Goal: Information Seeking & Learning: Learn about a topic

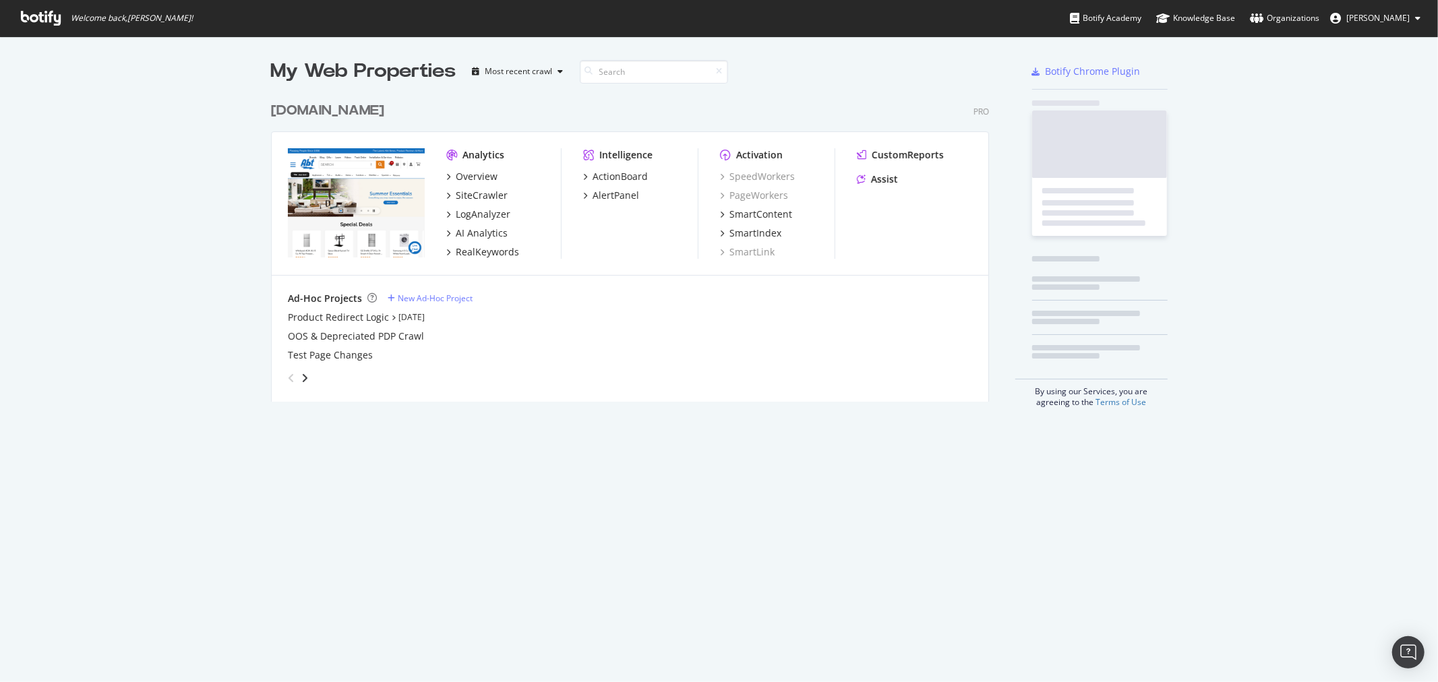
scroll to position [305, 717]
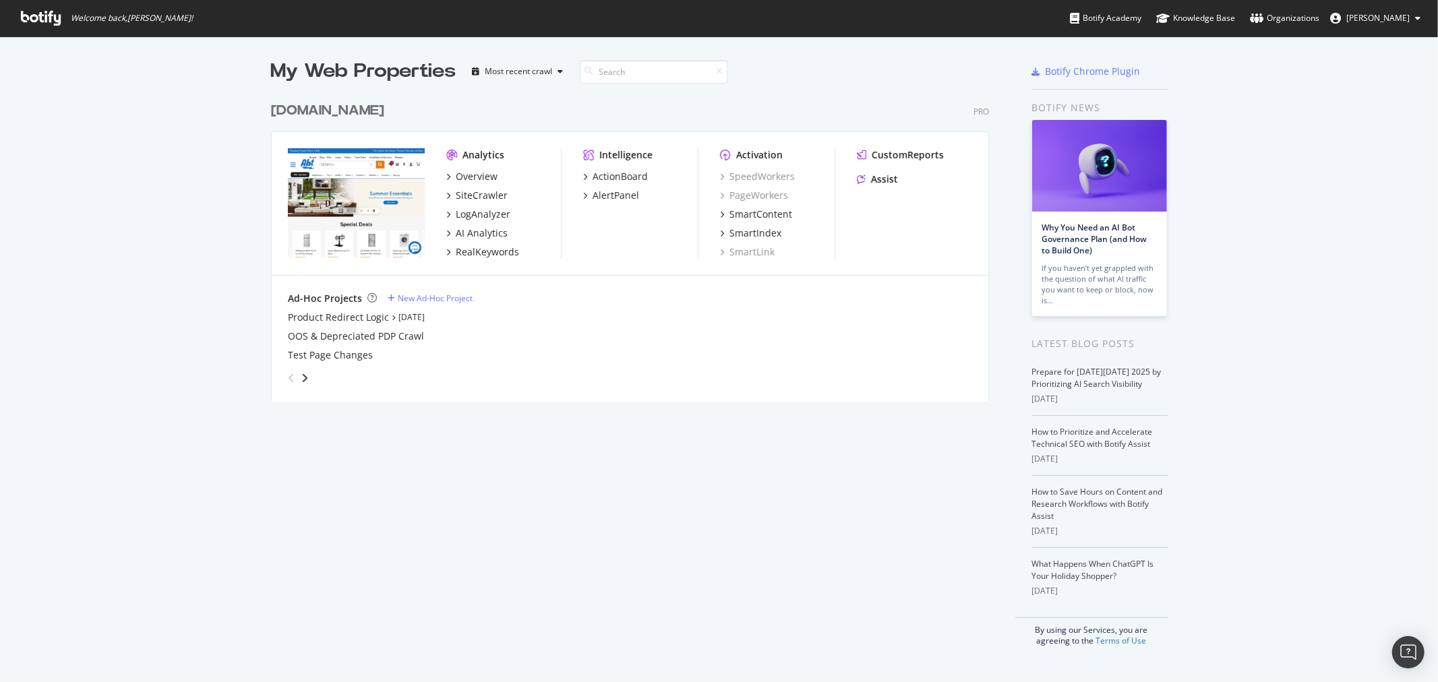
click at [272, 113] on div "[DOMAIN_NAME]" at bounding box center [327, 111] width 113 height 20
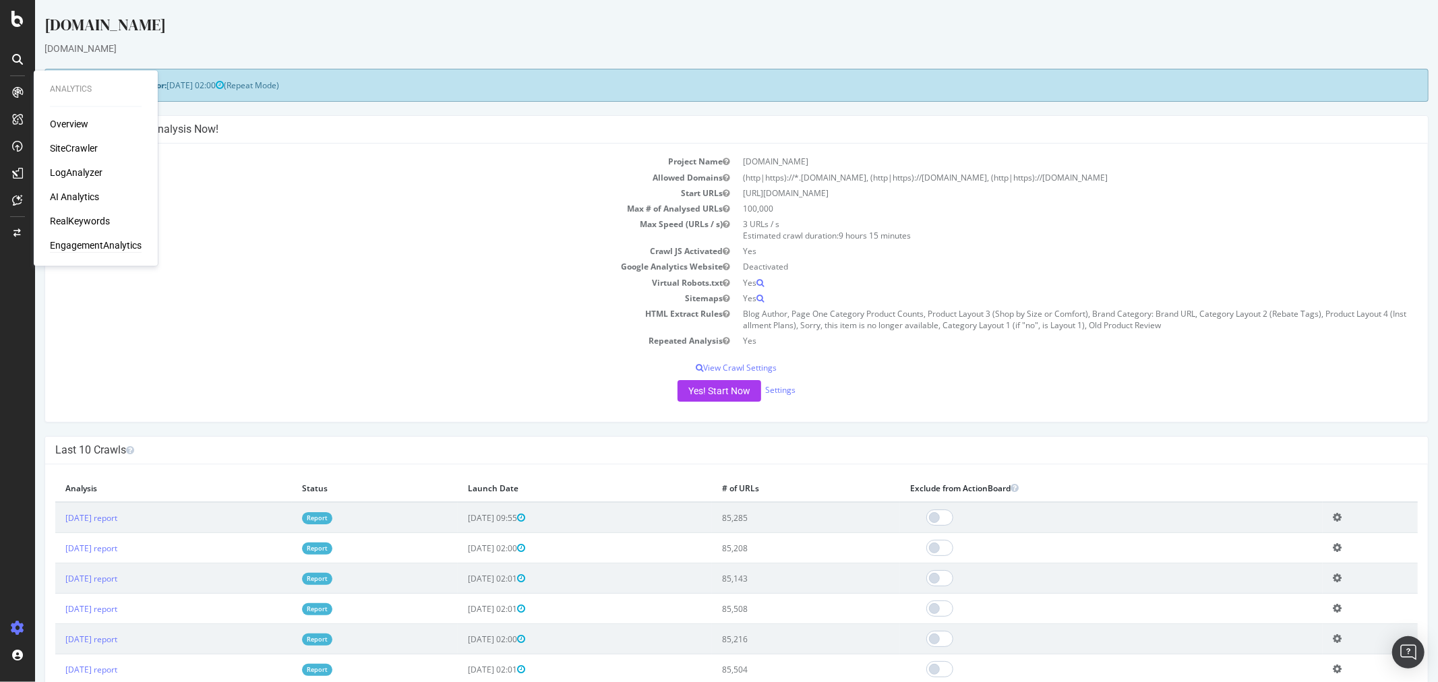
click at [84, 239] on div "EngagementAnalytics" at bounding box center [96, 245] width 92 height 13
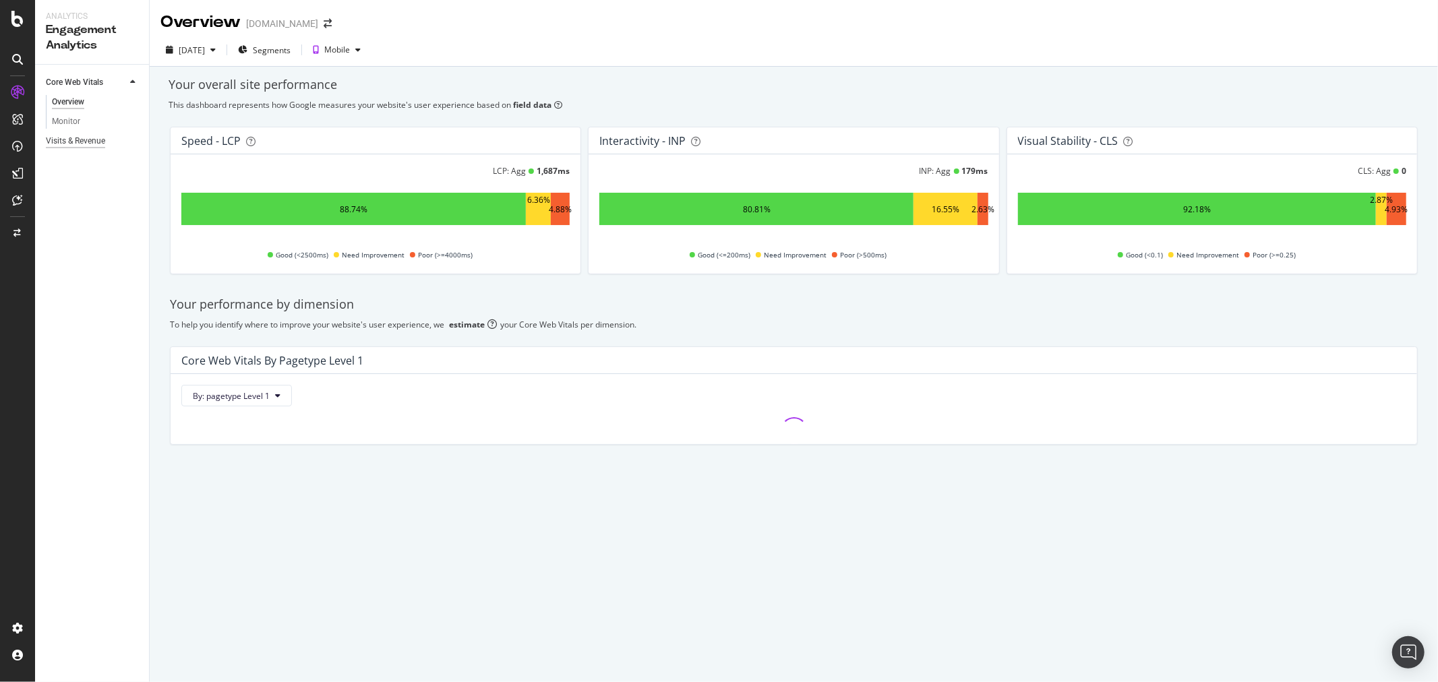
click at [88, 136] on div "Visits & Revenue" at bounding box center [75, 141] width 59 height 14
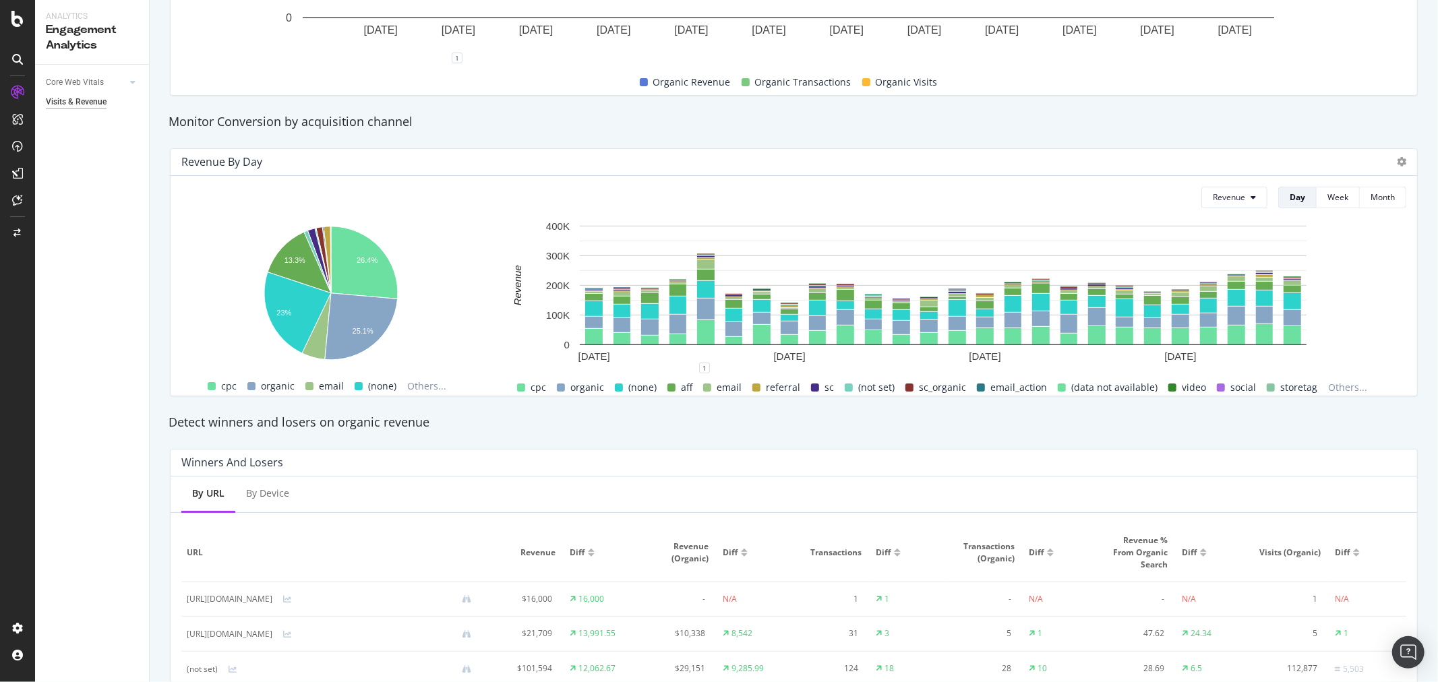
scroll to position [137, 0]
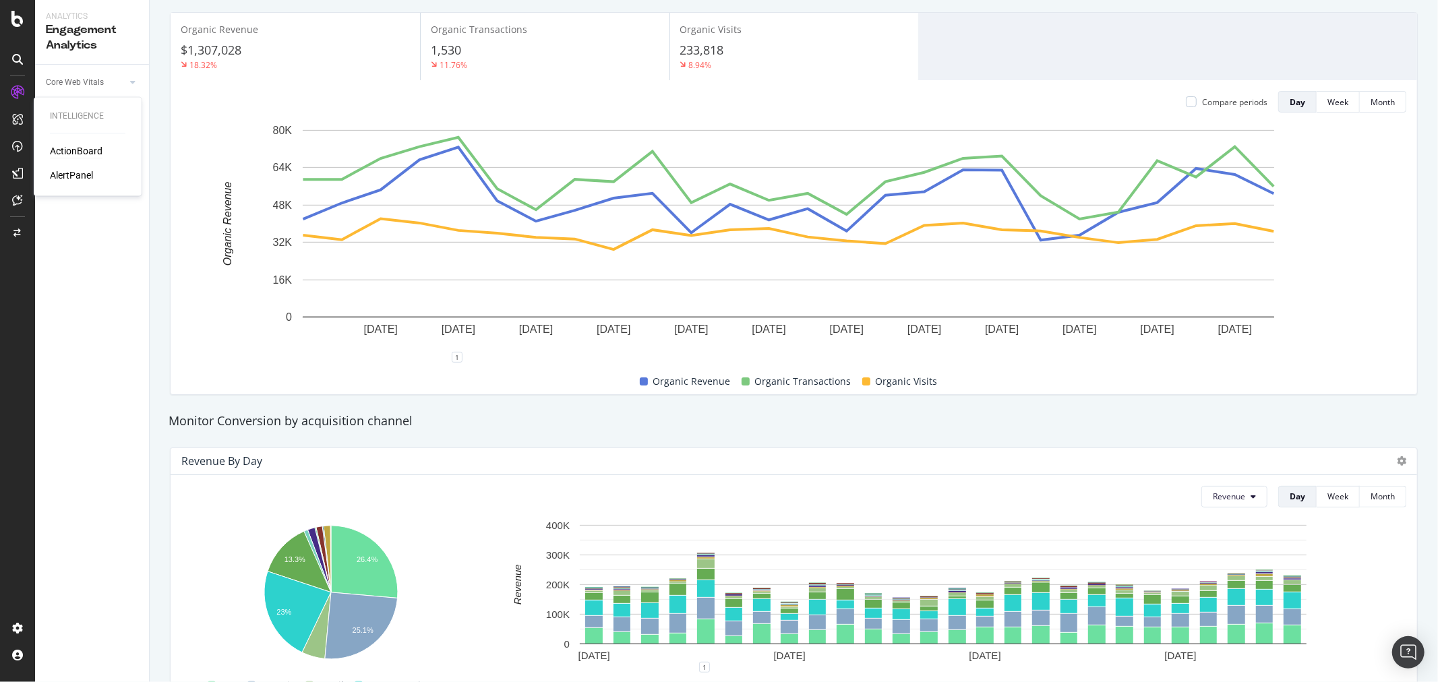
click at [52, 145] on div "ActionBoard" at bounding box center [76, 151] width 53 height 13
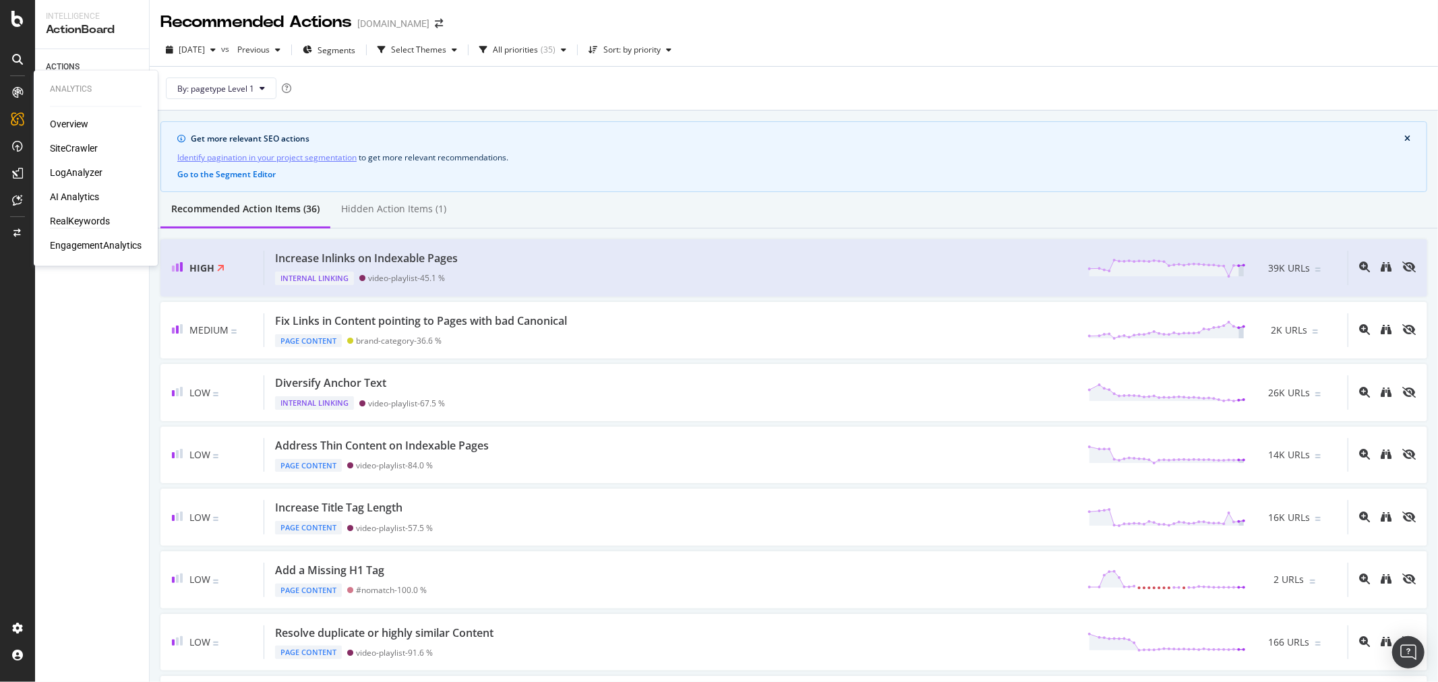
click at [82, 224] on div "RealKeywords" at bounding box center [80, 221] width 60 height 13
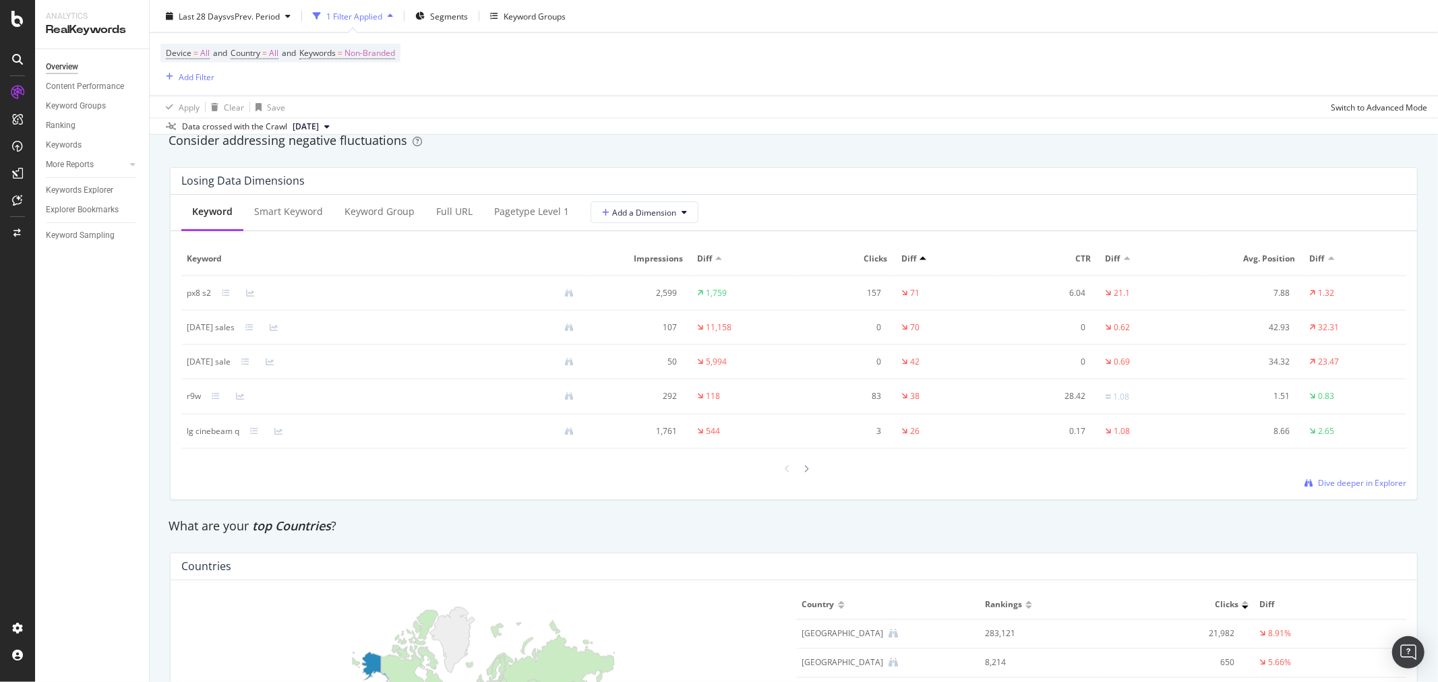
scroll to position [2054, 0]
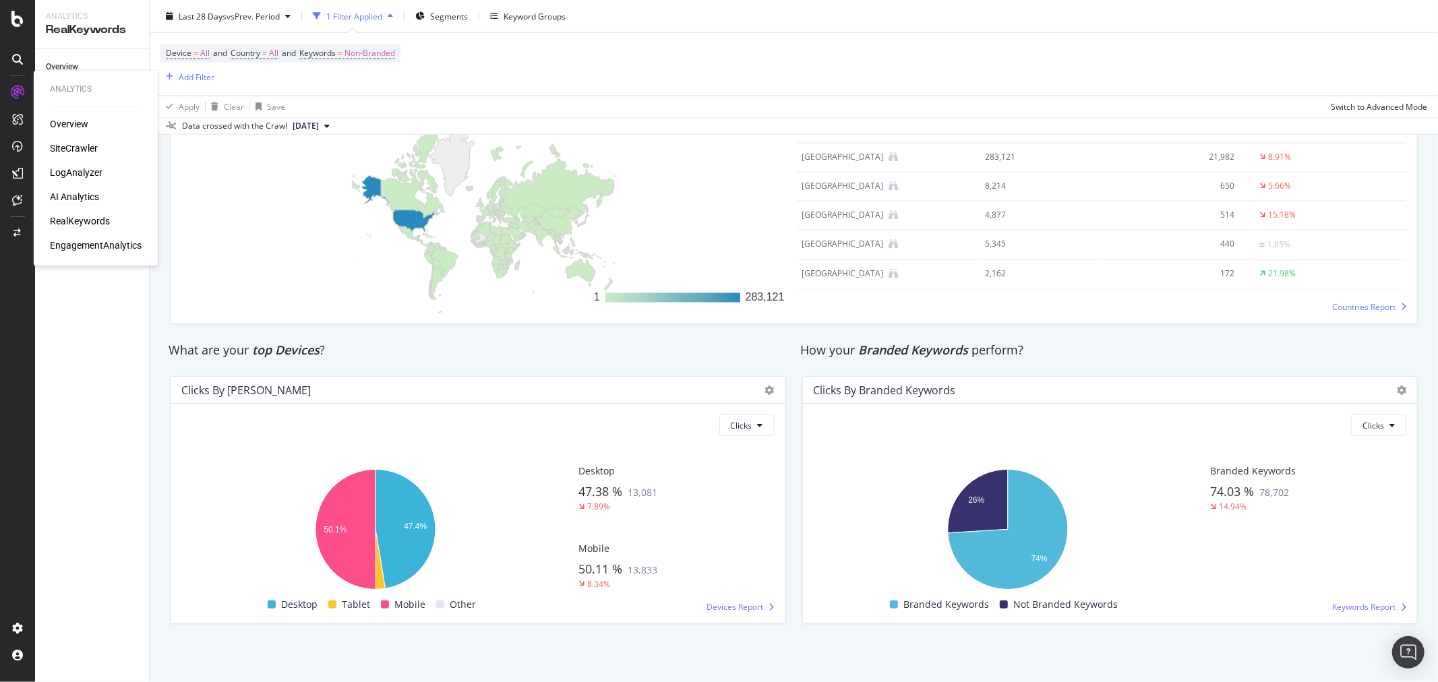
click at [76, 193] on div "AI Analytics" at bounding box center [74, 197] width 49 height 13
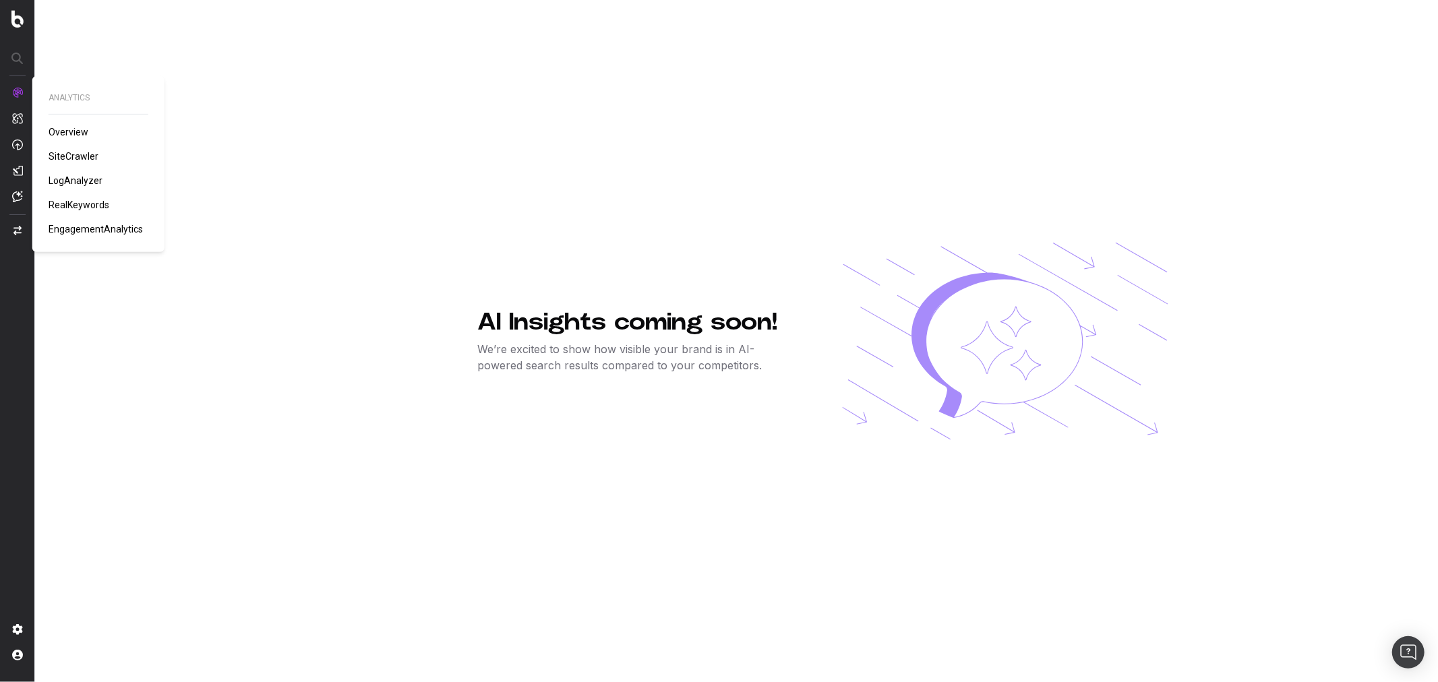
click at [71, 135] on span "Overview" at bounding box center [69, 132] width 40 height 11
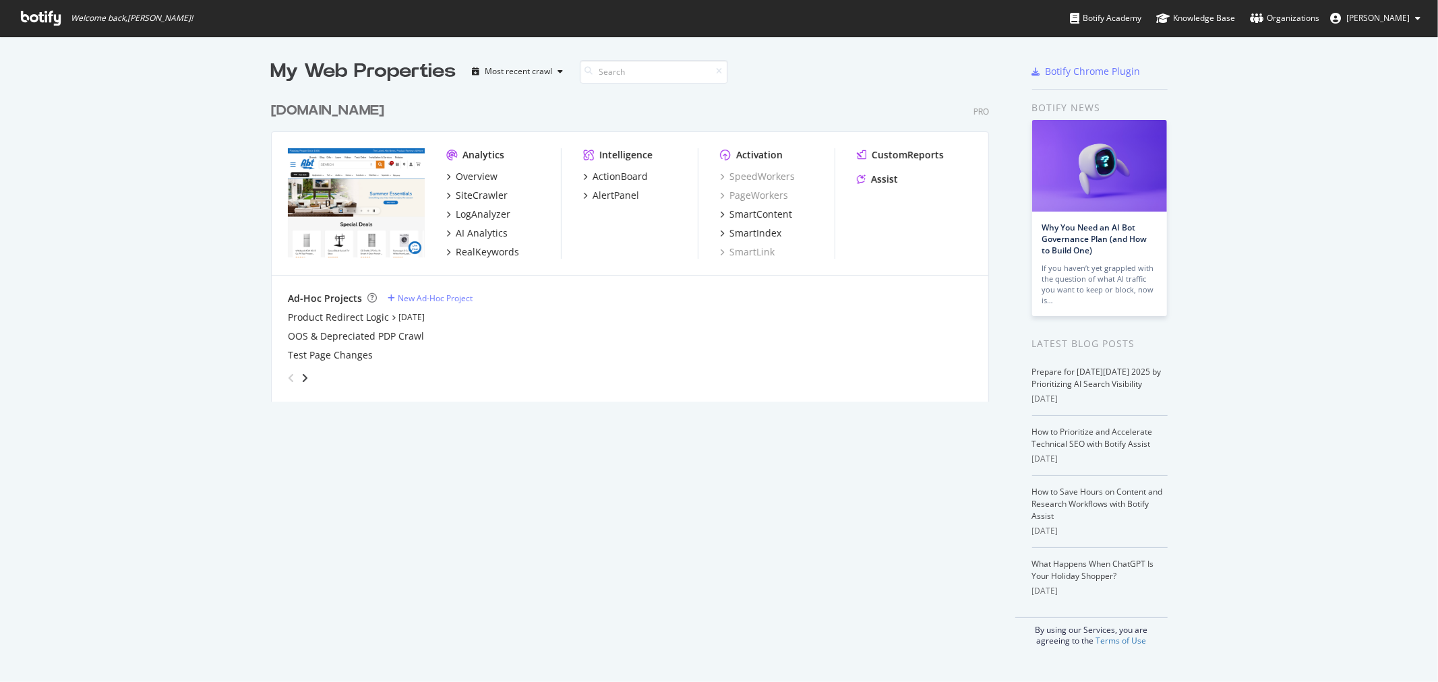
scroll to position [671, 1416]
click at [476, 245] on div "RealKeywords" at bounding box center [487, 251] width 63 height 13
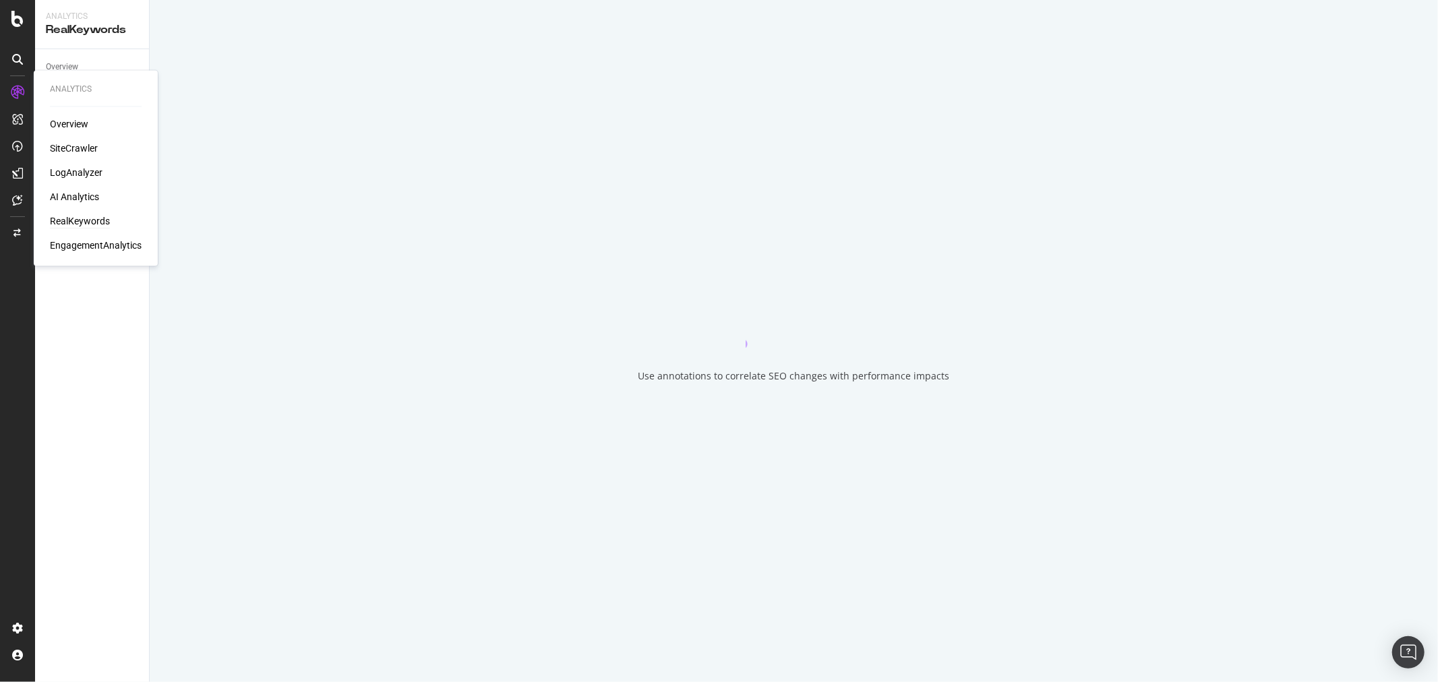
click at [93, 220] on div "RealKeywords" at bounding box center [80, 221] width 60 height 13
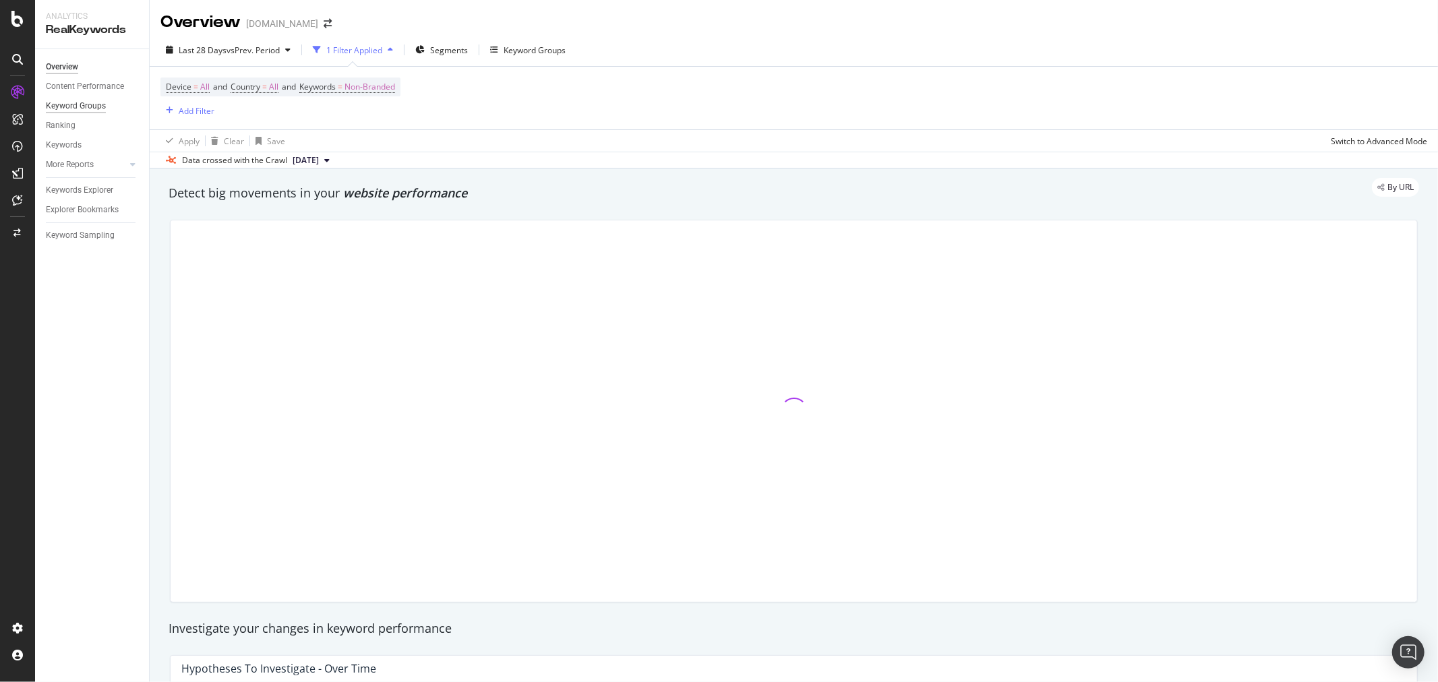
click at [70, 107] on div "Keyword Groups" at bounding box center [76, 106] width 60 height 14
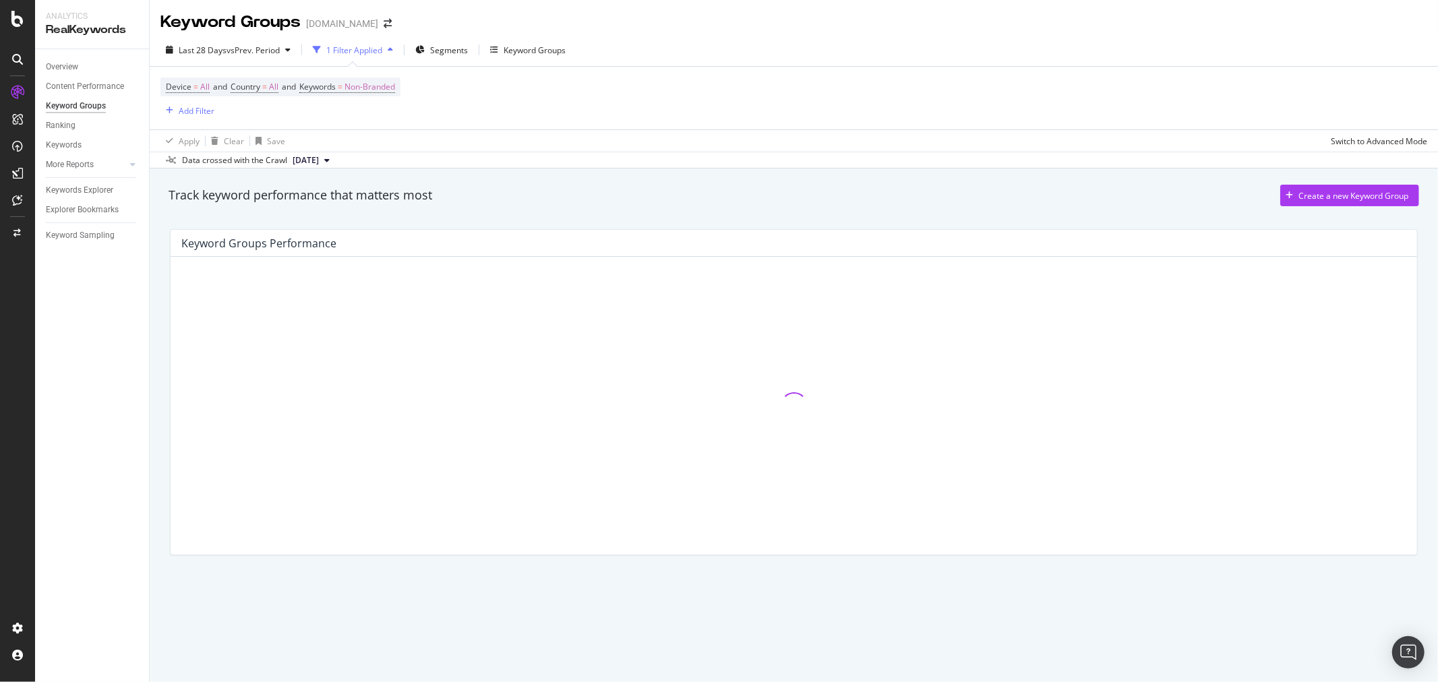
click at [84, 104] on div "Keyword Groups" at bounding box center [76, 106] width 60 height 14
click at [117, 162] on div at bounding box center [119, 164] width 13 height 13
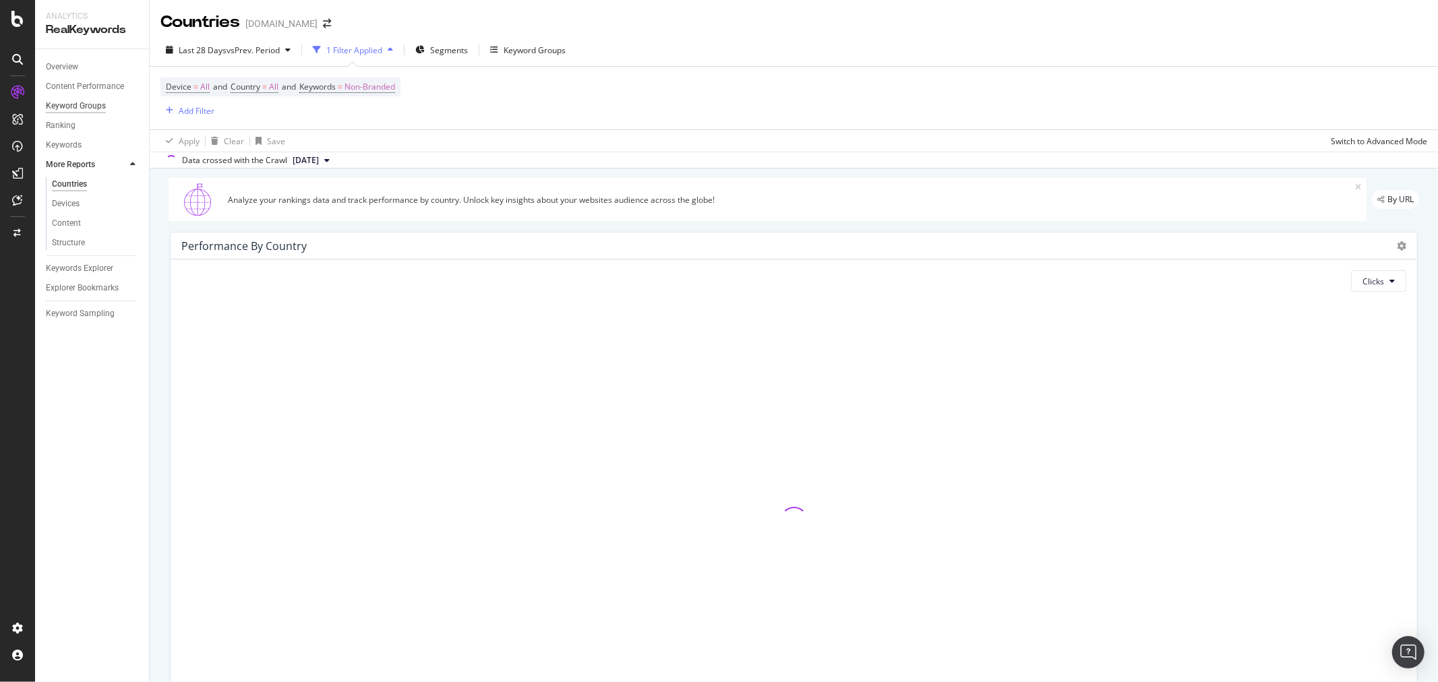
click at [96, 105] on div "Keyword Groups" at bounding box center [76, 106] width 60 height 14
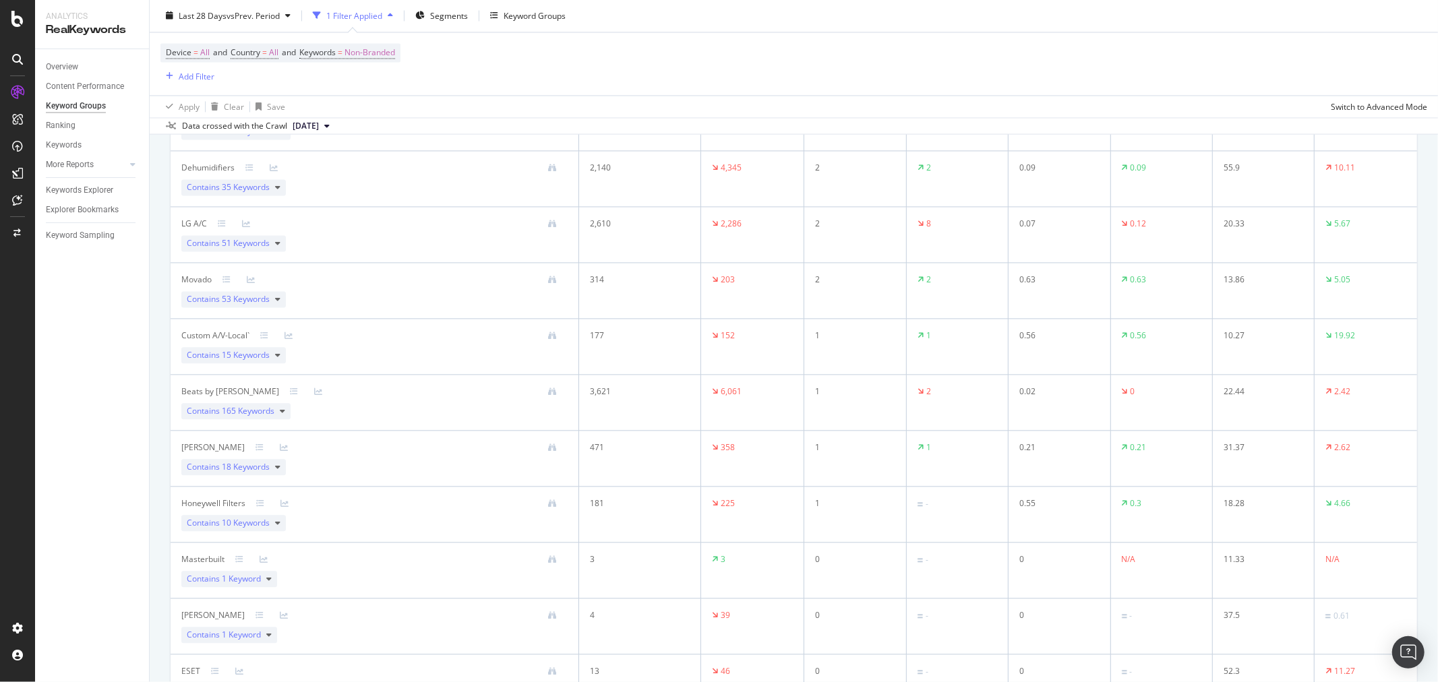
scroll to position [2508, 0]
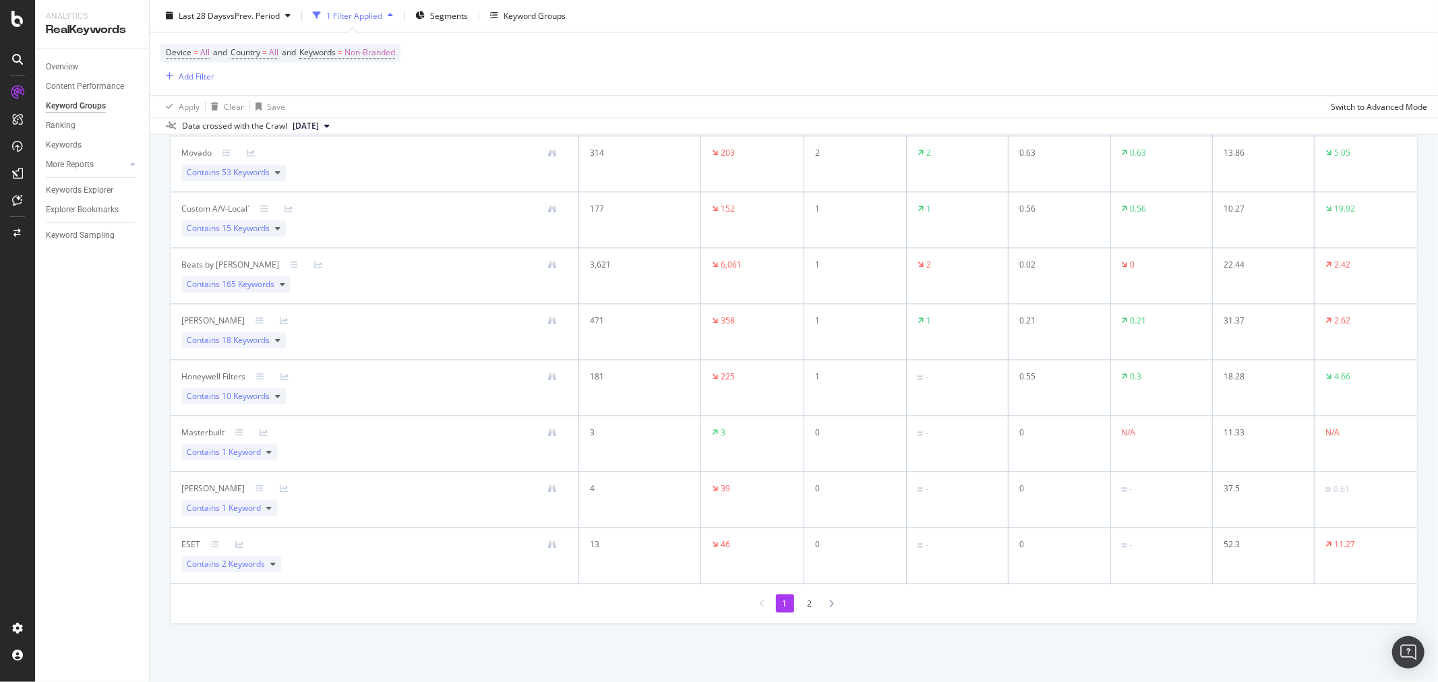
drag, startPoint x: 405, startPoint y: 562, endPoint x: 380, endPoint y: 487, distance: 78.5
click at [405, 561] on div "ESET Contains 2 Keywords" at bounding box center [374, 556] width 386 height 34
drag, startPoint x: 380, startPoint y: 487, endPoint x: 375, endPoint y: 459, distance: 28.7
click at [379, 487] on div at bounding box center [406, 489] width 323 height 9
click at [375, 452] on div "Masterbuilt Contains 1 Keyword" at bounding box center [374, 444] width 386 height 34
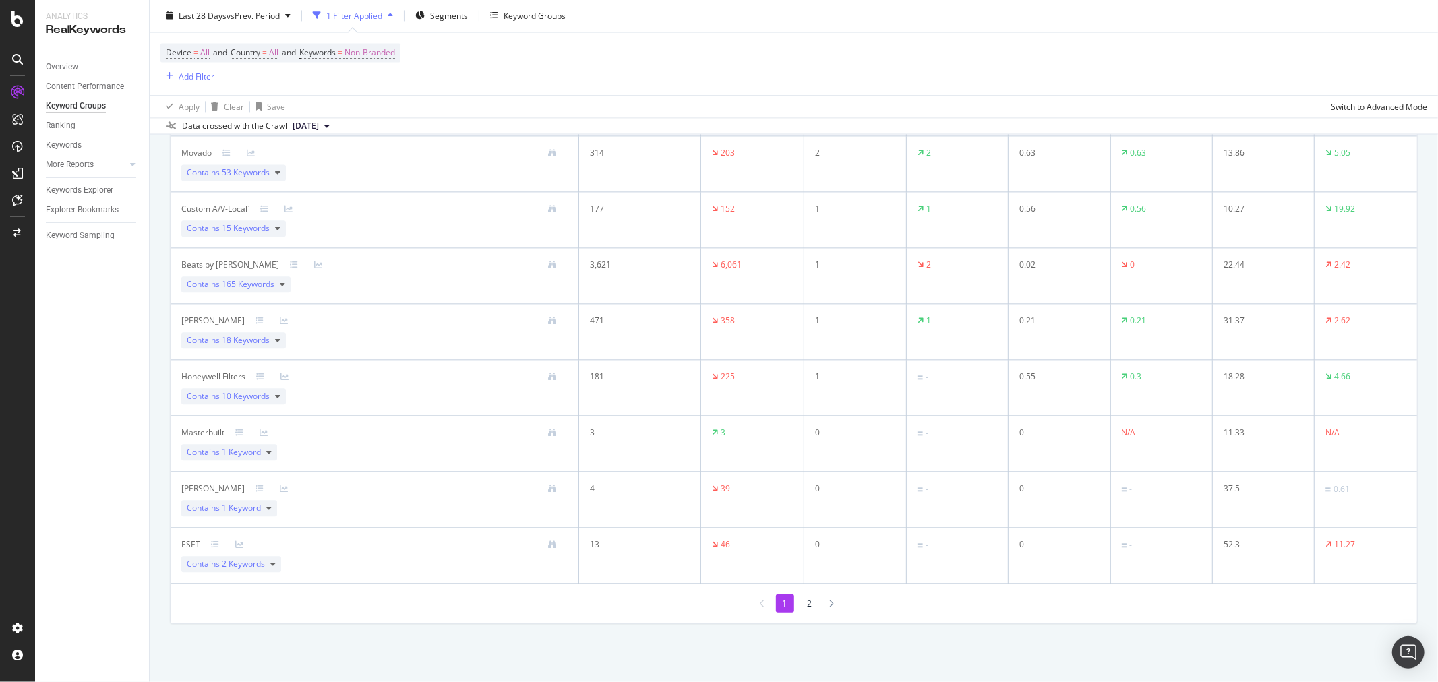
click at [371, 402] on div "Honeywell Filters Contains 10 Keywords" at bounding box center [374, 388] width 386 height 34
click at [355, 310] on td "Hamilton Contains 18 Keywords" at bounding box center [375, 332] width 409 height 56
click at [345, 286] on div "Beats by Dre Contains 165 Keywords" at bounding box center [374, 276] width 386 height 34
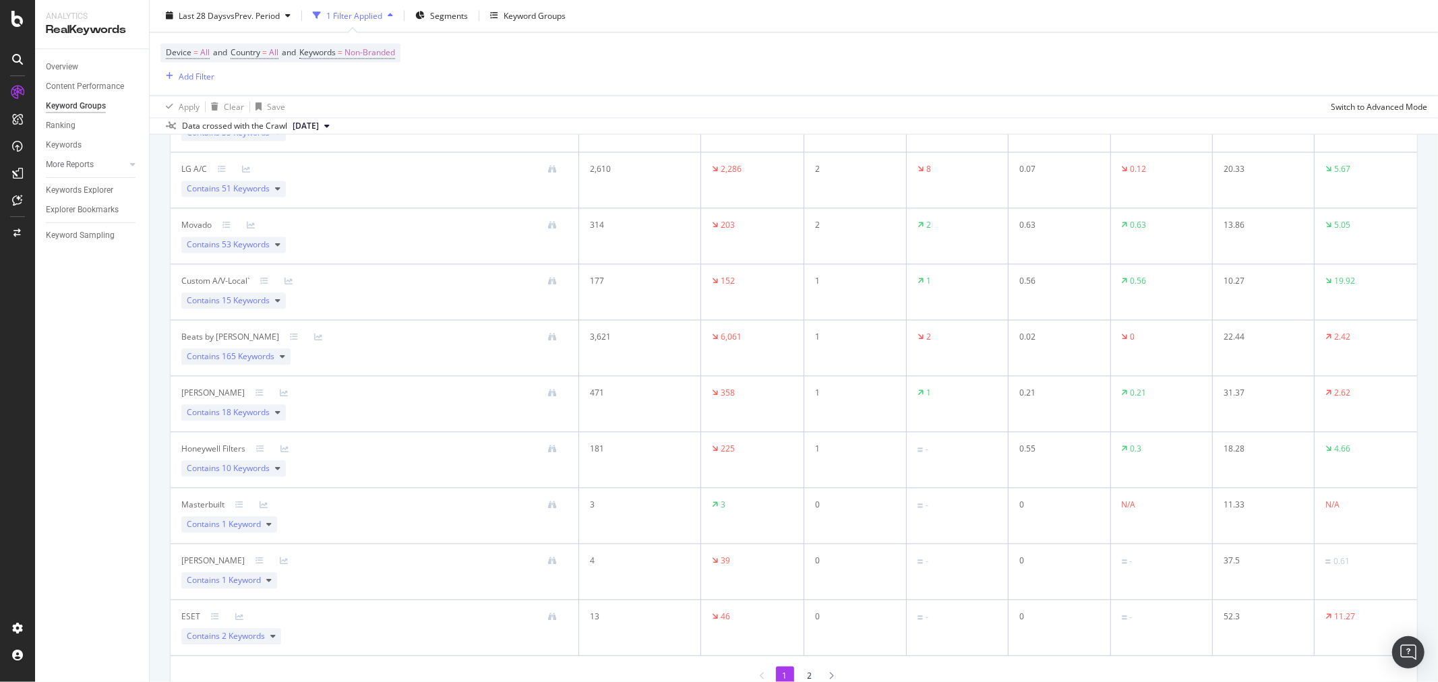
click at [345, 286] on div at bounding box center [408, 281] width 318 height 9
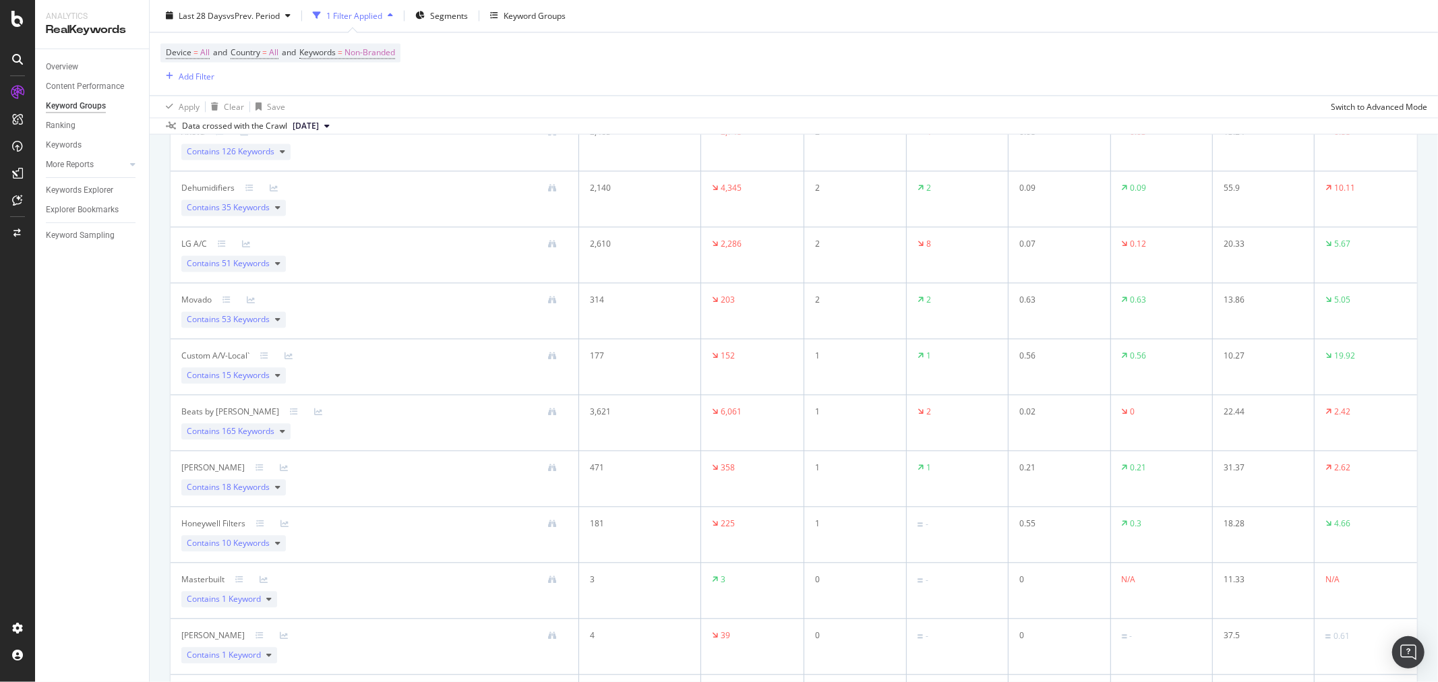
click at [347, 326] on div "Movado Contains 53 Keywords" at bounding box center [374, 311] width 386 height 34
click at [346, 267] on div "LG A/C Contains 51 Keywords" at bounding box center [374, 255] width 386 height 34
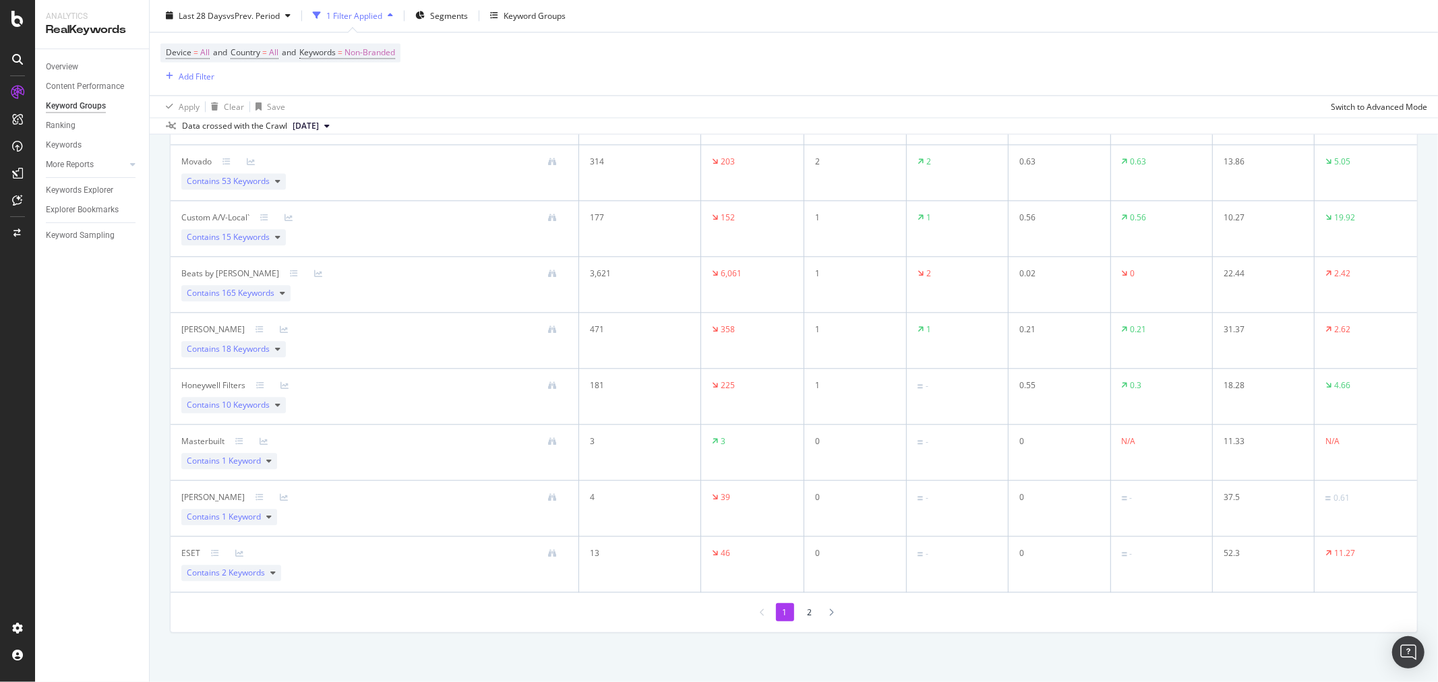
scroll to position [2508, 0]
click at [803, 602] on li "2" at bounding box center [810, 604] width 18 height 18
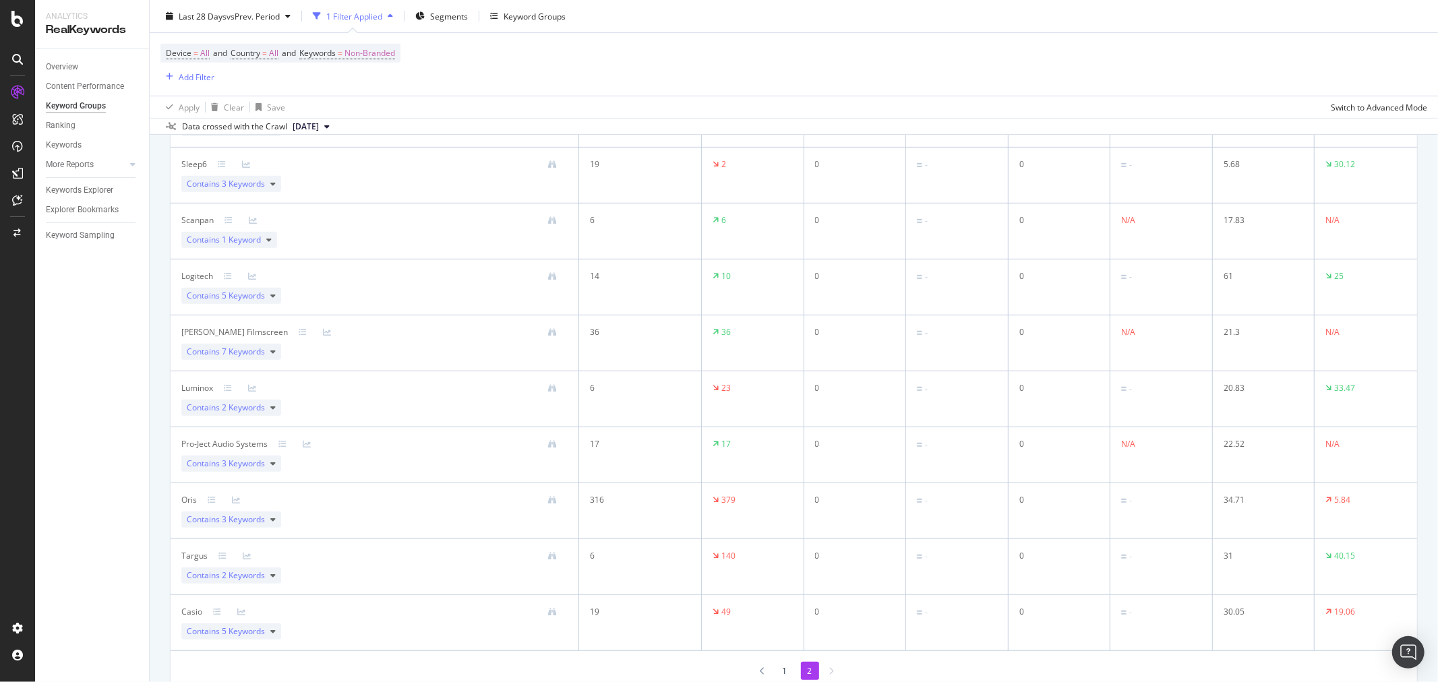
scroll to position [603, 0]
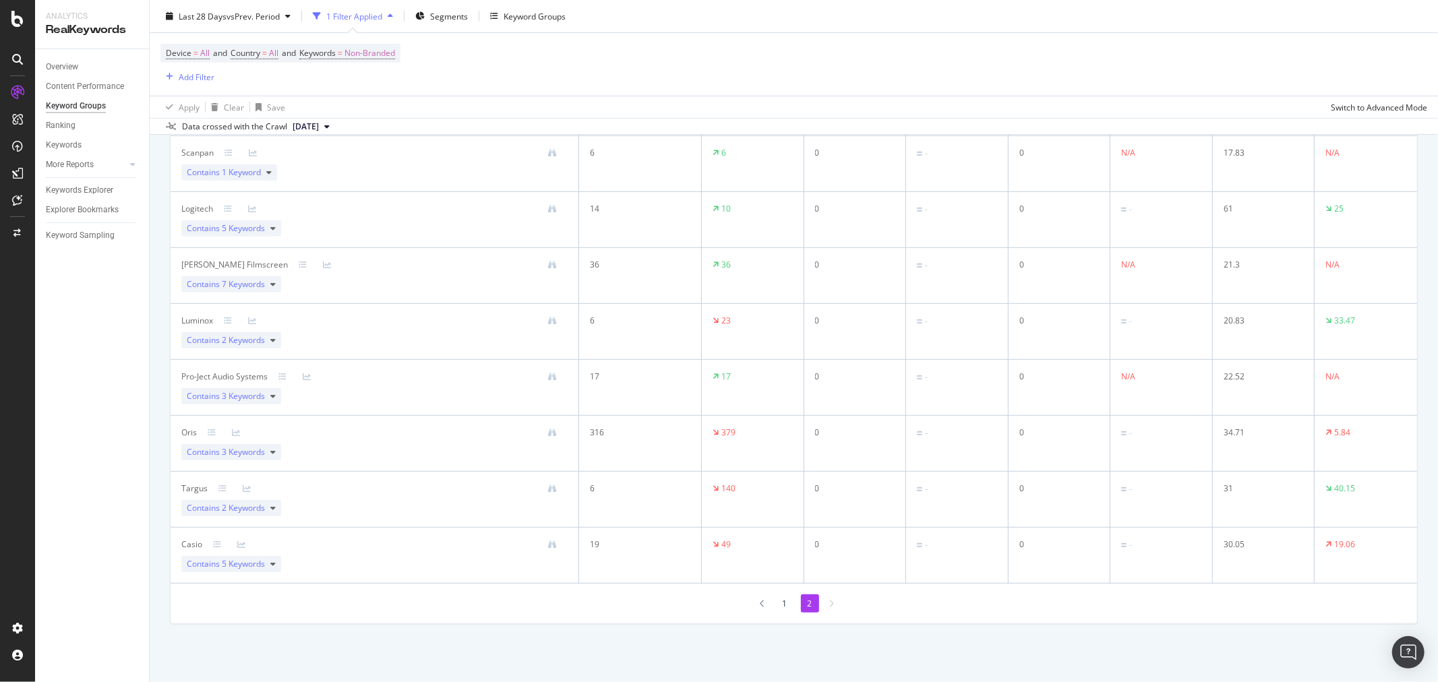
click at [779, 608] on li "1" at bounding box center [785, 604] width 18 height 18
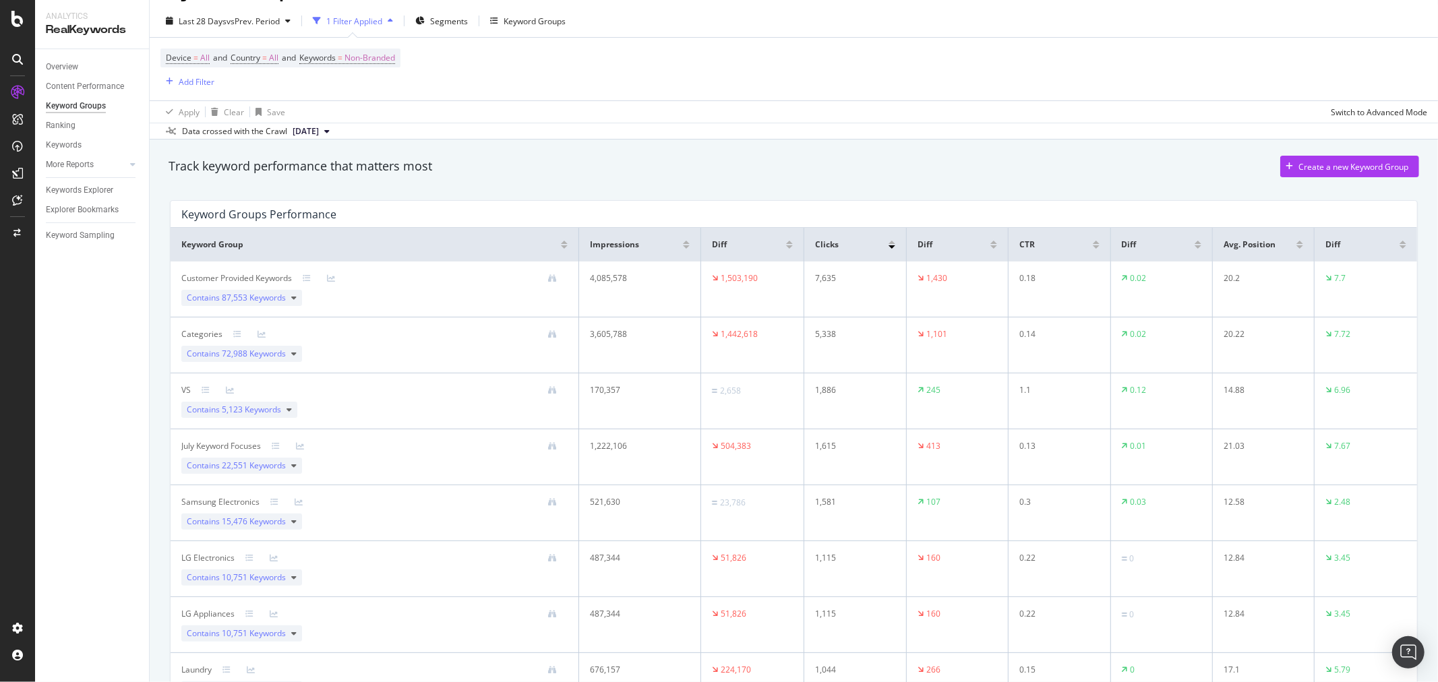
scroll to position [0, 0]
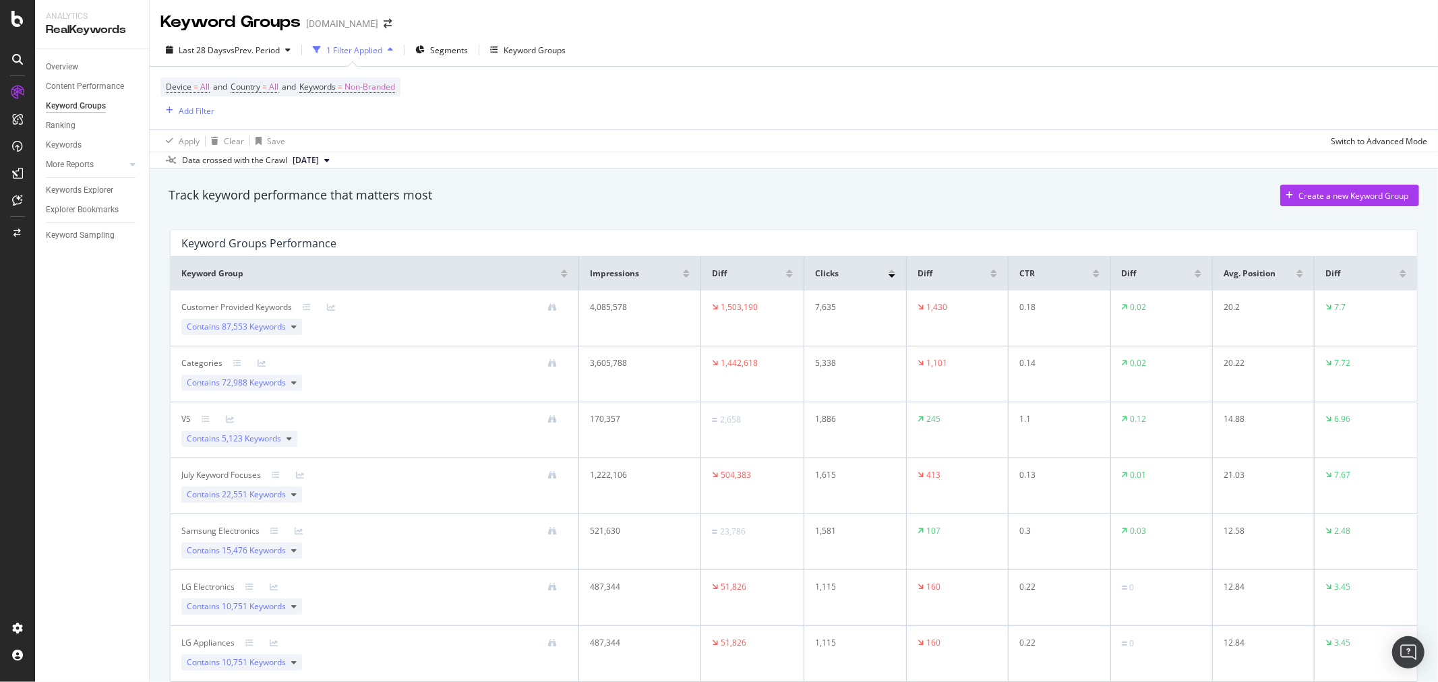
click at [440, 314] on div "Customer Provided Keywords Contains 87,553 Keywords" at bounding box center [374, 318] width 386 height 34
click at [430, 376] on div "Categories Contains 72,988 Keywords" at bounding box center [374, 374] width 386 height 34
click at [423, 448] on td "VS Contains 5,123 Keywords" at bounding box center [375, 430] width 409 height 56
click at [426, 502] on div "July Keyword Focuses Contains 22,551 Keywords" at bounding box center [374, 486] width 386 height 34
click at [423, 543] on div "Samsung Electronics Contains 15,476 Keywords" at bounding box center [374, 542] width 386 height 34
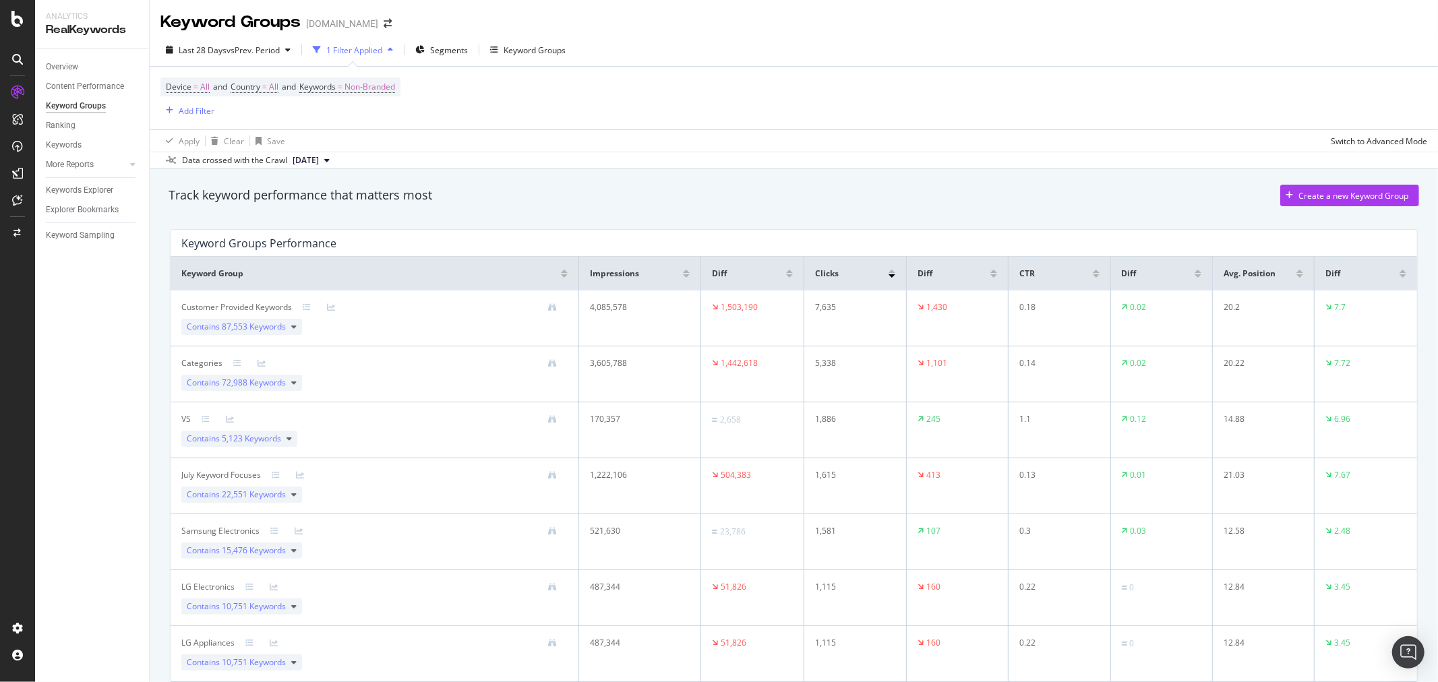
click at [427, 591] on div at bounding box center [401, 587] width 333 height 9
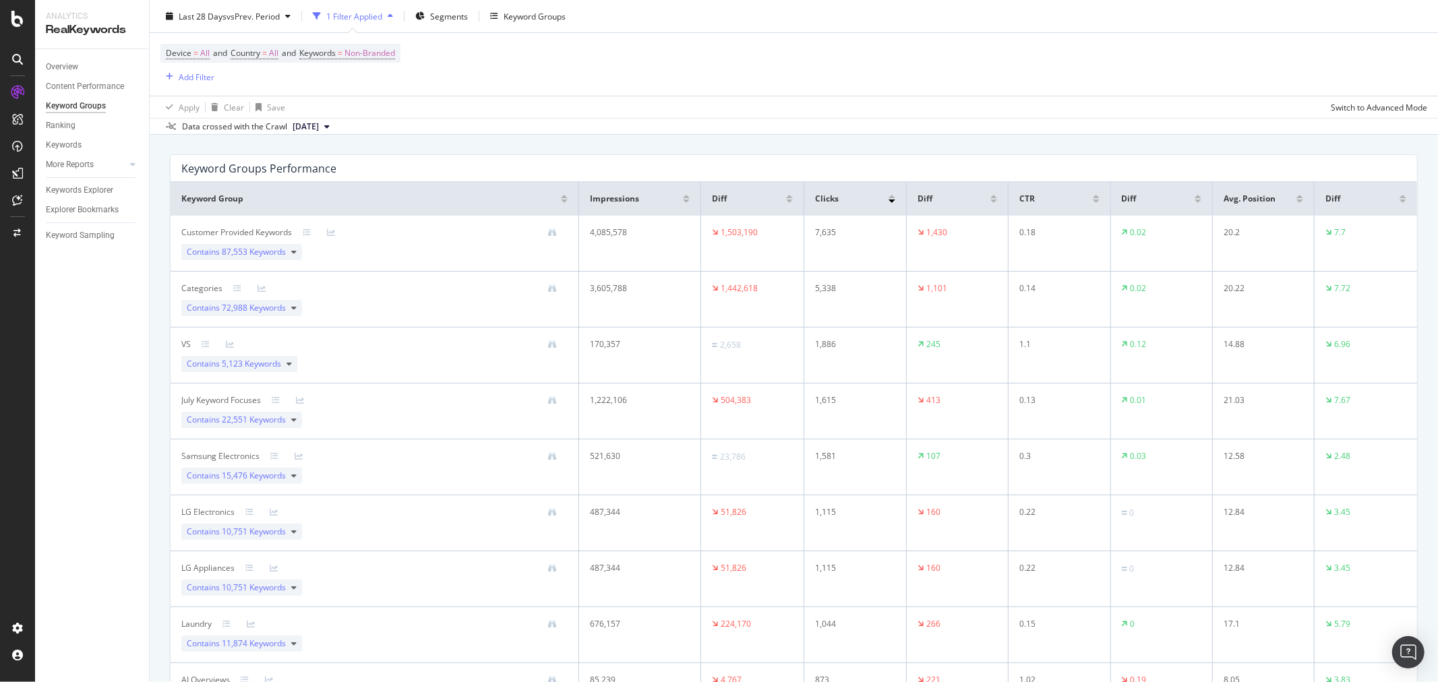
click at [425, 572] on div at bounding box center [401, 568] width 333 height 9
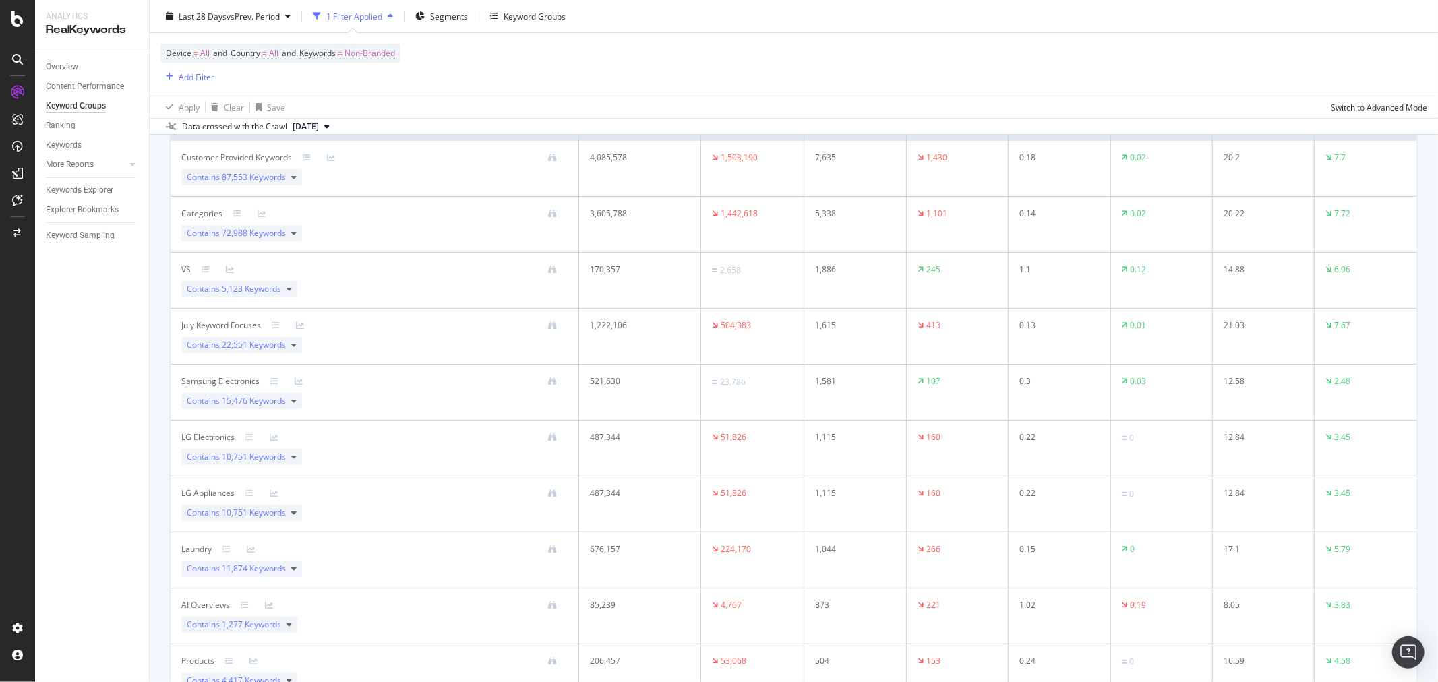
click at [425, 568] on div "Laundry Contains 11,874 Keywords" at bounding box center [374, 560] width 386 height 34
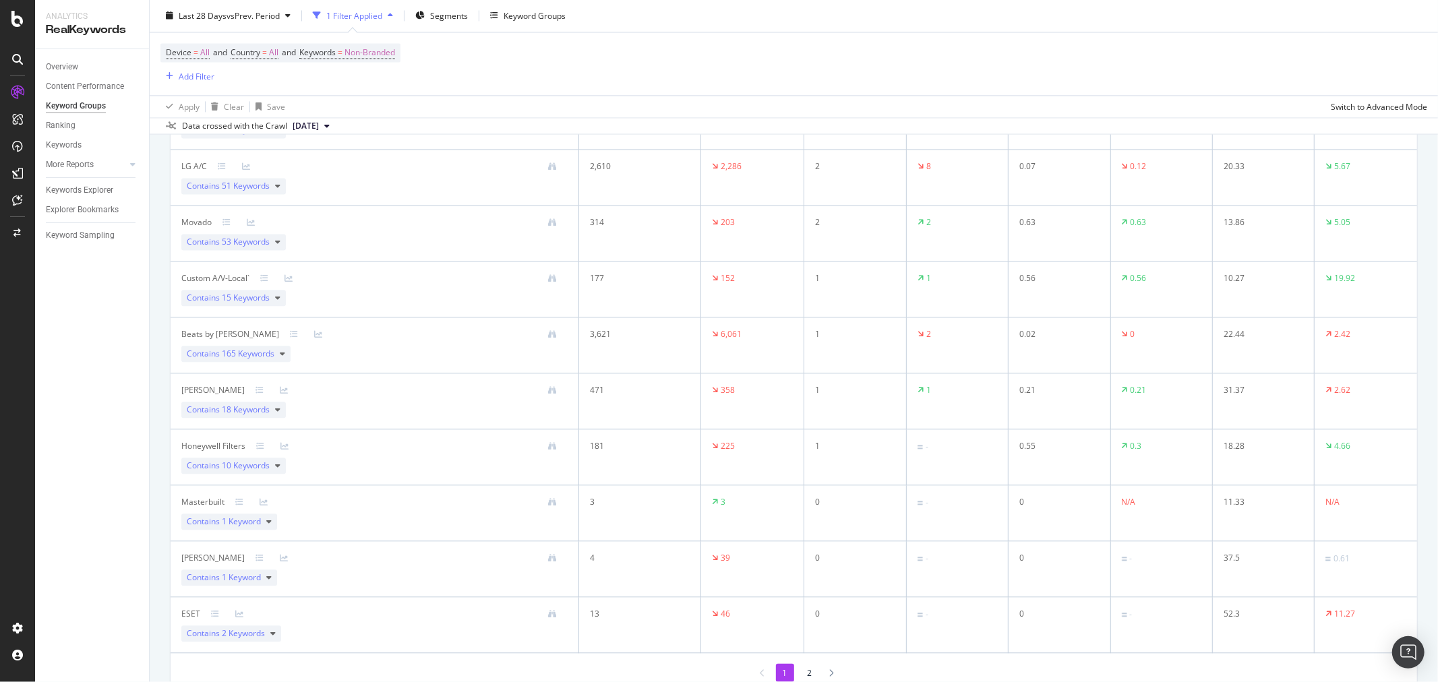
scroll to position [2472, 0]
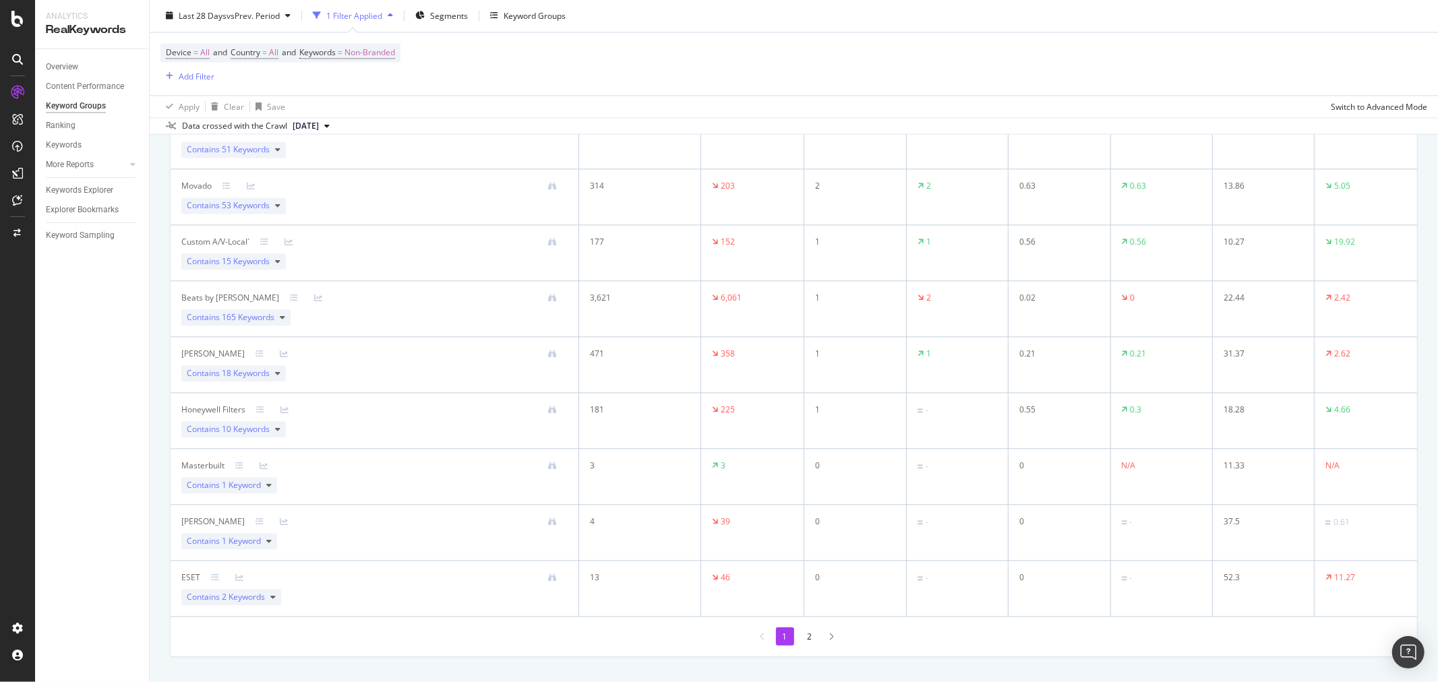
click at [801, 642] on li "2" at bounding box center [810, 637] width 18 height 18
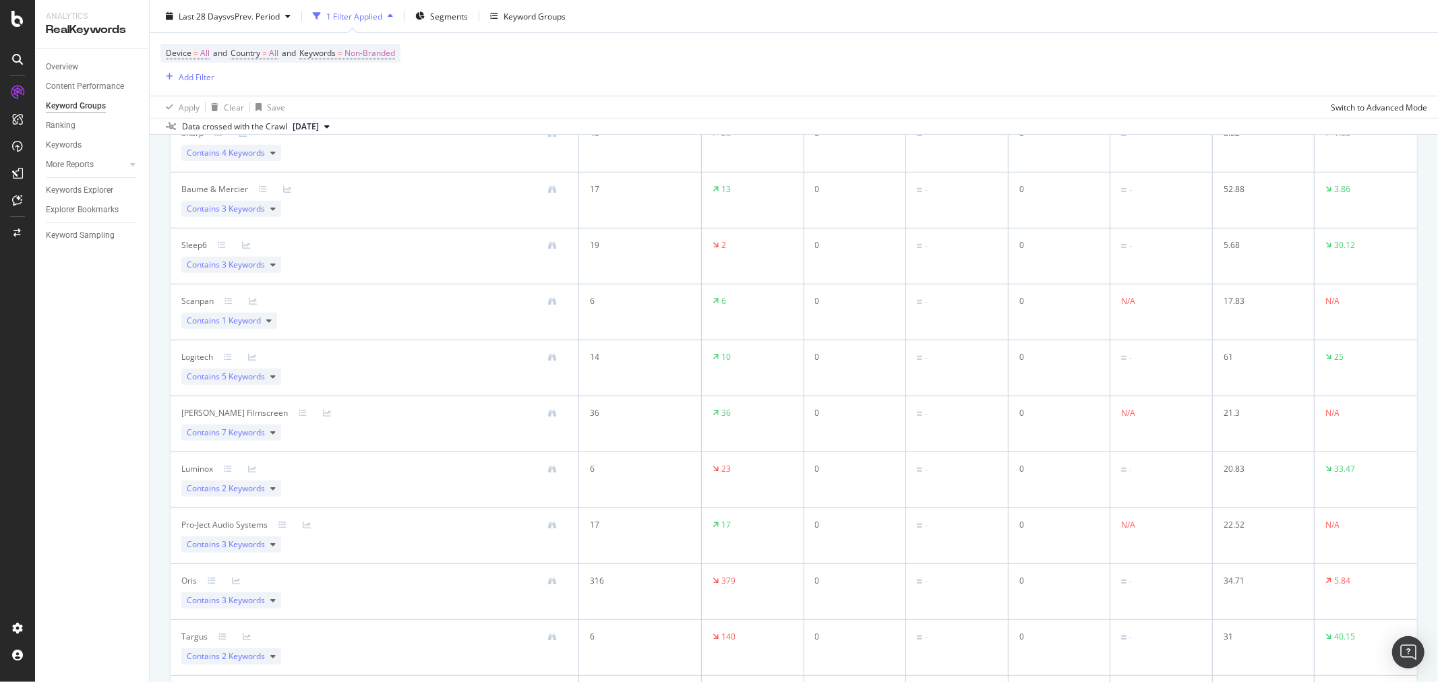
scroll to position [603, 0]
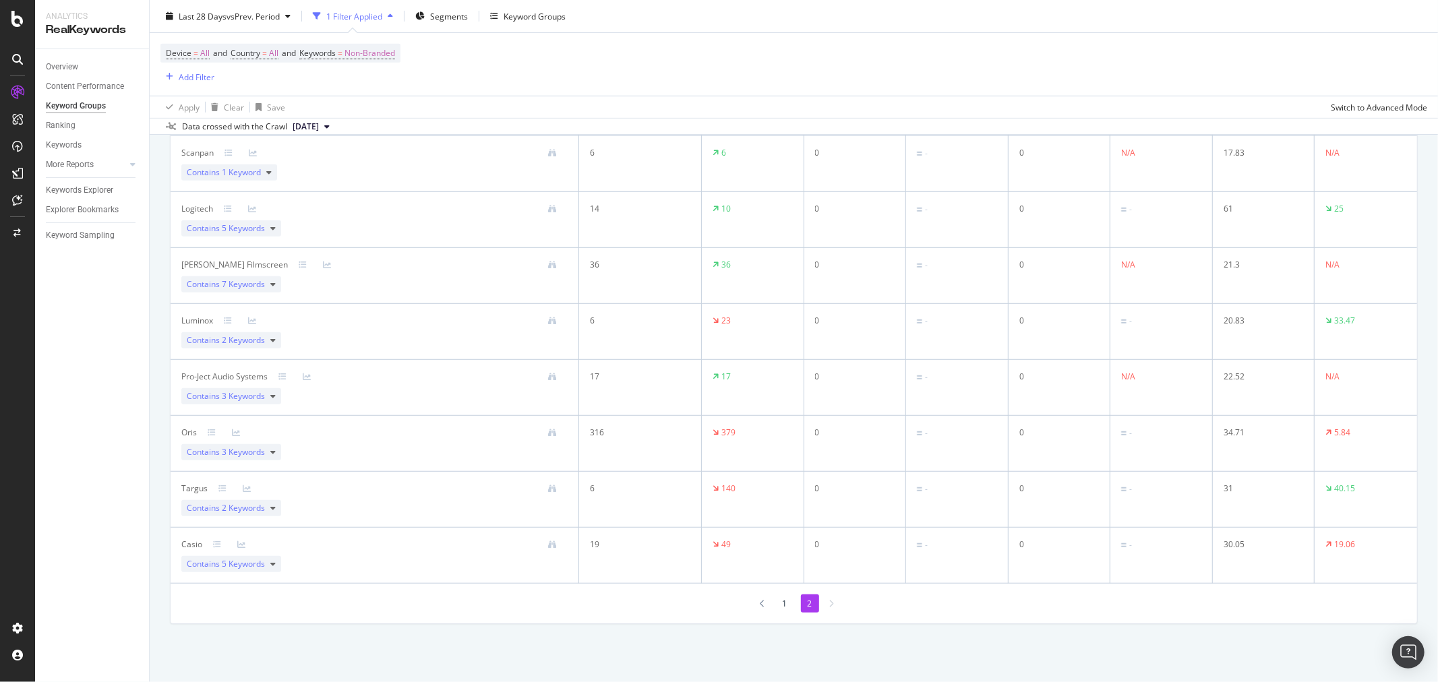
drag, startPoint x: 400, startPoint y: 550, endPoint x: 402, endPoint y: 506, distance: 44.6
click at [400, 551] on div "Casio Contains 5 Keywords" at bounding box center [374, 556] width 386 height 34
click at [402, 500] on div "Targus Contains 2 Keywords" at bounding box center [374, 500] width 386 height 34
click at [413, 450] on div "Oris Contains 3 Keywords" at bounding box center [374, 444] width 386 height 34
click at [408, 393] on div "Pro-Ject Audio Systems Contains 3 Keywords" at bounding box center [374, 388] width 386 height 34
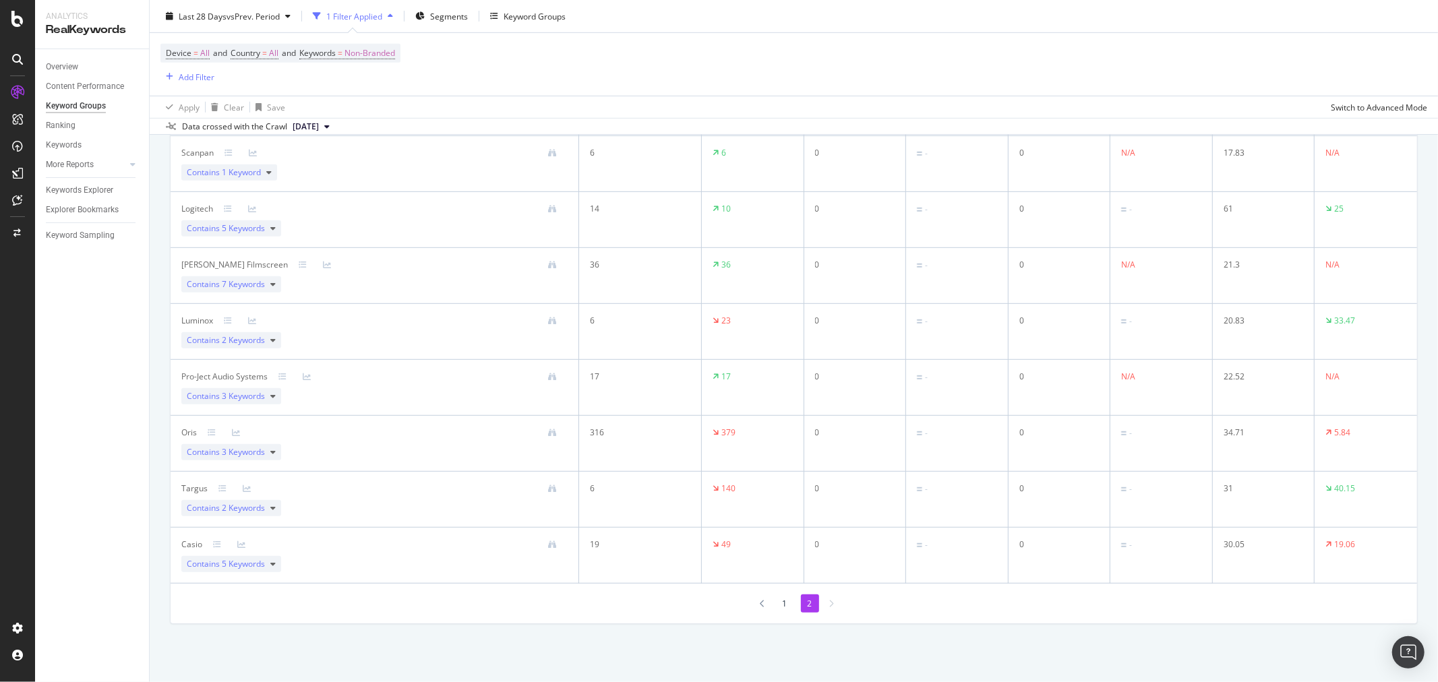
drag, startPoint x: 391, startPoint y: 334, endPoint x: 384, endPoint y: 283, distance: 51.0
click at [390, 334] on div "Luminox Contains 2 Keywords" at bounding box center [374, 332] width 386 height 34
click at [384, 279] on div "Stewart Filmscreen Contains 7 Keywords" at bounding box center [374, 276] width 386 height 34
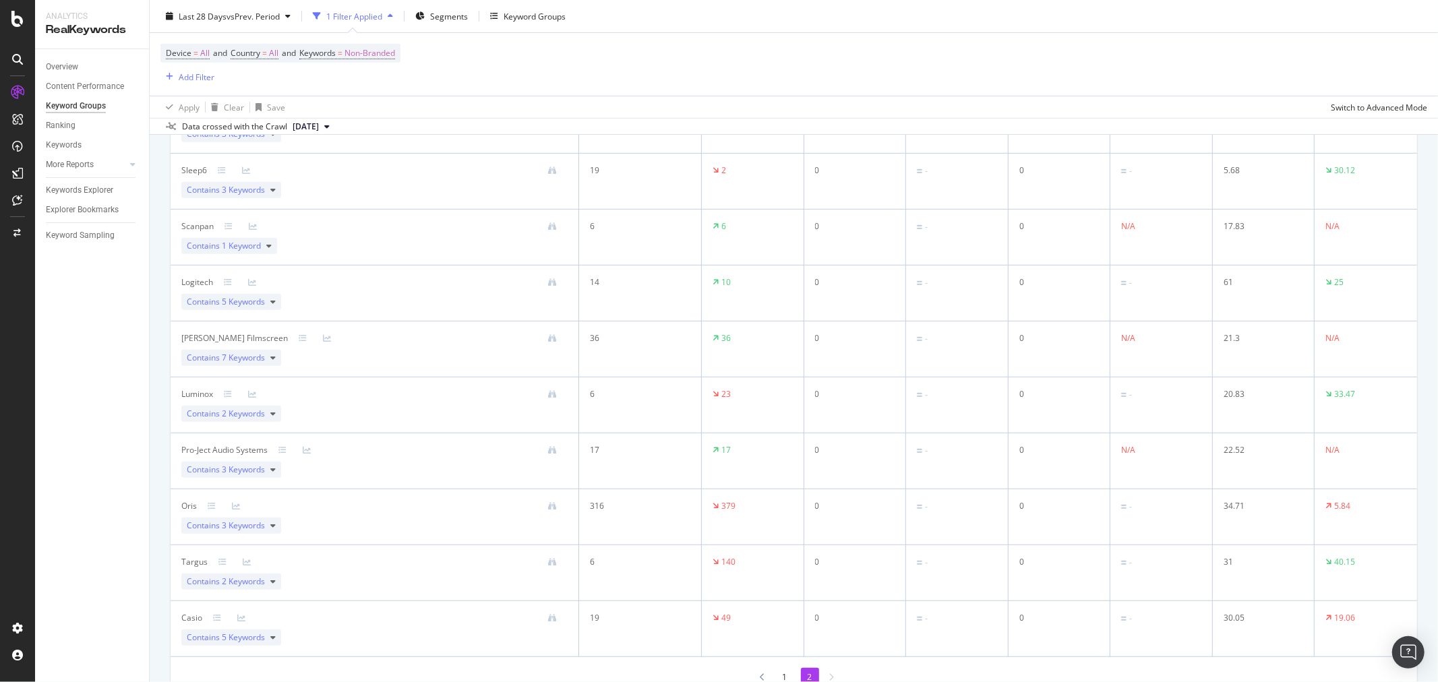
click at [383, 276] on td "Logitech Contains 5 Keywords" at bounding box center [375, 294] width 409 height 56
click at [381, 258] on td "Scanpan Contains 1 Keyword" at bounding box center [375, 238] width 409 height 56
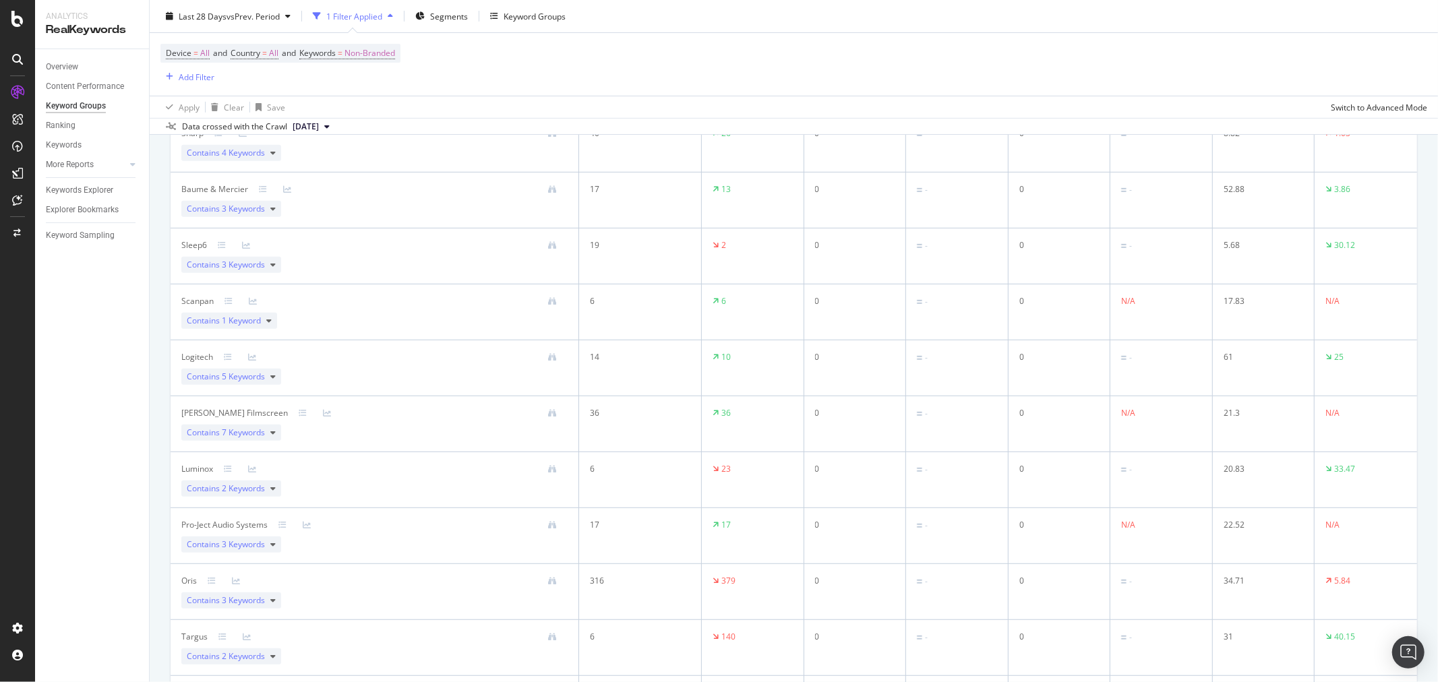
click at [375, 248] on div at bounding box center [387, 245] width 361 height 9
click at [375, 212] on div "Baume & Mercier Contains 3 Keywords" at bounding box center [374, 200] width 386 height 34
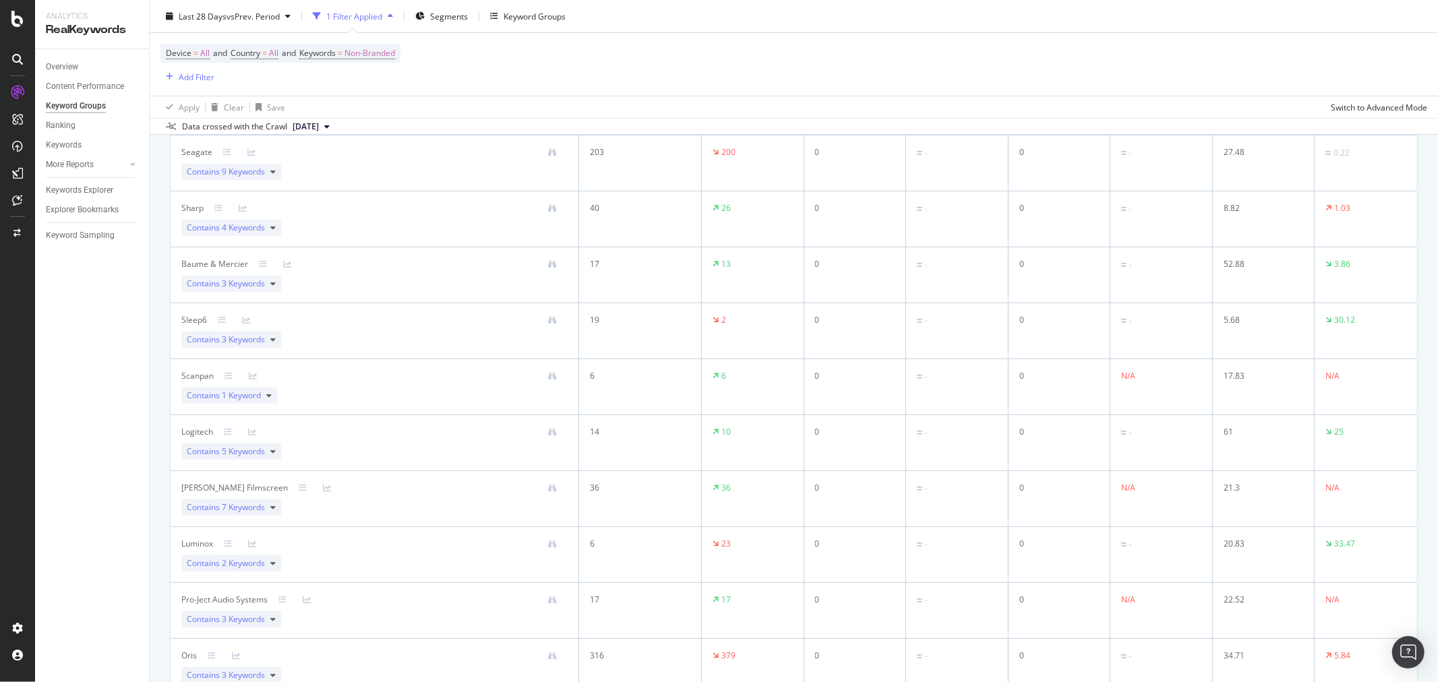
click at [374, 237] on td "Sharp Contains 4 Keywords" at bounding box center [375, 219] width 409 height 56
click at [366, 196] on td "Sharp Contains 4 Keywords" at bounding box center [375, 219] width 409 height 56
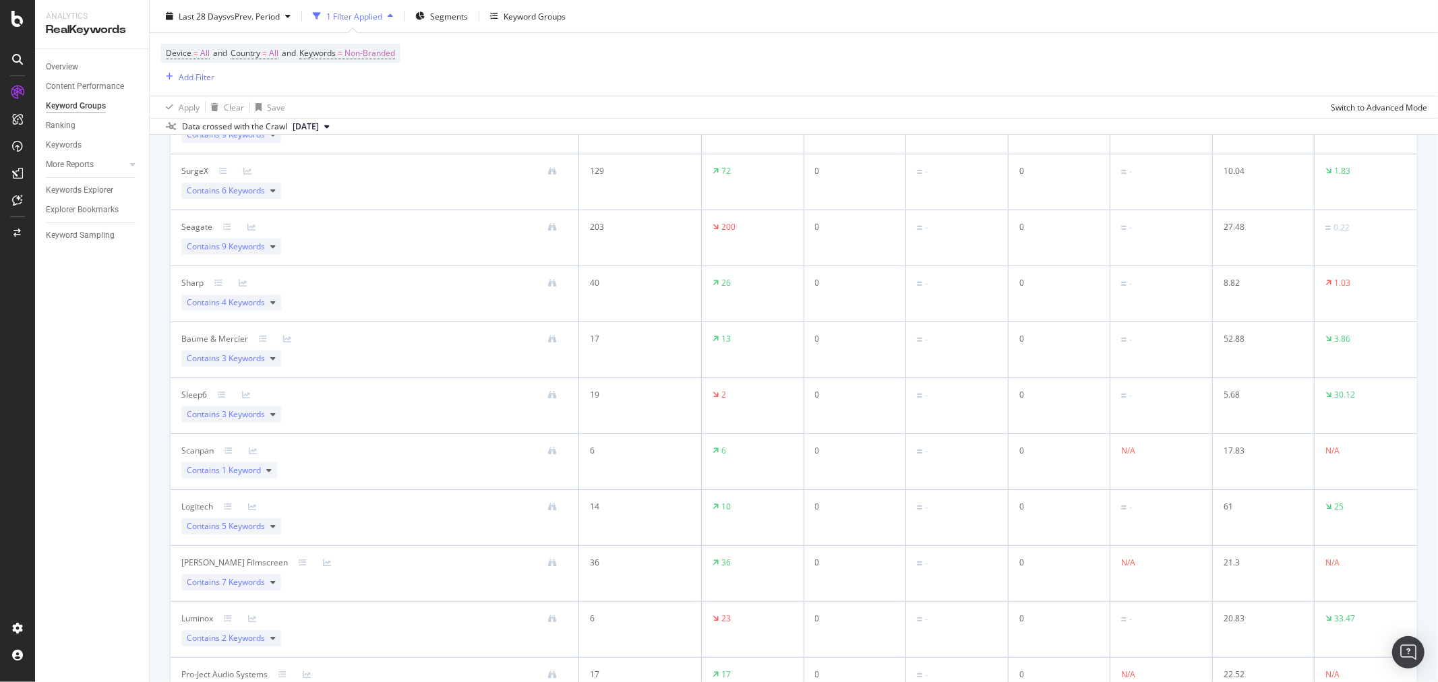
click at [363, 201] on td "SurgeX Contains 6 Keywords" at bounding box center [375, 182] width 409 height 56
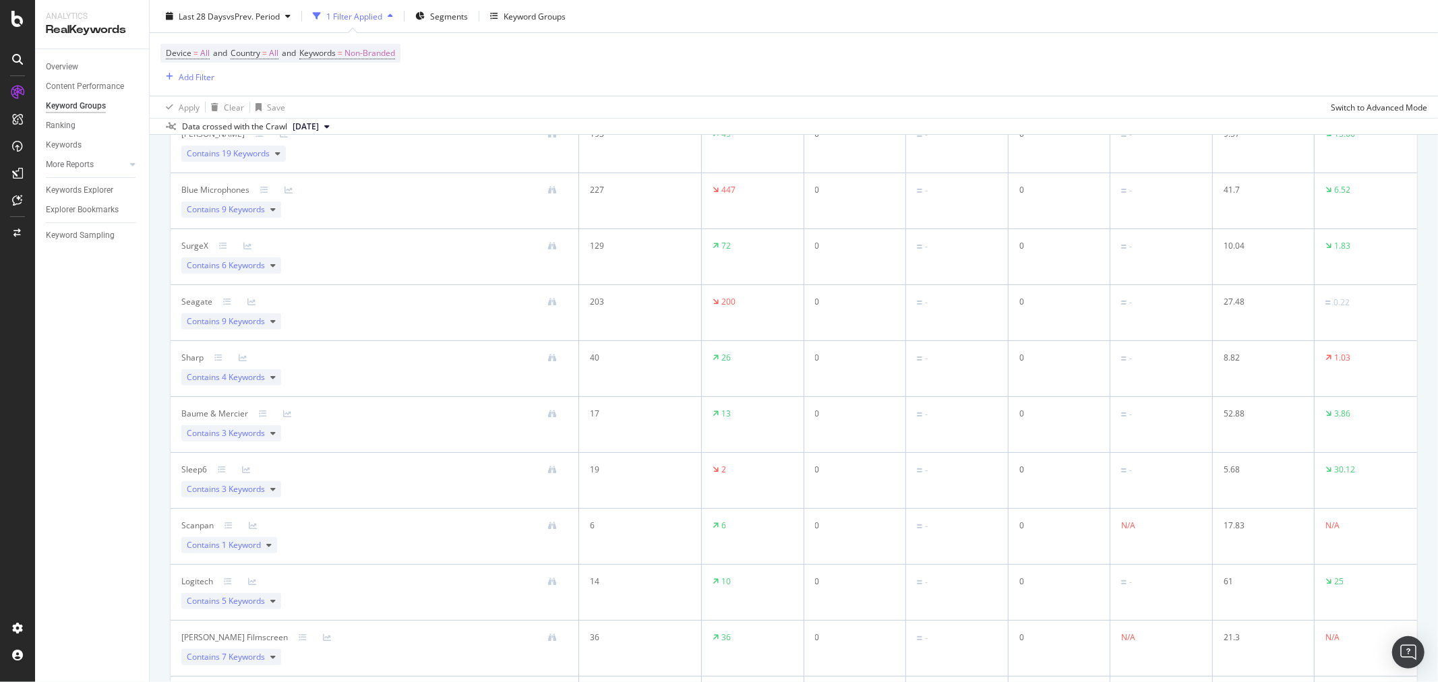
click at [362, 214] on div "Blue Microphones Contains 9 Keywords" at bounding box center [374, 201] width 386 height 34
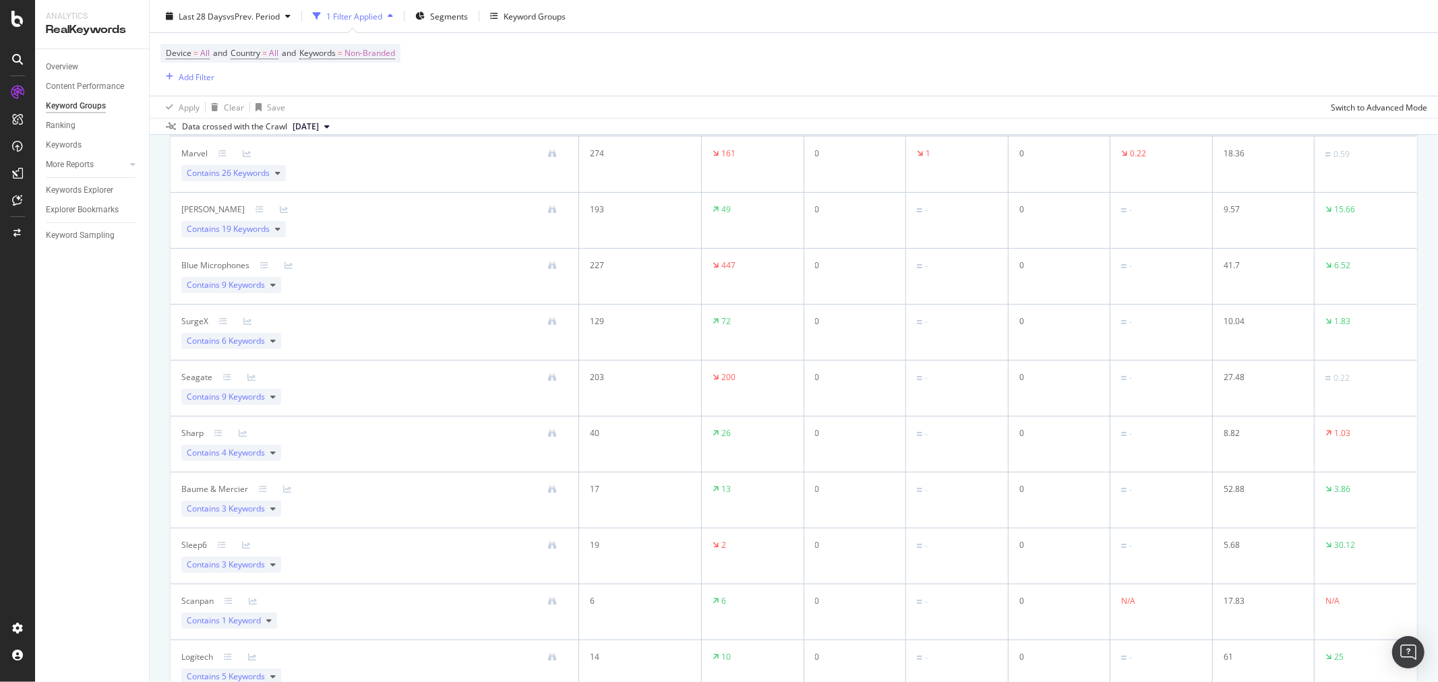
click at [362, 216] on div "Michele" at bounding box center [374, 210] width 386 height 12
click at [361, 187] on td "Marvel Contains 26 Keywords" at bounding box center [375, 165] width 409 height 56
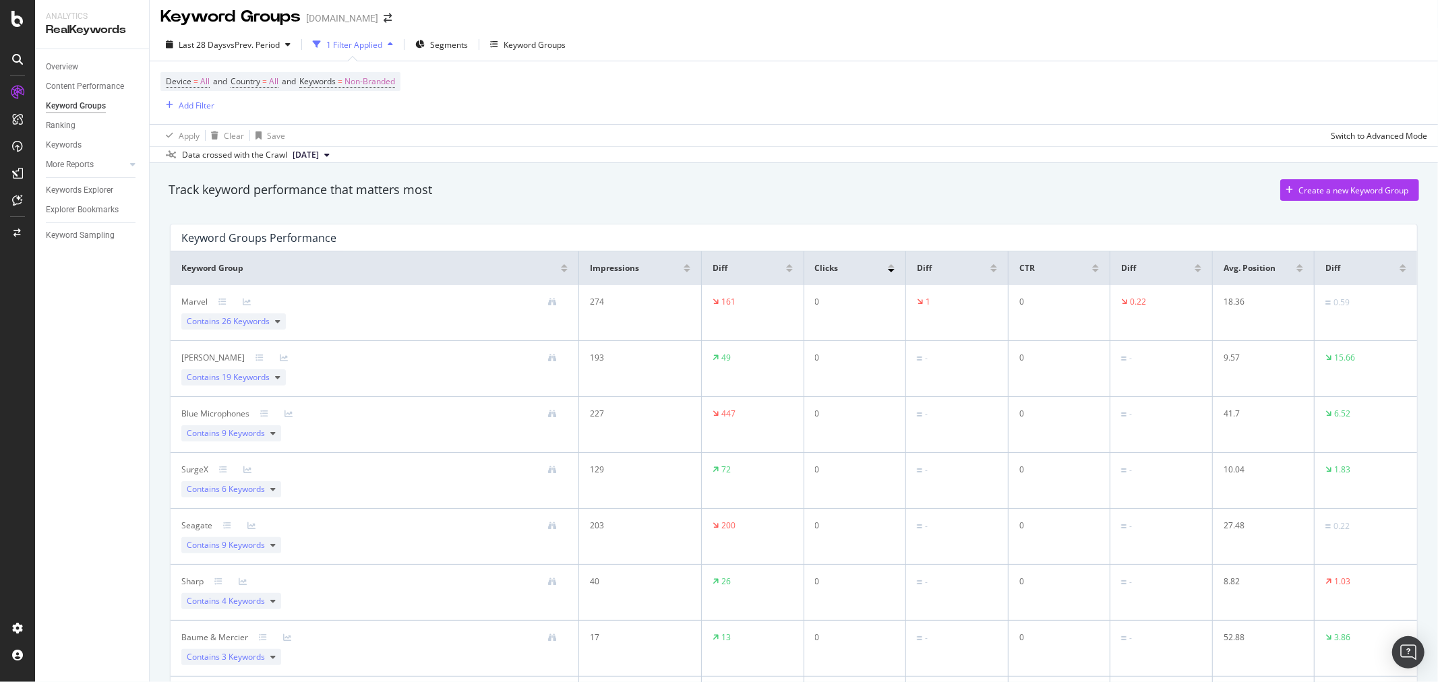
scroll to position [4, 0]
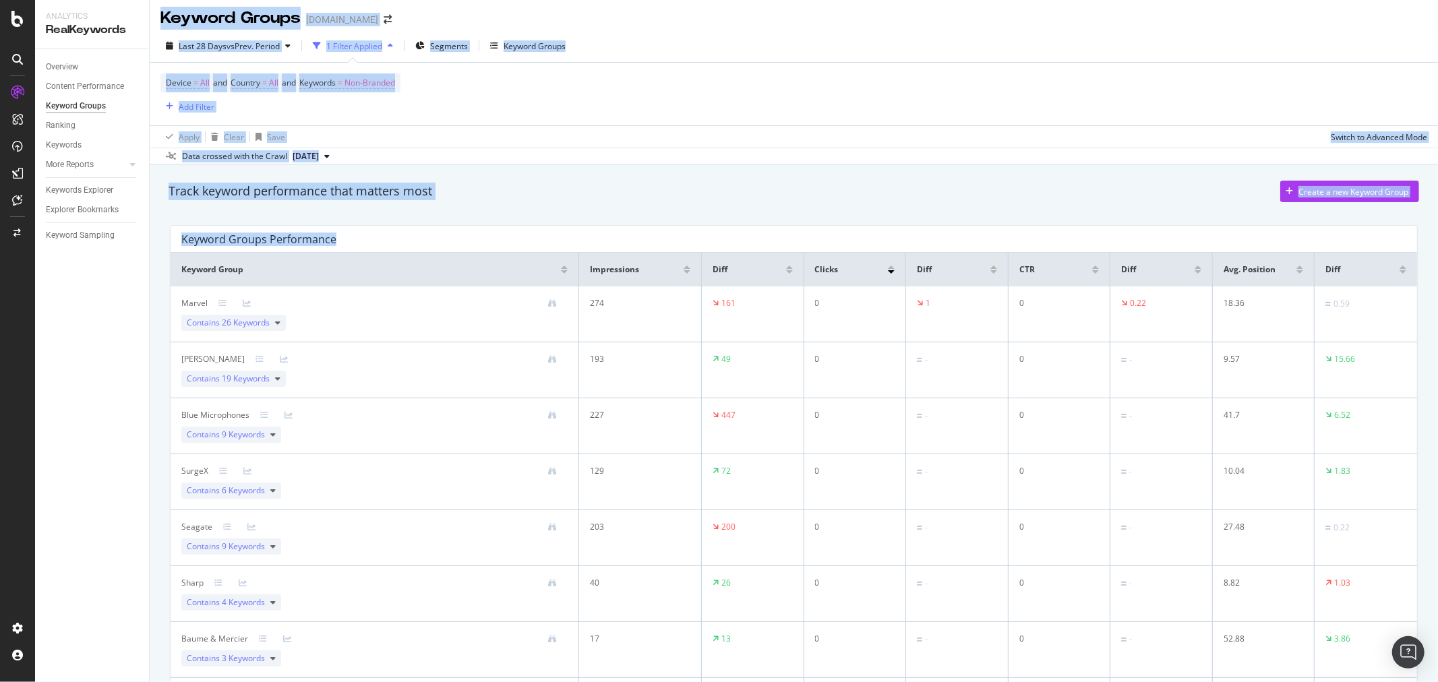
drag, startPoint x: 342, startPoint y: 243, endPoint x: 143, endPoint y: 235, distance: 199.7
click at [143, 235] on div "Analytics RealKeywords Overview Content Performance Keyword Groups Ranking Keyw…" at bounding box center [736, 341] width 1403 height 682
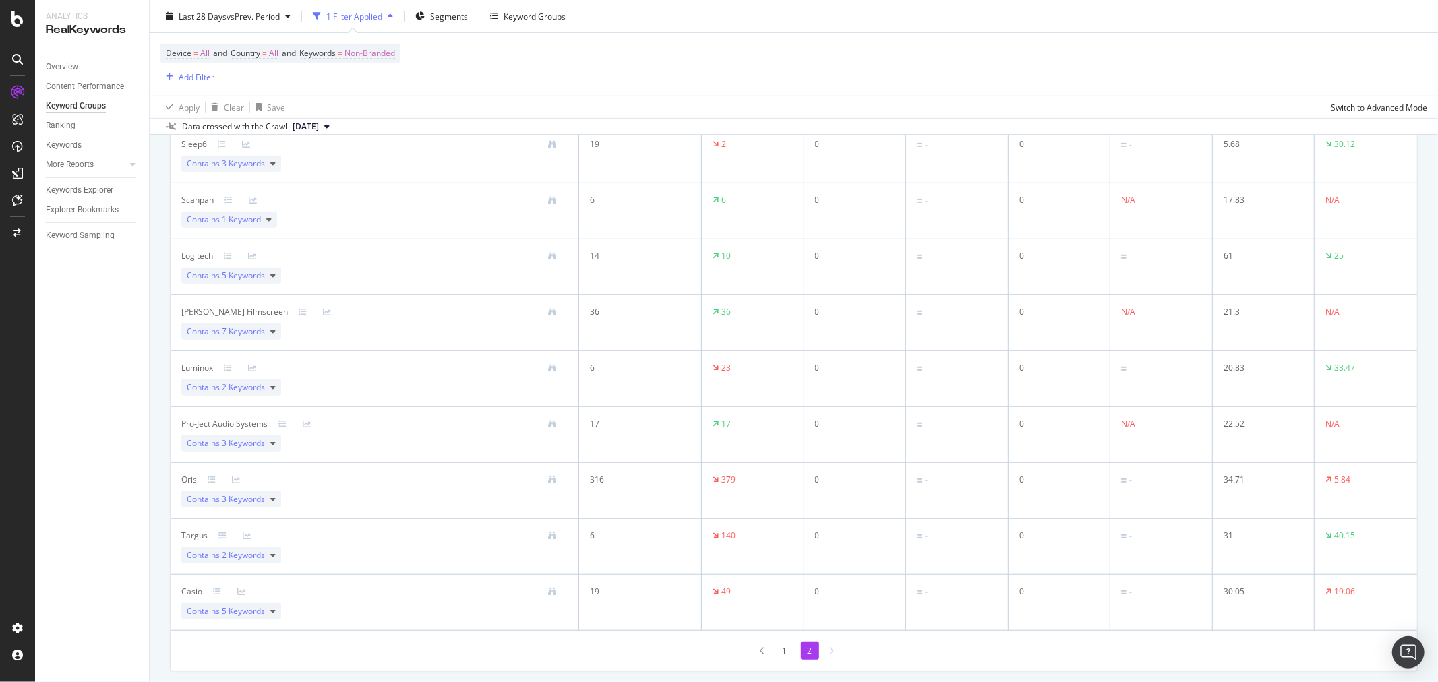
scroll to position [603, 0]
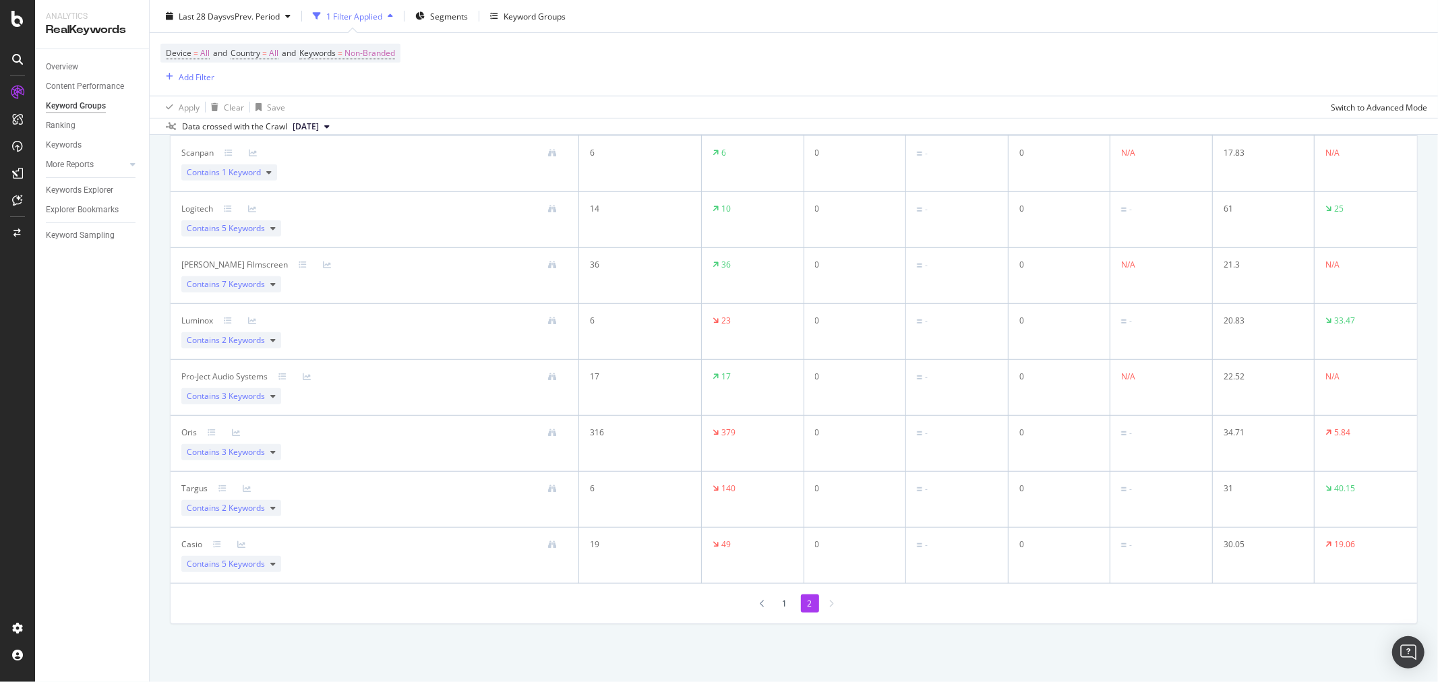
click at [784, 605] on li "1" at bounding box center [785, 604] width 18 height 18
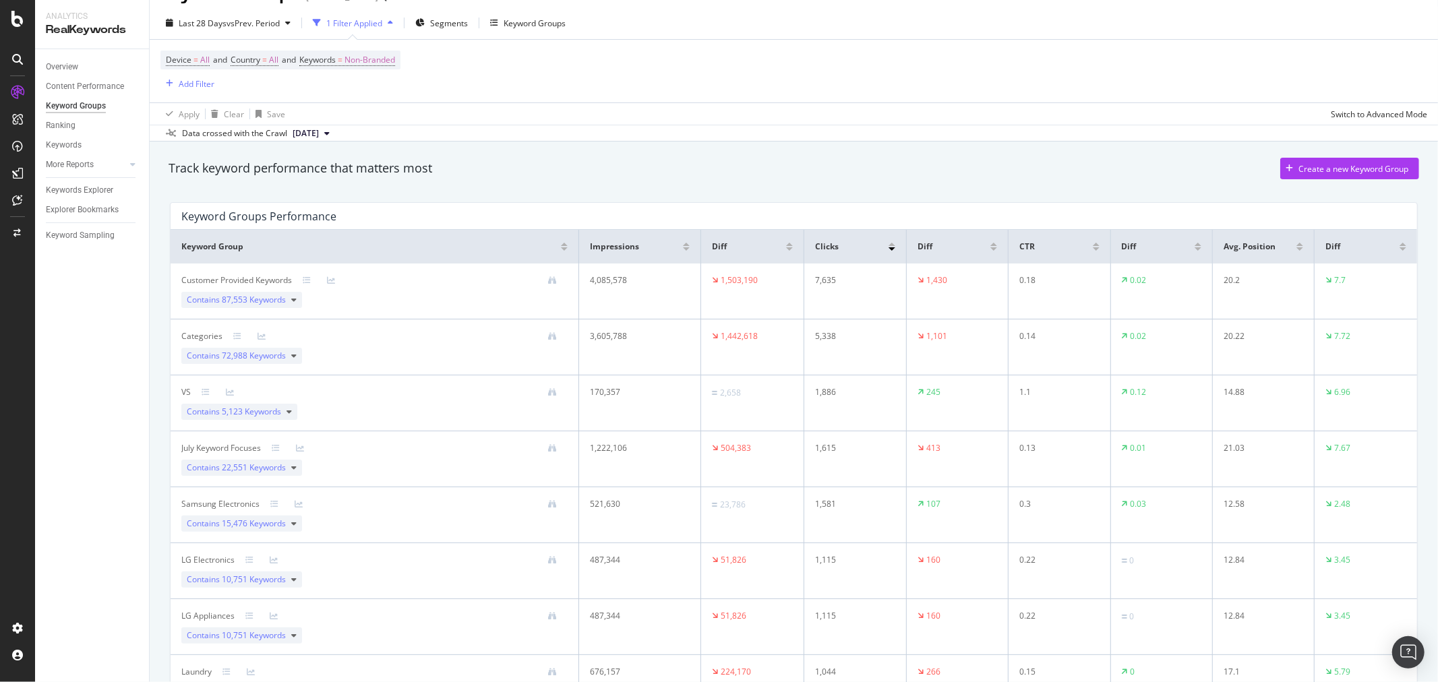
scroll to position [0, 0]
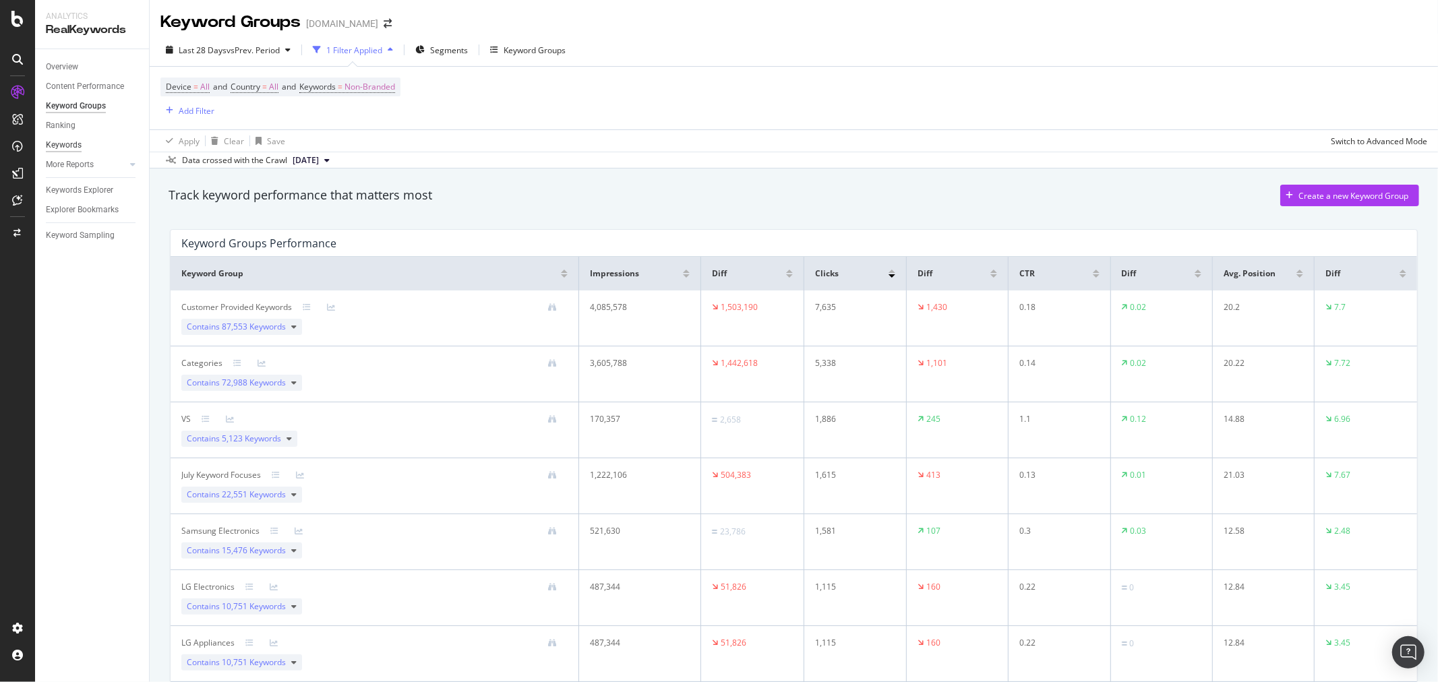
click at [65, 144] on div "Keywords" at bounding box center [64, 145] width 36 height 14
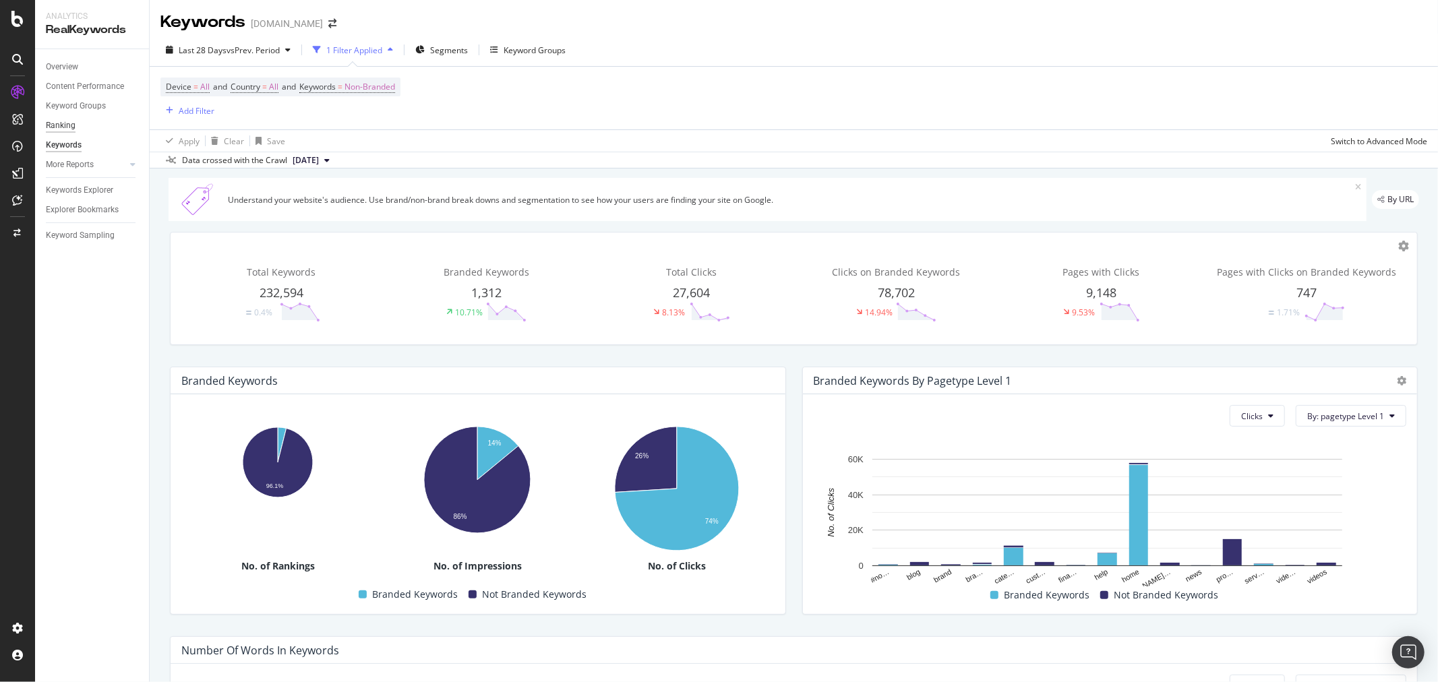
click at [68, 121] on div "Ranking" at bounding box center [61, 126] width 30 height 14
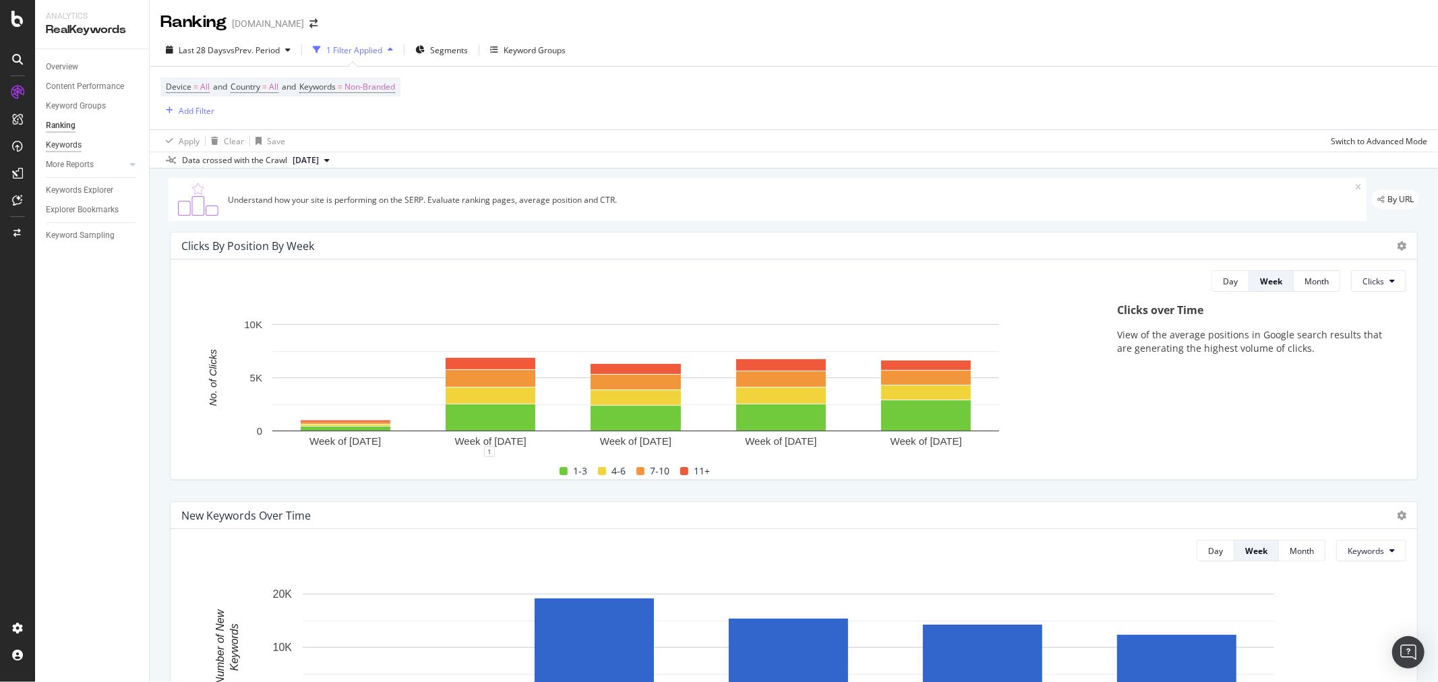
click at [62, 140] on div "Keywords" at bounding box center [64, 145] width 36 height 14
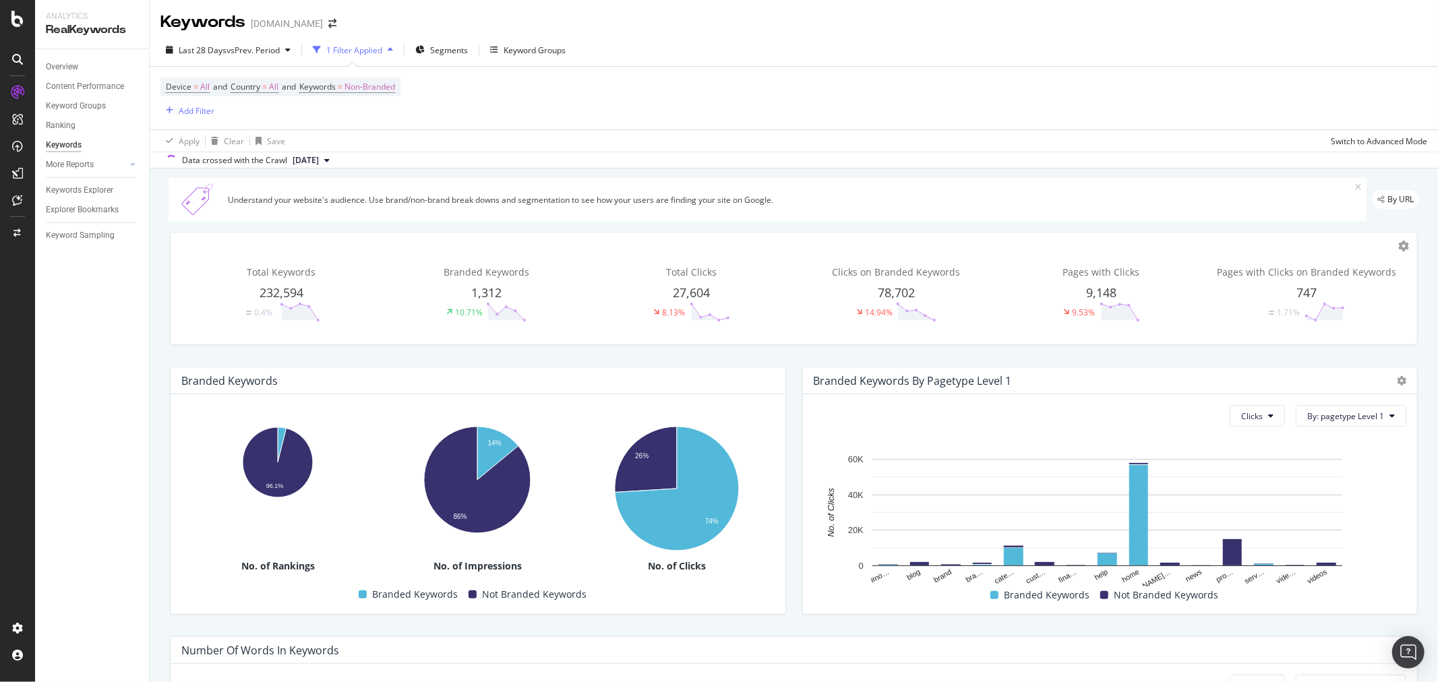
click at [67, 59] on div "Overview" at bounding box center [97, 67] width 103 height 20
click at [59, 65] on div "Overview" at bounding box center [62, 67] width 32 height 14
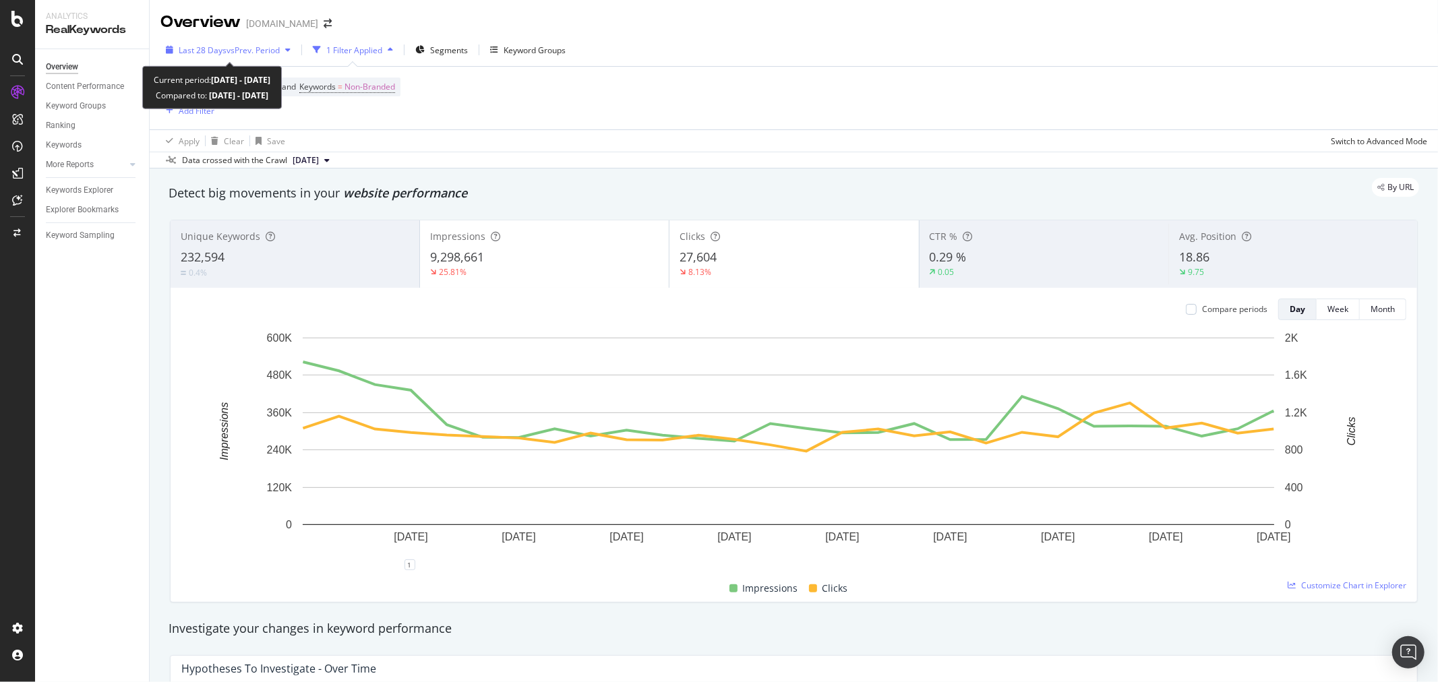
click at [250, 52] on span "vs Prev. Period" at bounding box center [253, 49] width 53 height 11
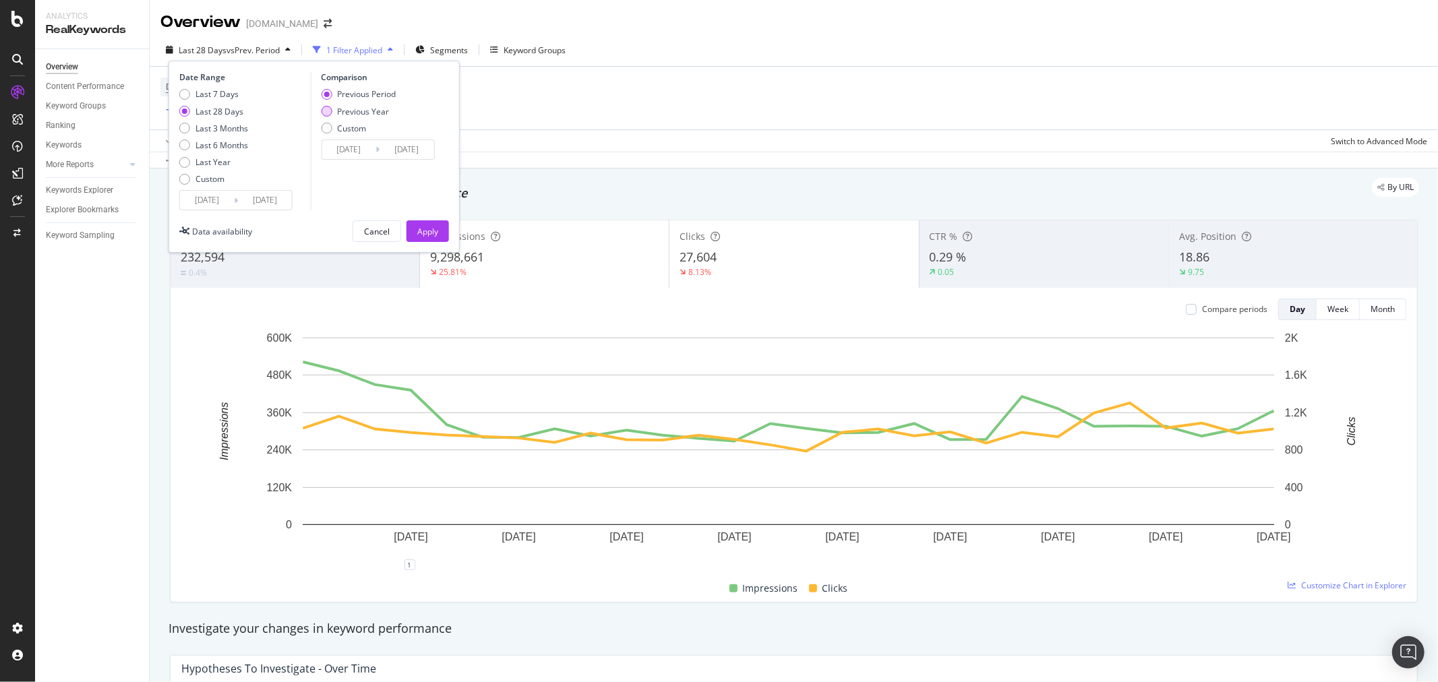
click at [358, 113] on div "Previous Year" at bounding box center [363, 111] width 52 height 11
type input "2024/09/08"
type input "2024/10/05"
click at [439, 233] on button "Apply" at bounding box center [428, 231] width 42 height 22
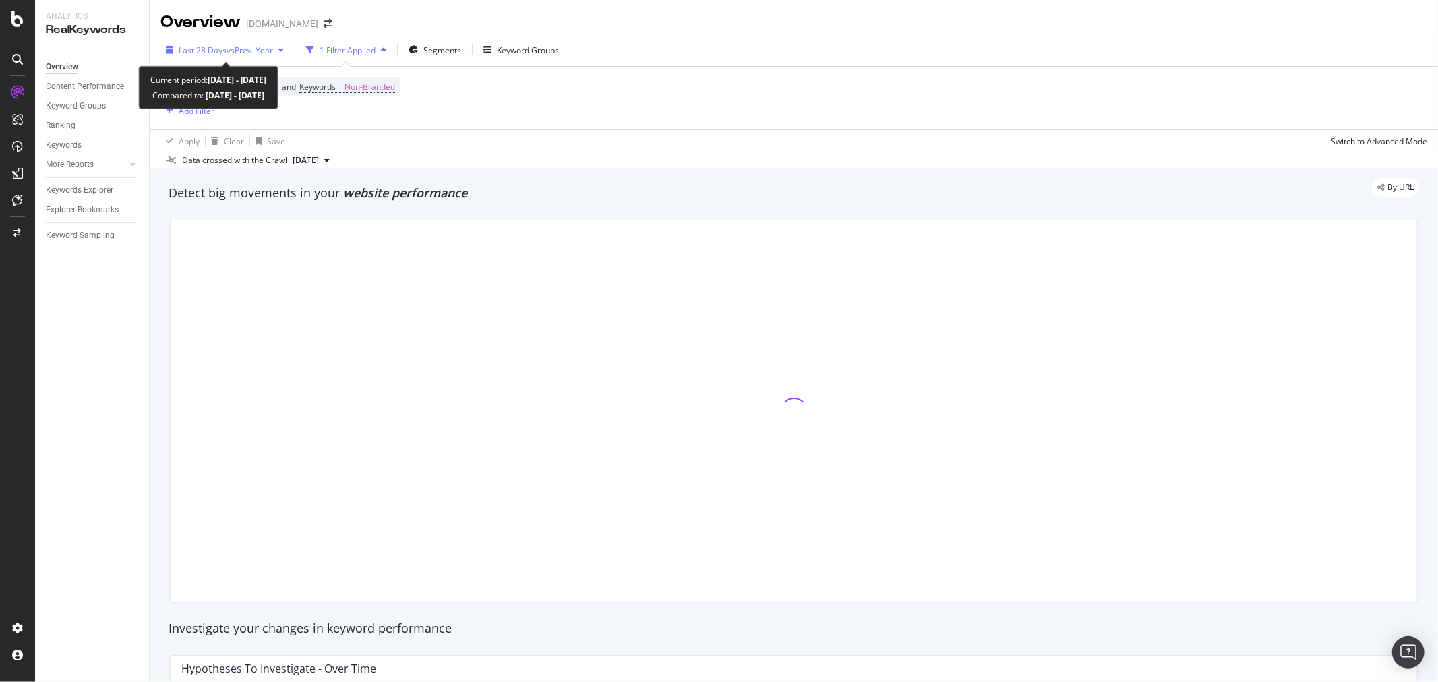
click at [212, 41] on div "Last 28 Days vs Prev. Year" at bounding box center [224, 50] width 129 height 20
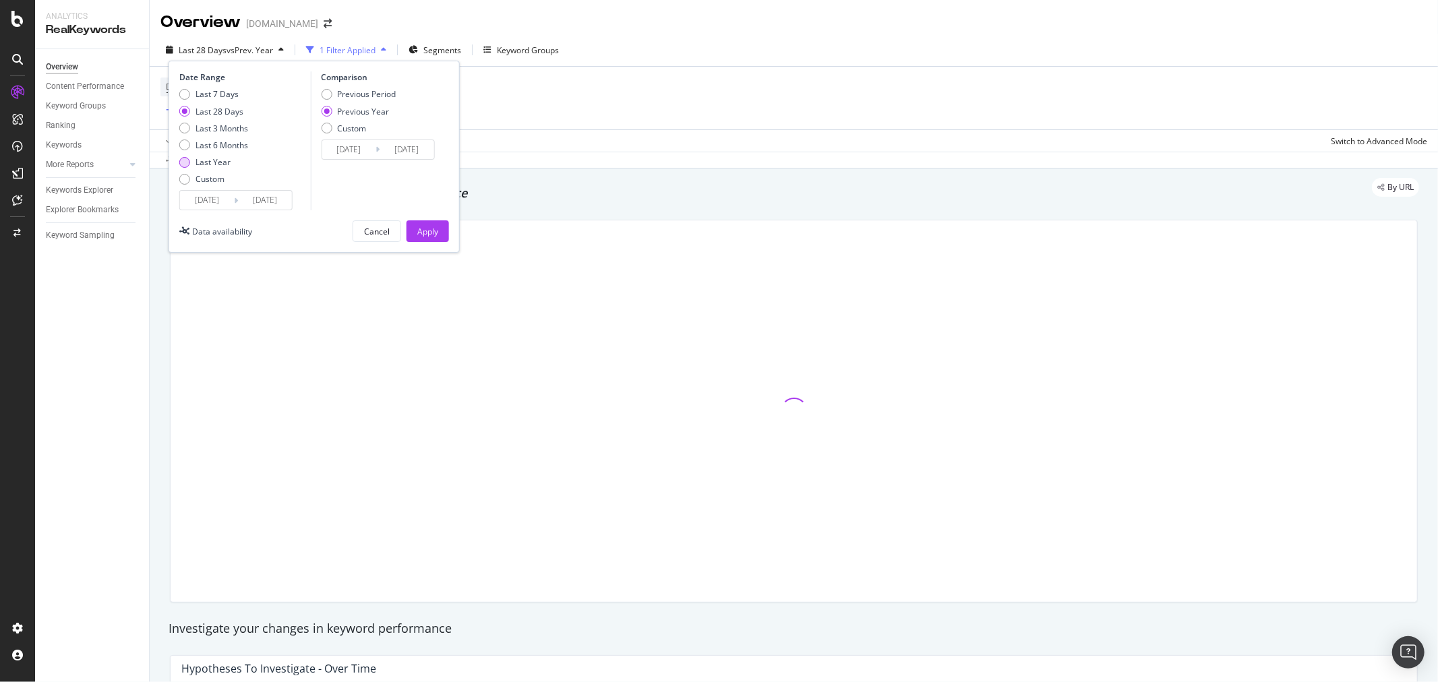
scroll to position [75, 0]
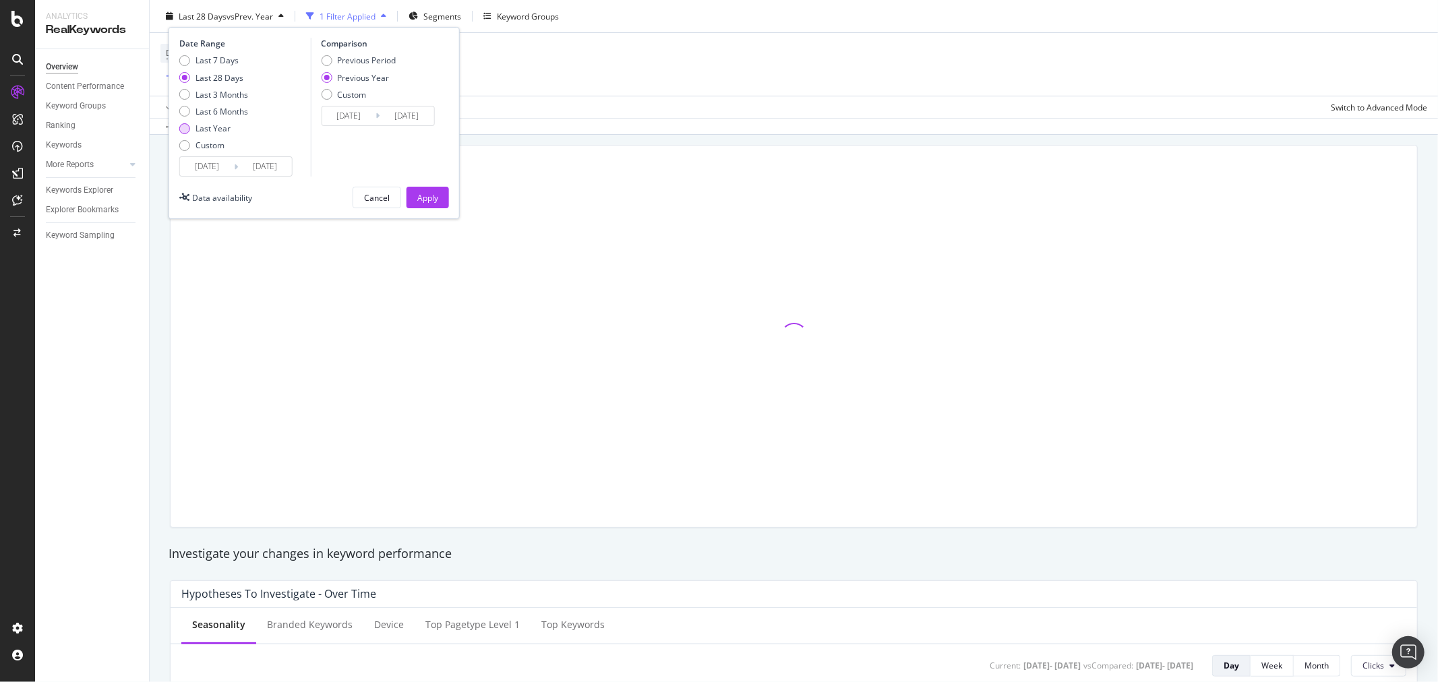
click at [220, 131] on div "Last Year" at bounding box center [213, 128] width 35 height 11
type input "2024/10/05"
type input "2023/10/07"
click at [420, 193] on div "Apply" at bounding box center [427, 196] width 21 height 11
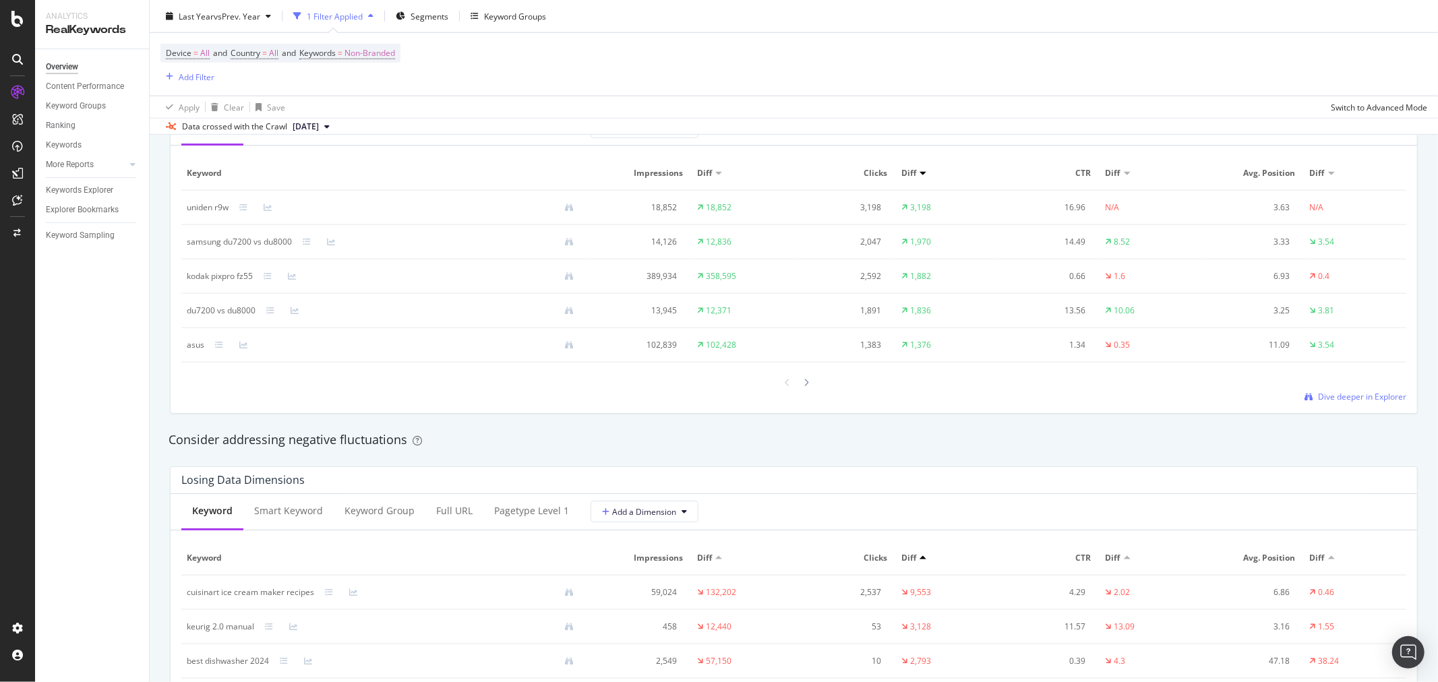
scroll to position [899, 0]
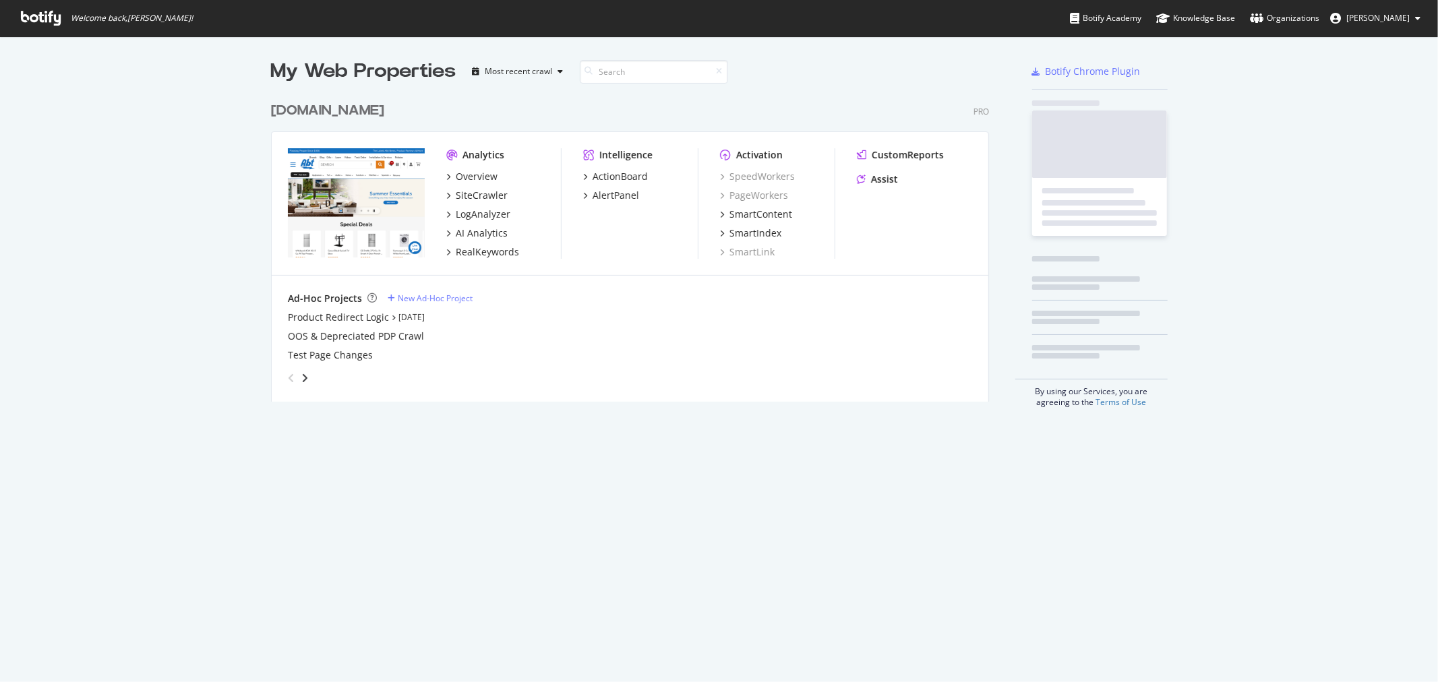
scroll to position [305, 717]
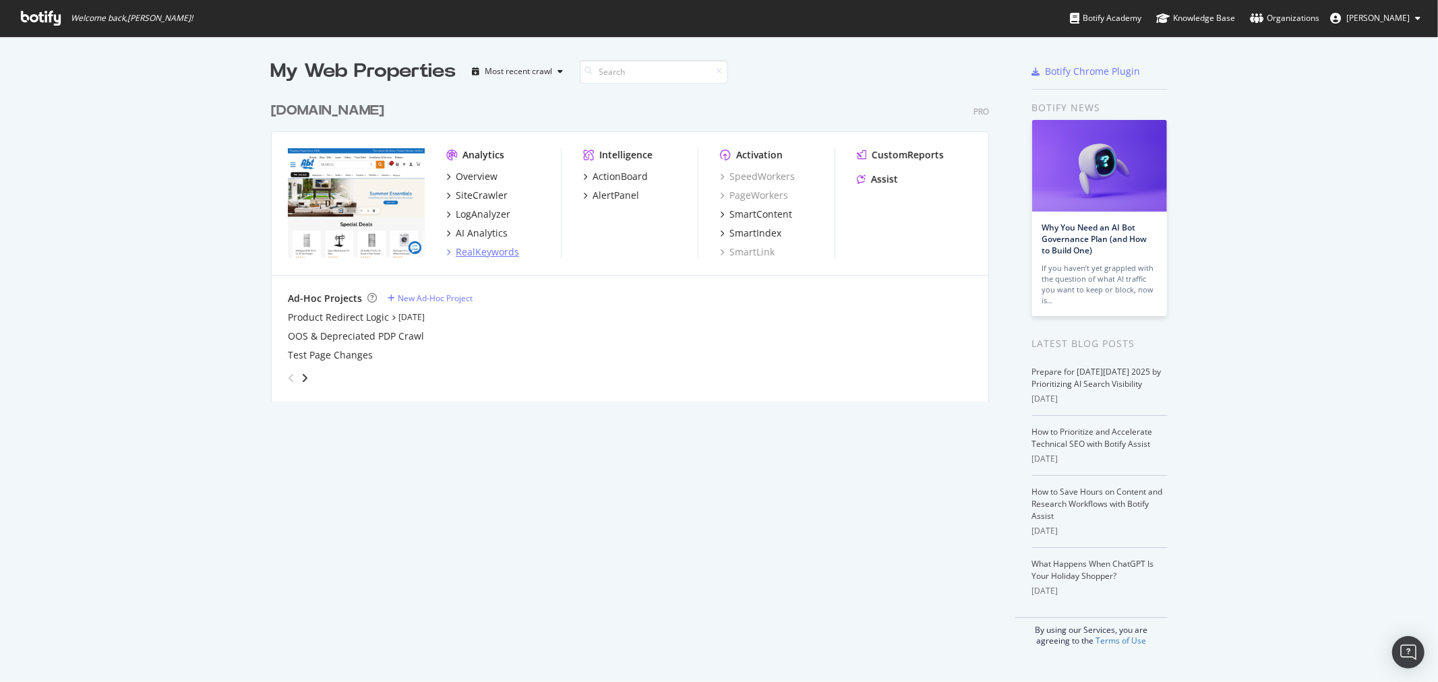
click at [461, 245] on div "RealKeywords" at bounding box center [487, 251] width 63 height 13
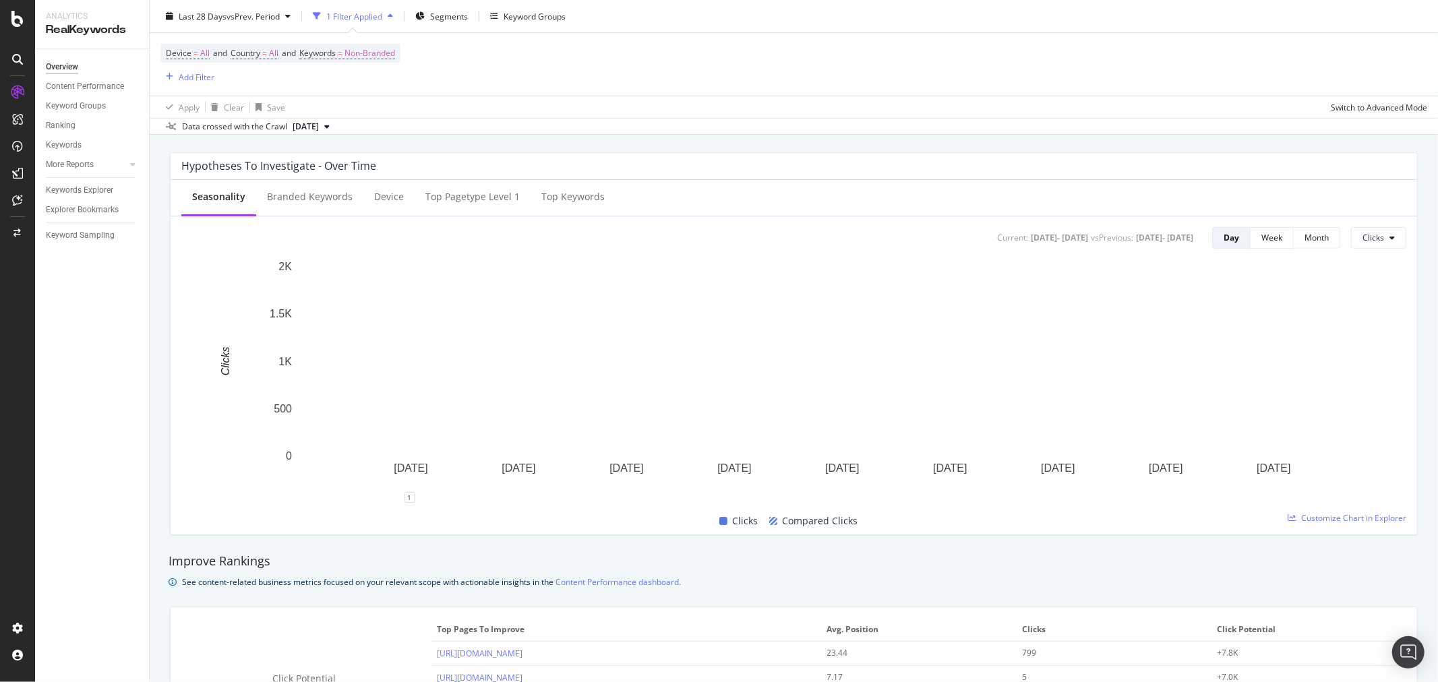
scroll to position [481, 0]
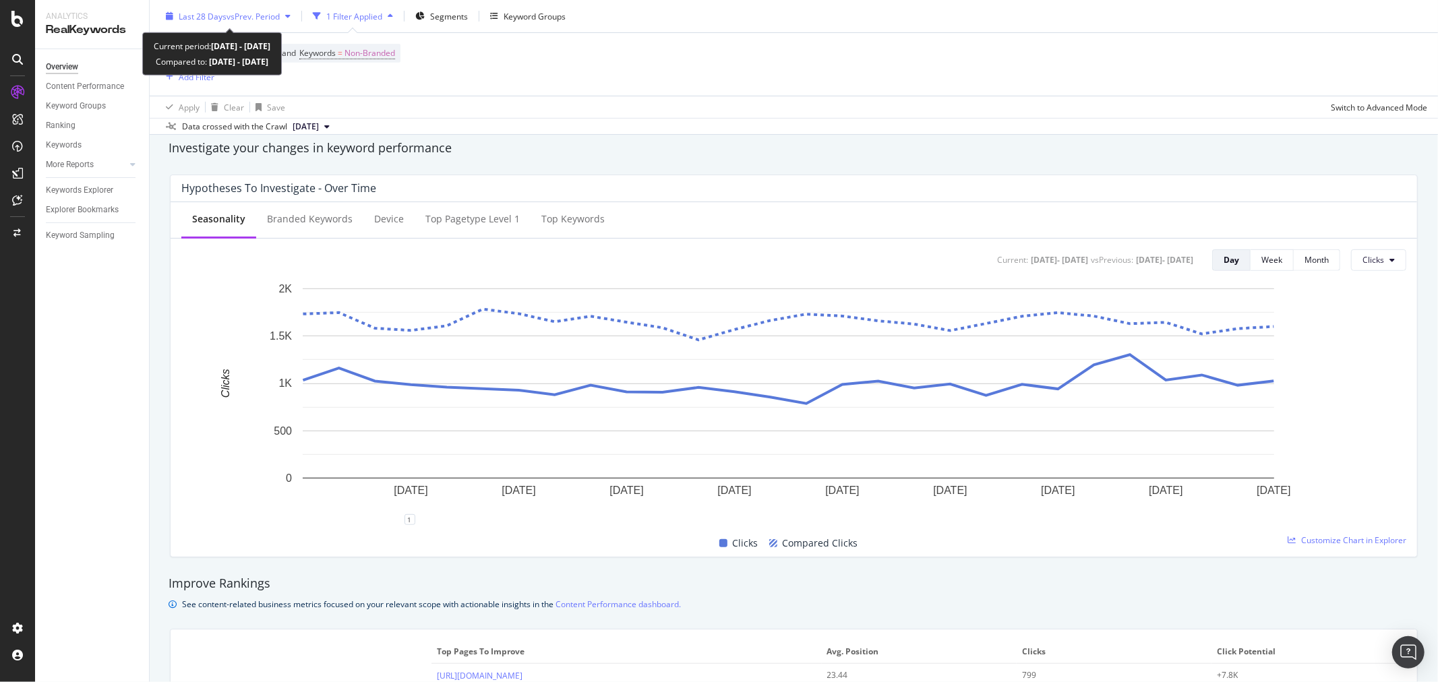
click at [268, 19] on span "vs Prev. Period" at bounding box center [253, 15] width 53 height 11
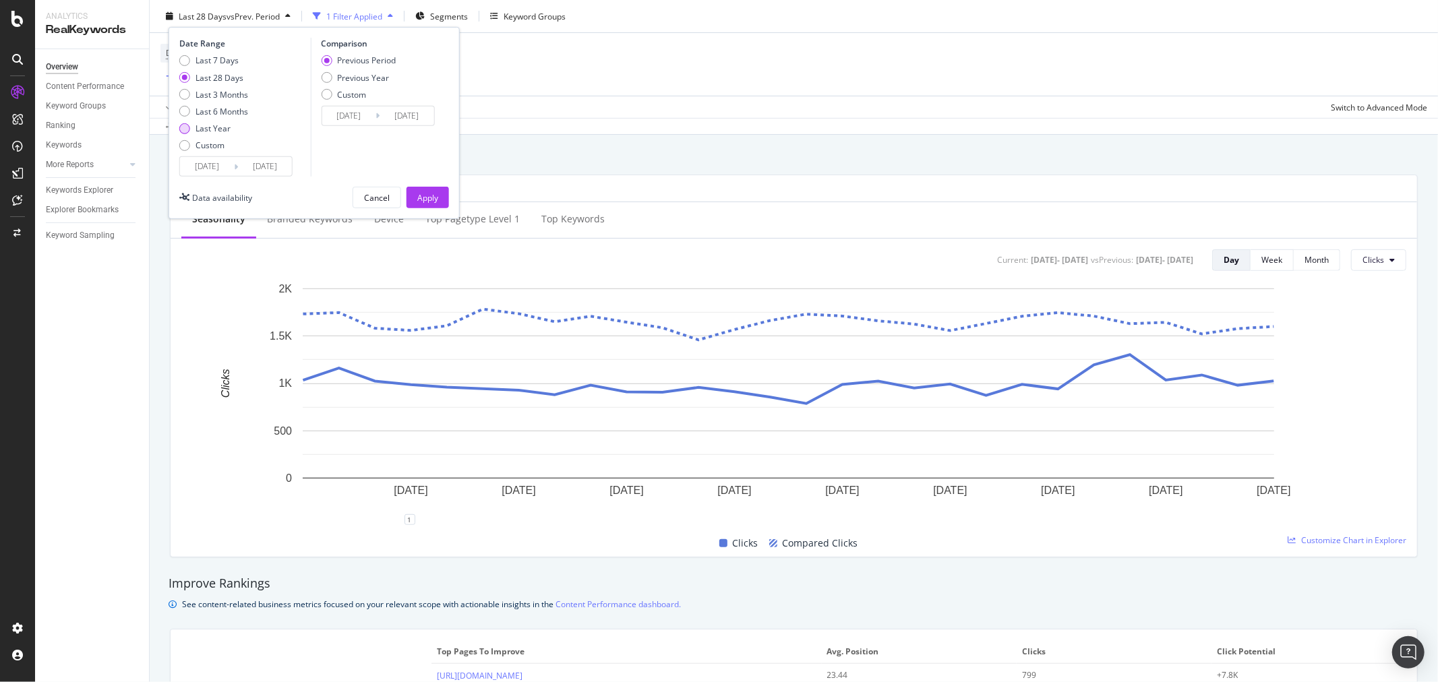
click at [208, 125] on div "Last Year" at bounding box center [213, 128] width 35 height 11
type input "2024/10/05"
type input "2023/10/06"
type input "2024/10/04"
drag, startPoint x: 367, startPoint y: 78, endPoint x: 376, endPoint y: 102, distance: 25.2
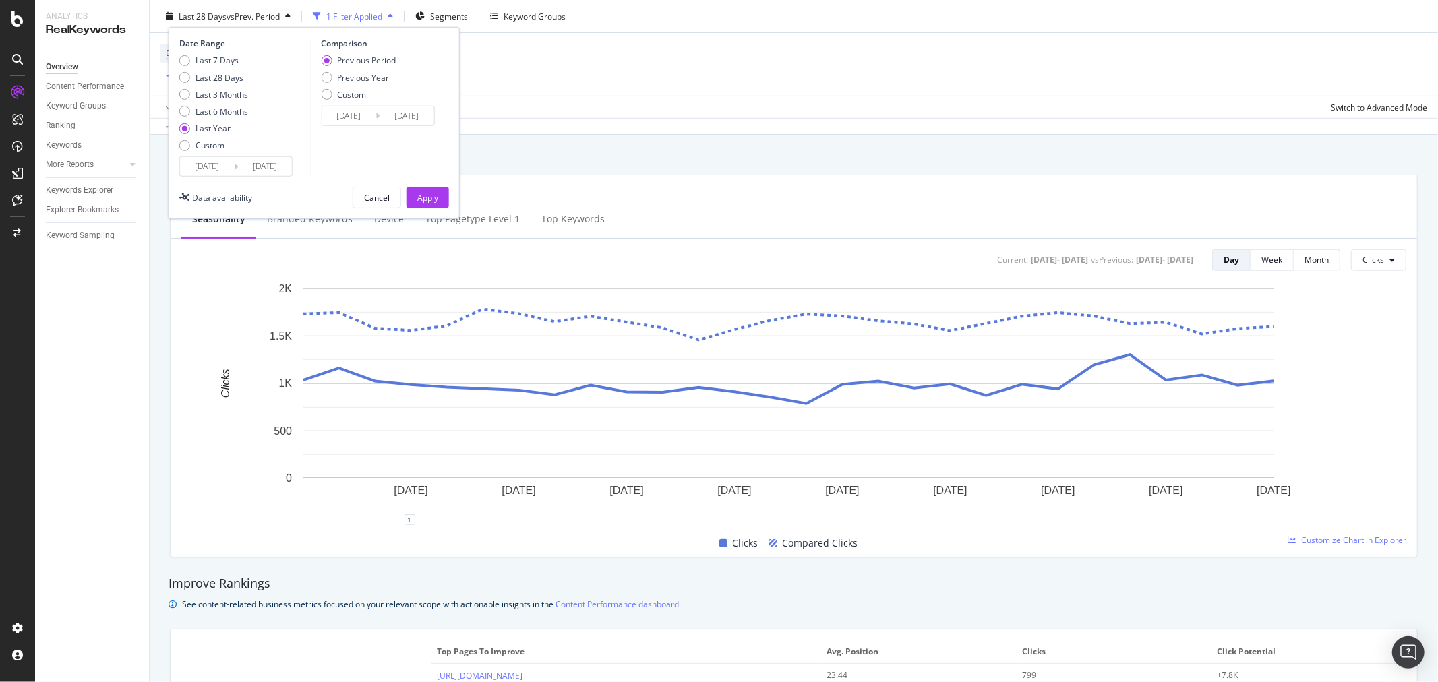
click at [367, 78] on div "Previous Year" at bounding box center [363, 76] width 52 height 11
type input "2023/10/07"
type input "2024/10/05"
click at [417, 198] on div "Apply" at bounding box center [427, 196] width 21 height 11
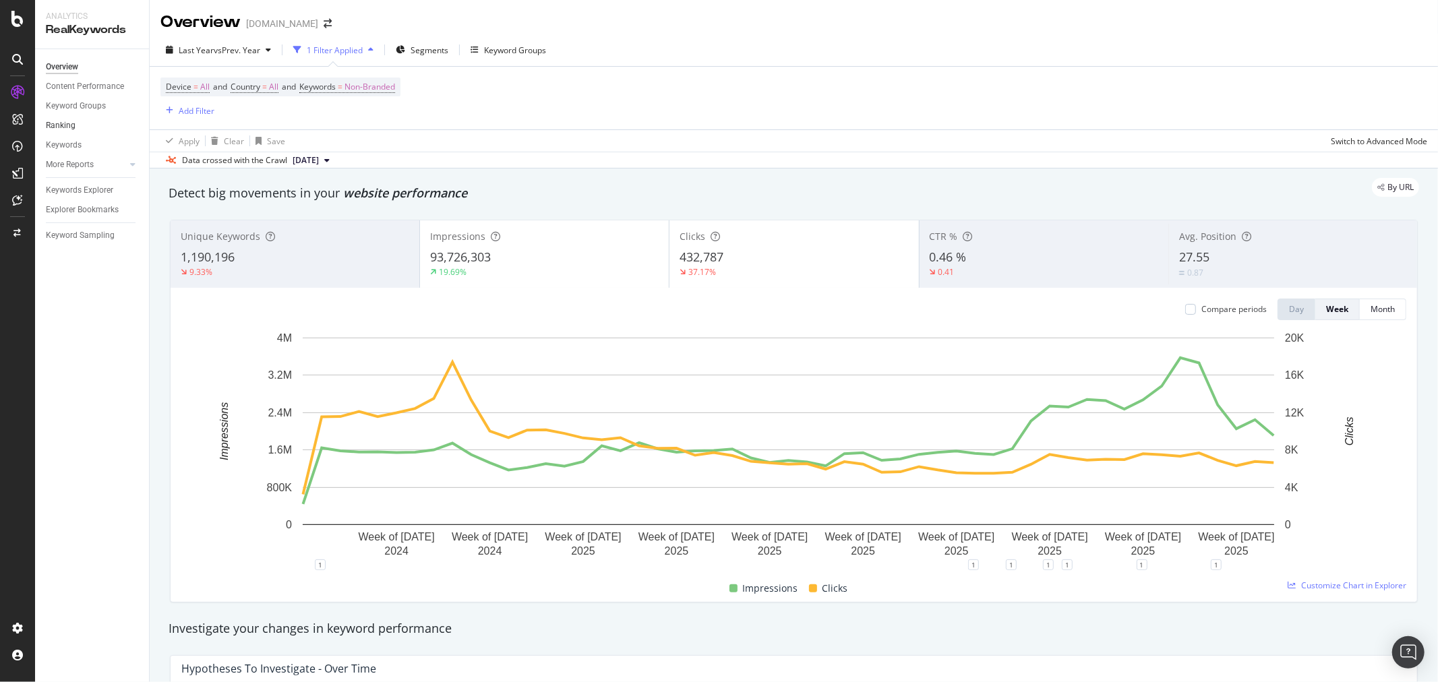
click at [75, 126] on link "Ranking" at bounding box center [93, 126] width 94 height 14
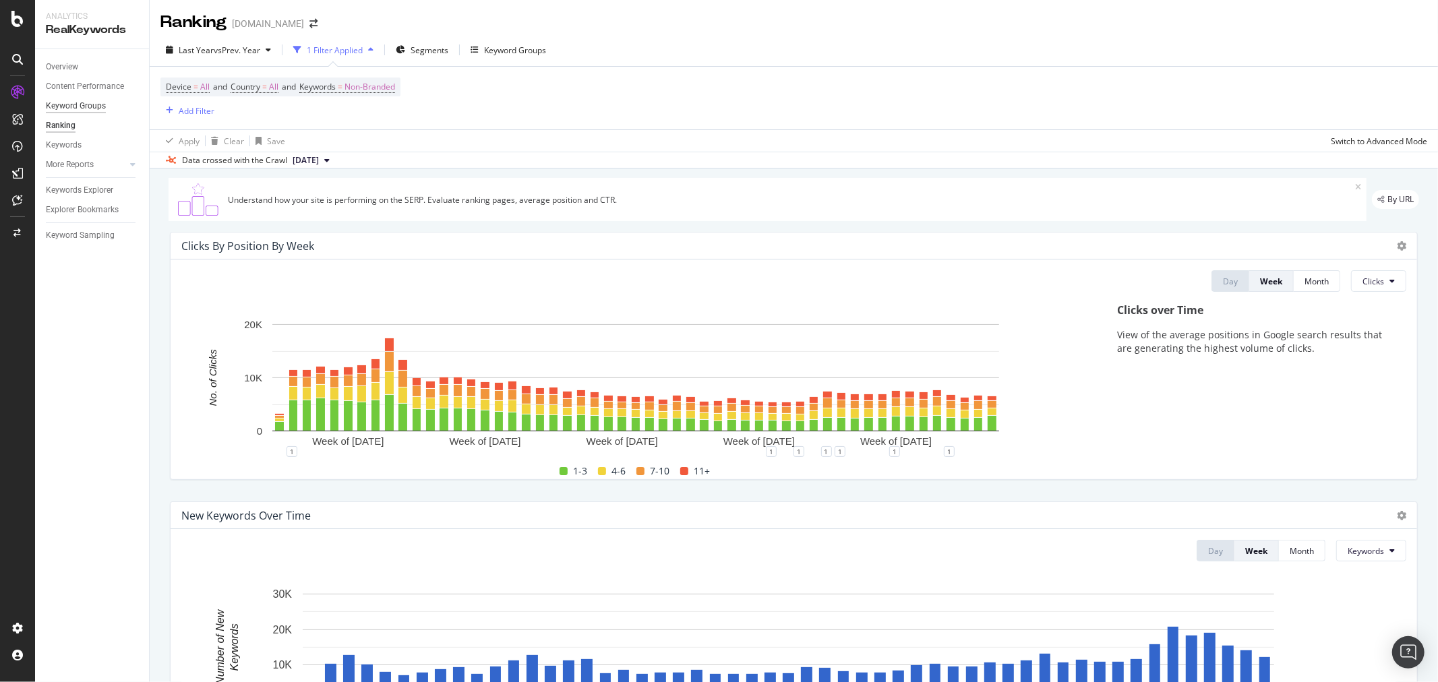
click at [73, 109] on div "Keyword Groups" at bounding box center [76, 106] width 60 height 14
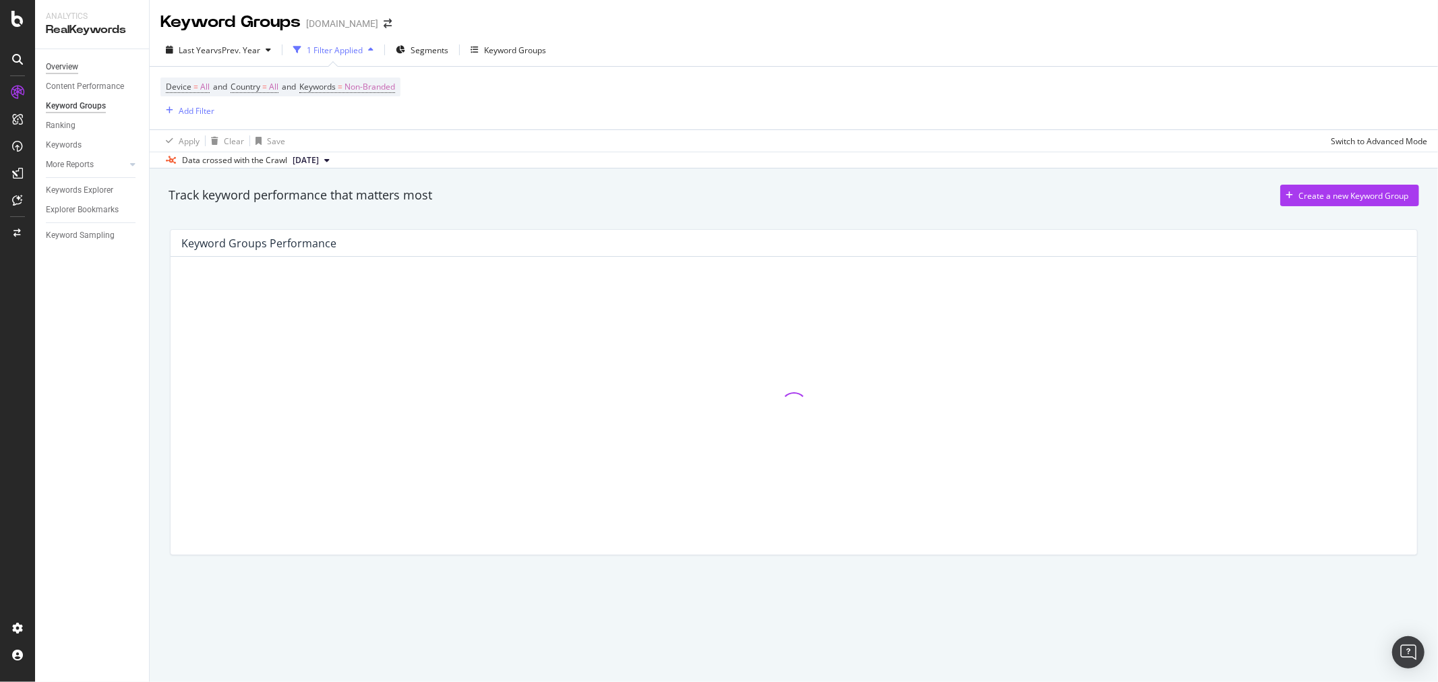
click at [65, 62] on div "Overview" at bounding box center [62, 67] width 32 height 14
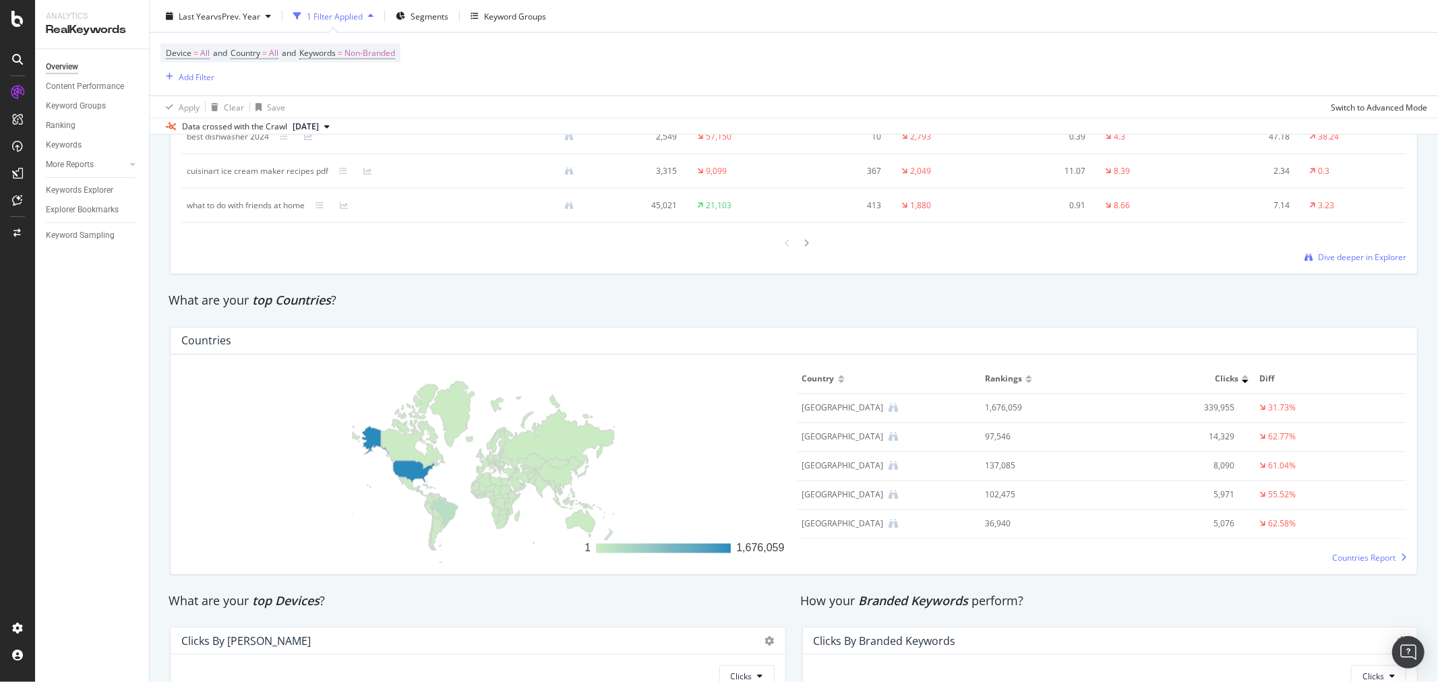
scroll to position [2052, 0]
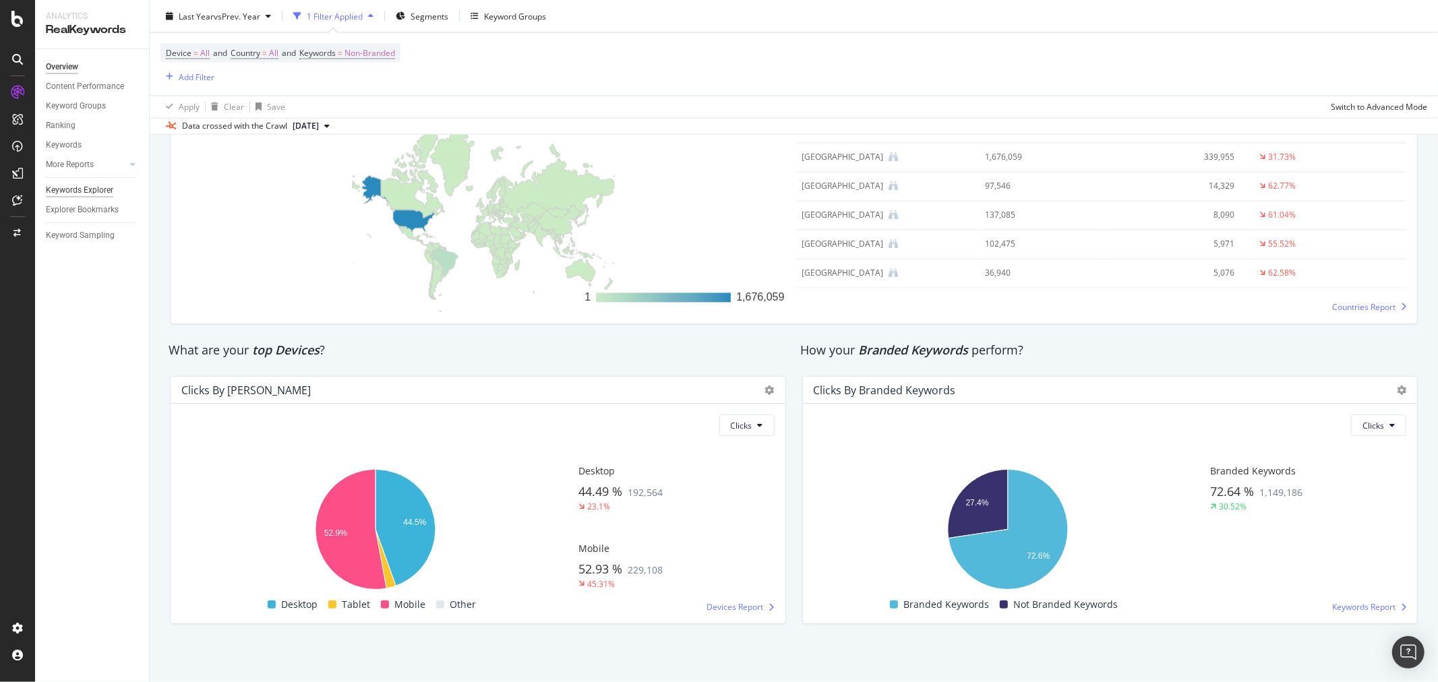
click at [59, 196] on div "Keywords Explorer" at bounding box center [79, 190] width 67 height 14
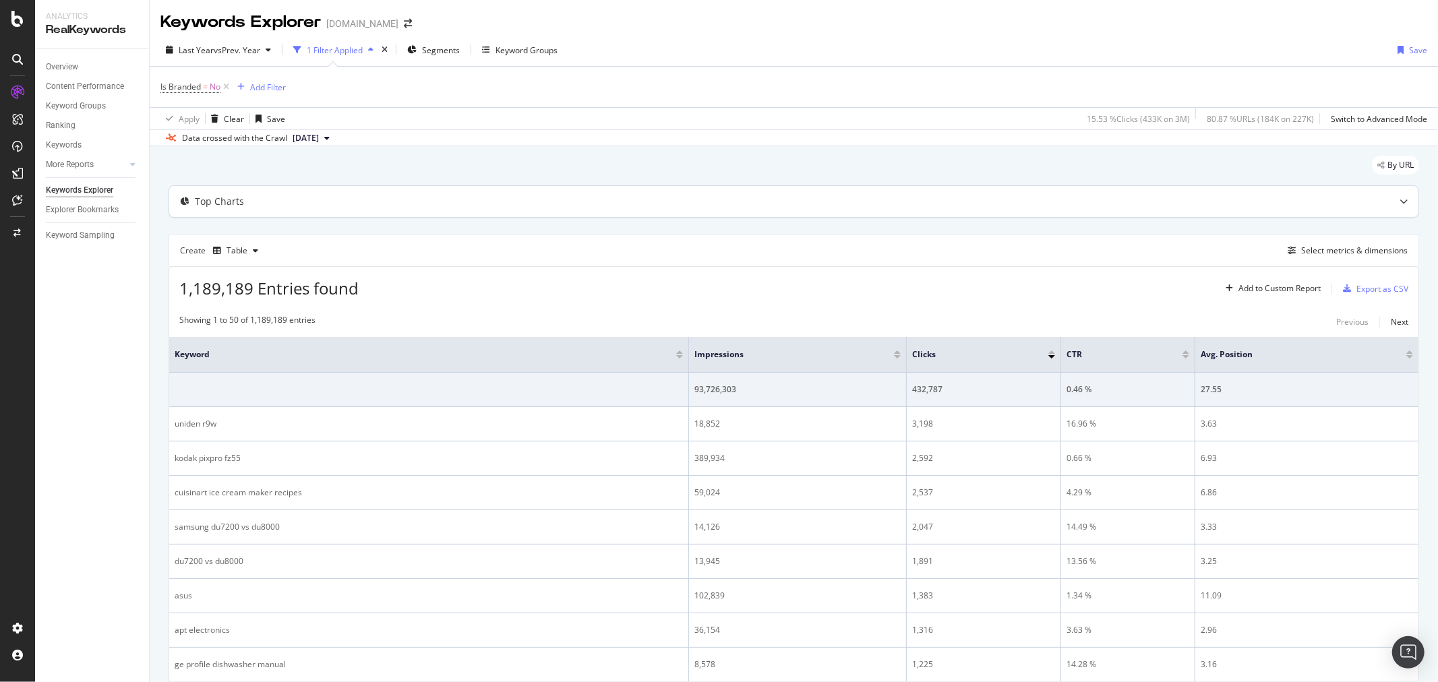
click at [546, 189] on div "Top Charts" at bounding box center [793, 201] width 1249 height 31
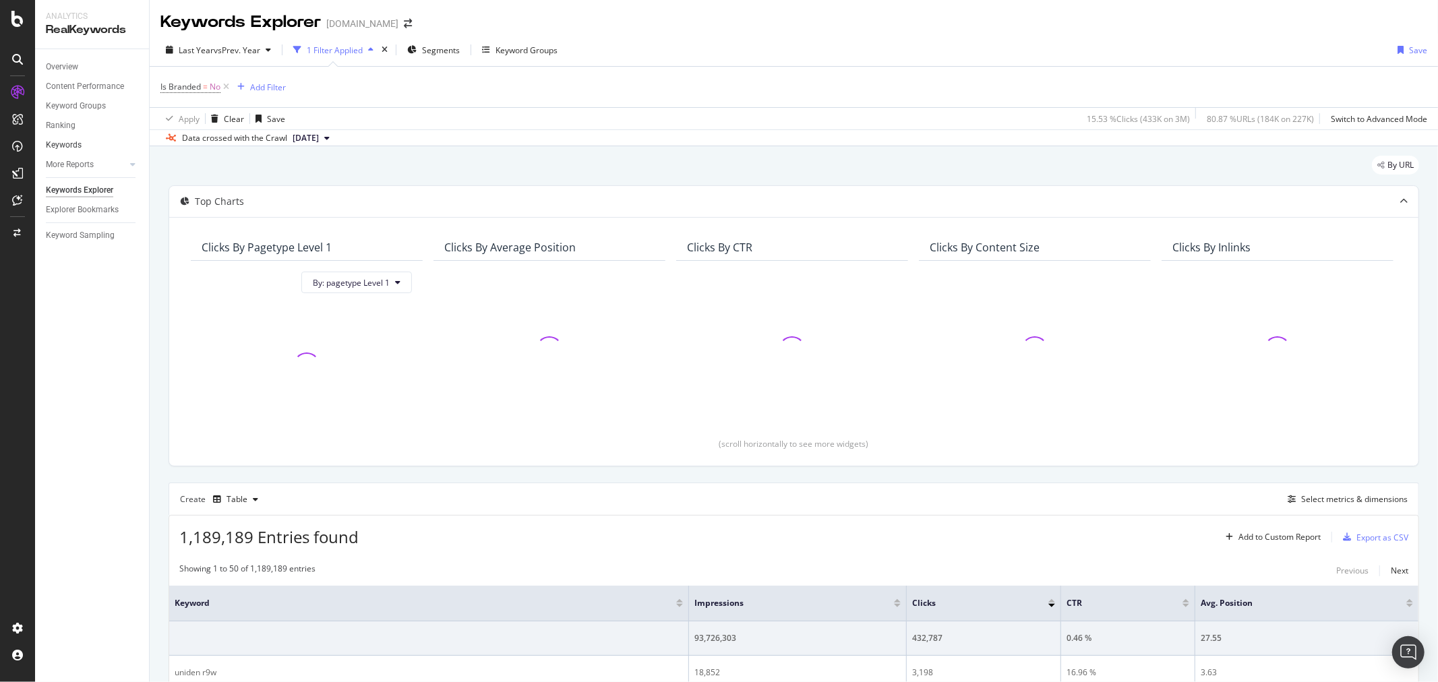
drag, startPoint x: 77, startPoint y: 142, endPoint x: 129, endPoint y: 148, distance: 52.3
click at [77, 142] on div "Keywords" at bounding box center [64, 145] width 36 height 14
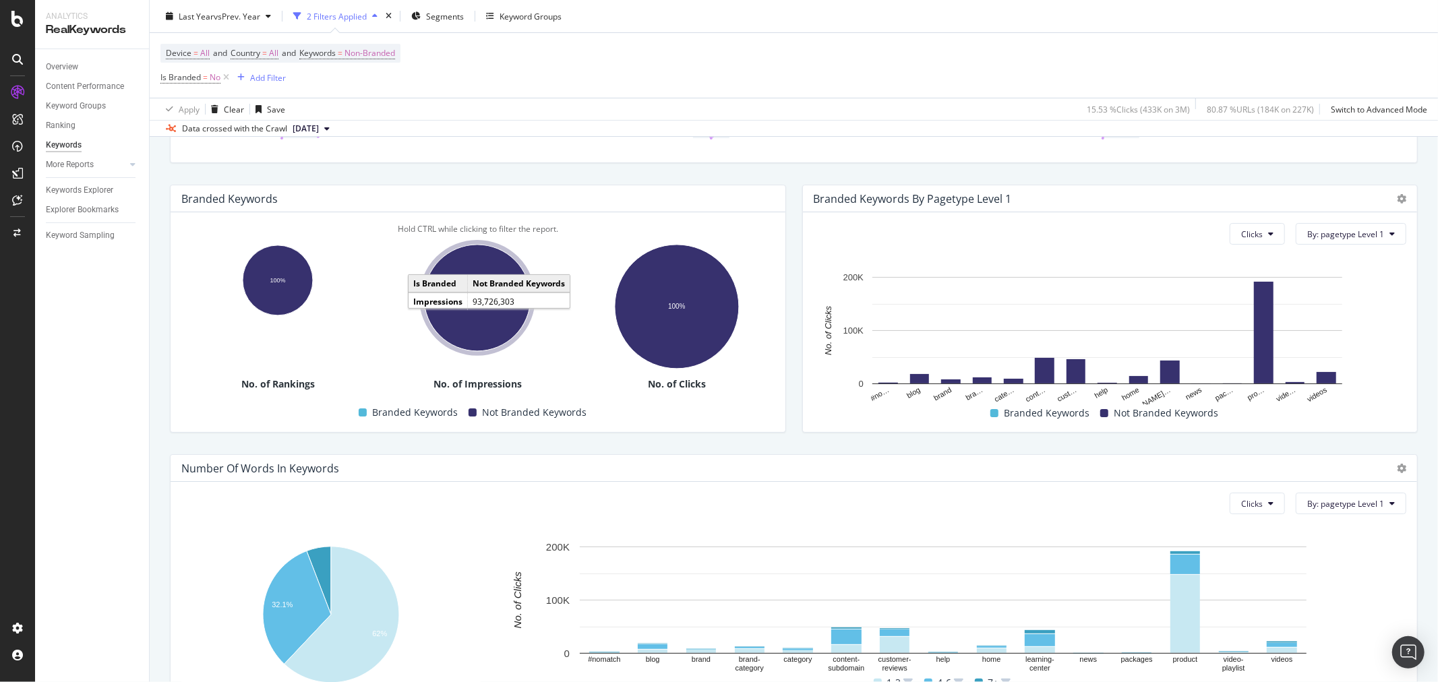
scroll to position [38, 0]
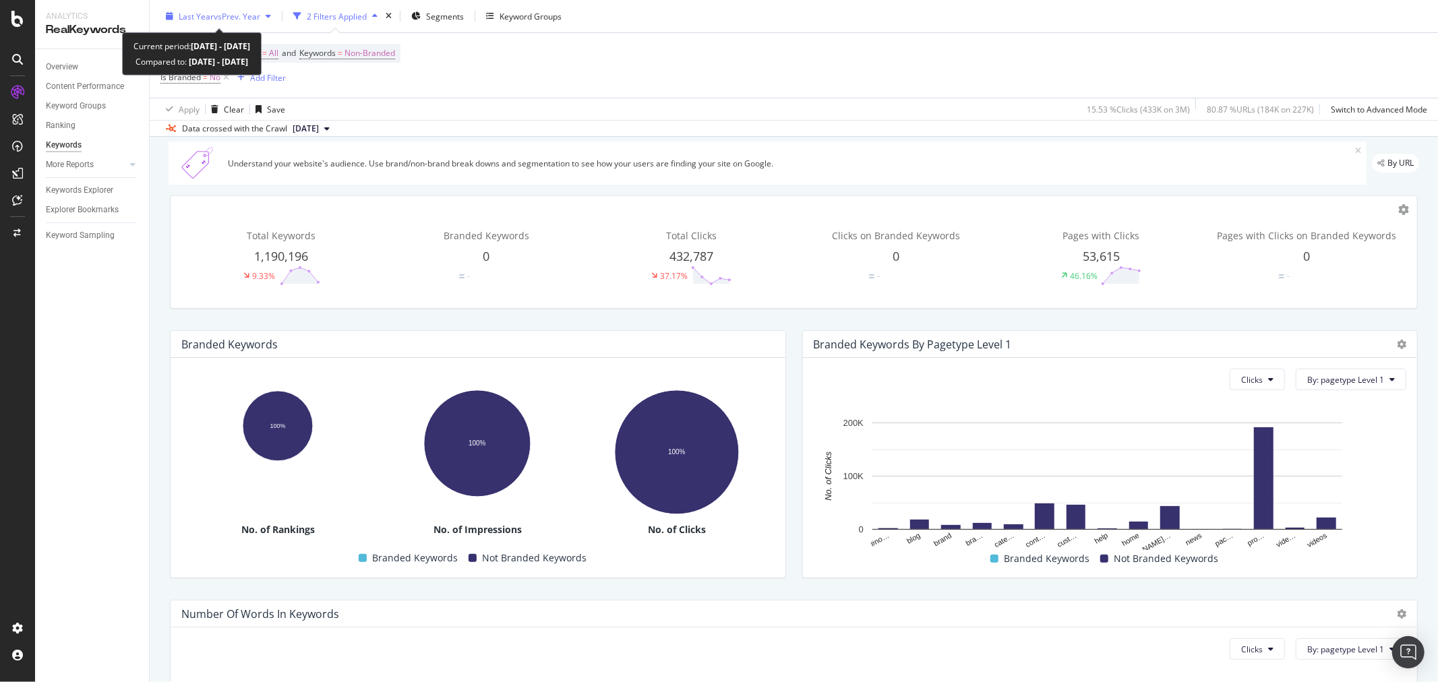
click at [207, 22] on div "Last Year vs Prev. Year" at bounding box center [218, 16] width 116 height 20
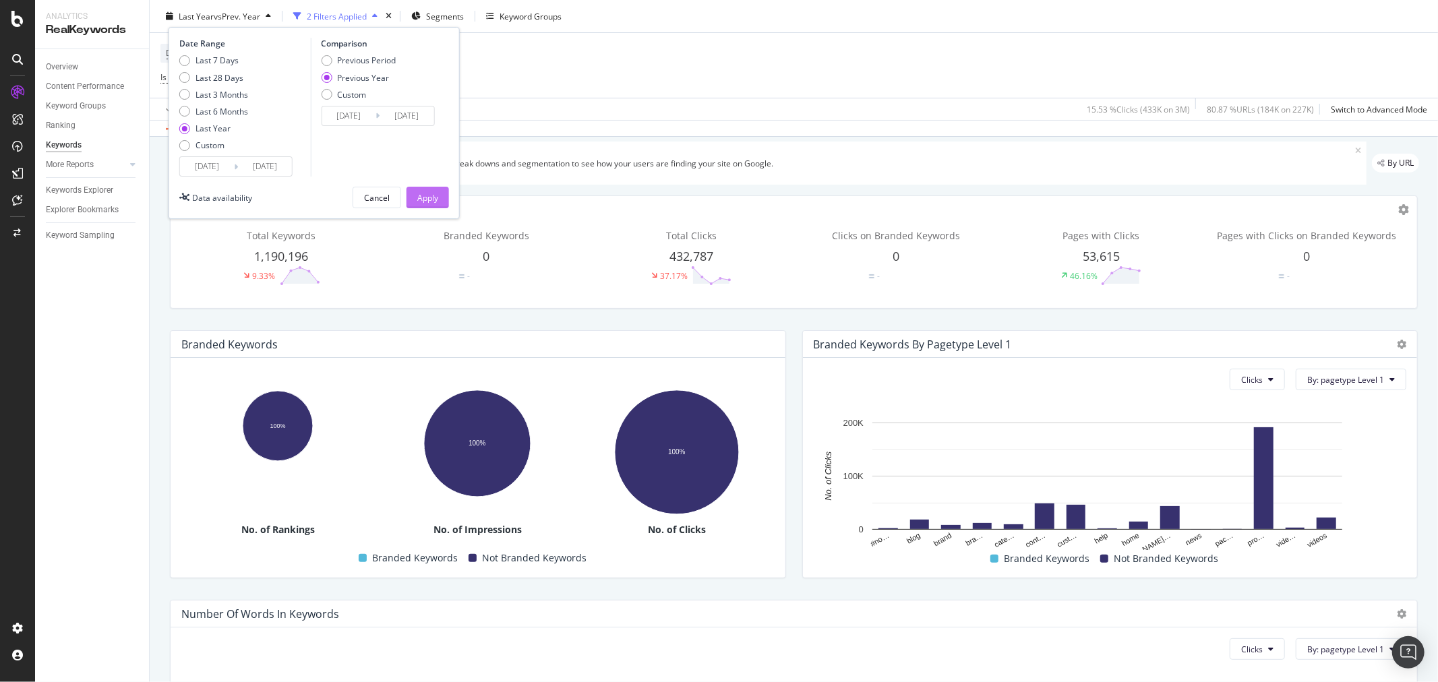
click at [411, 191] on button "Apply" at bounding box center [428, 198] width 42 height 22
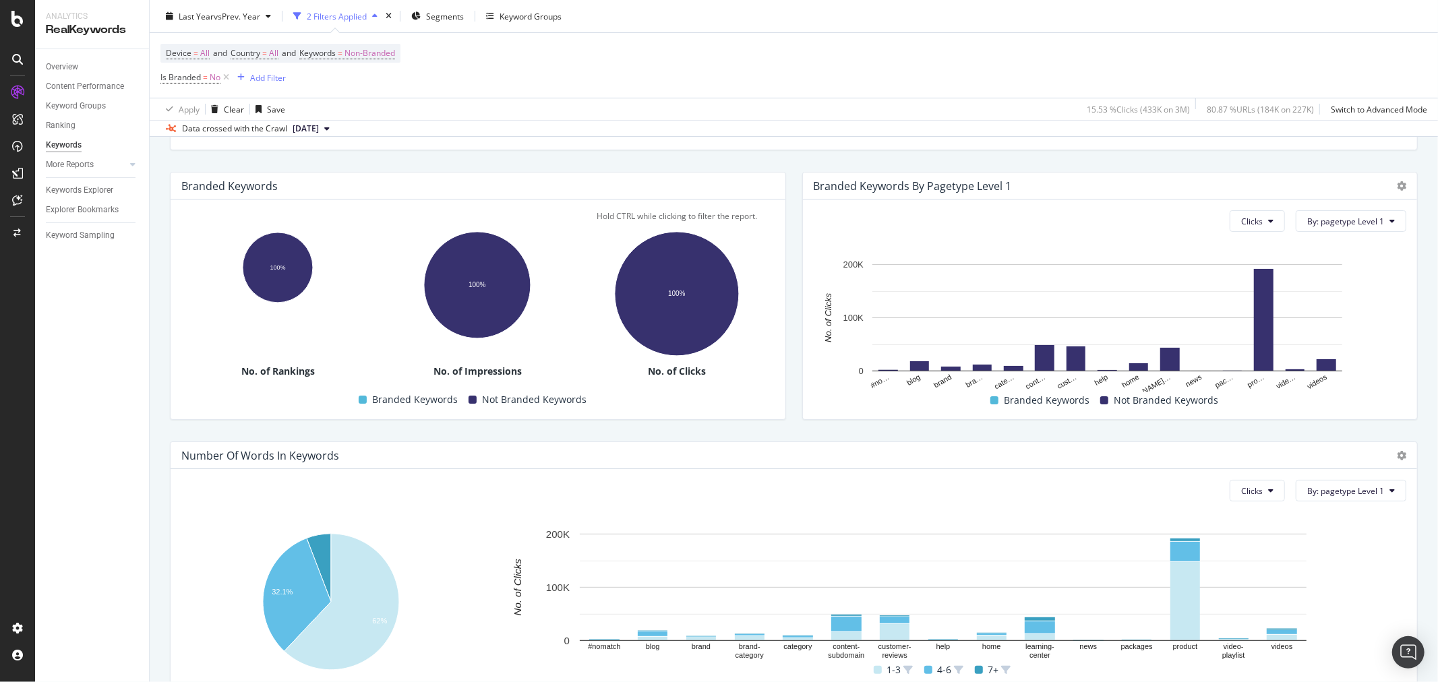
scroll to position [264, 0]
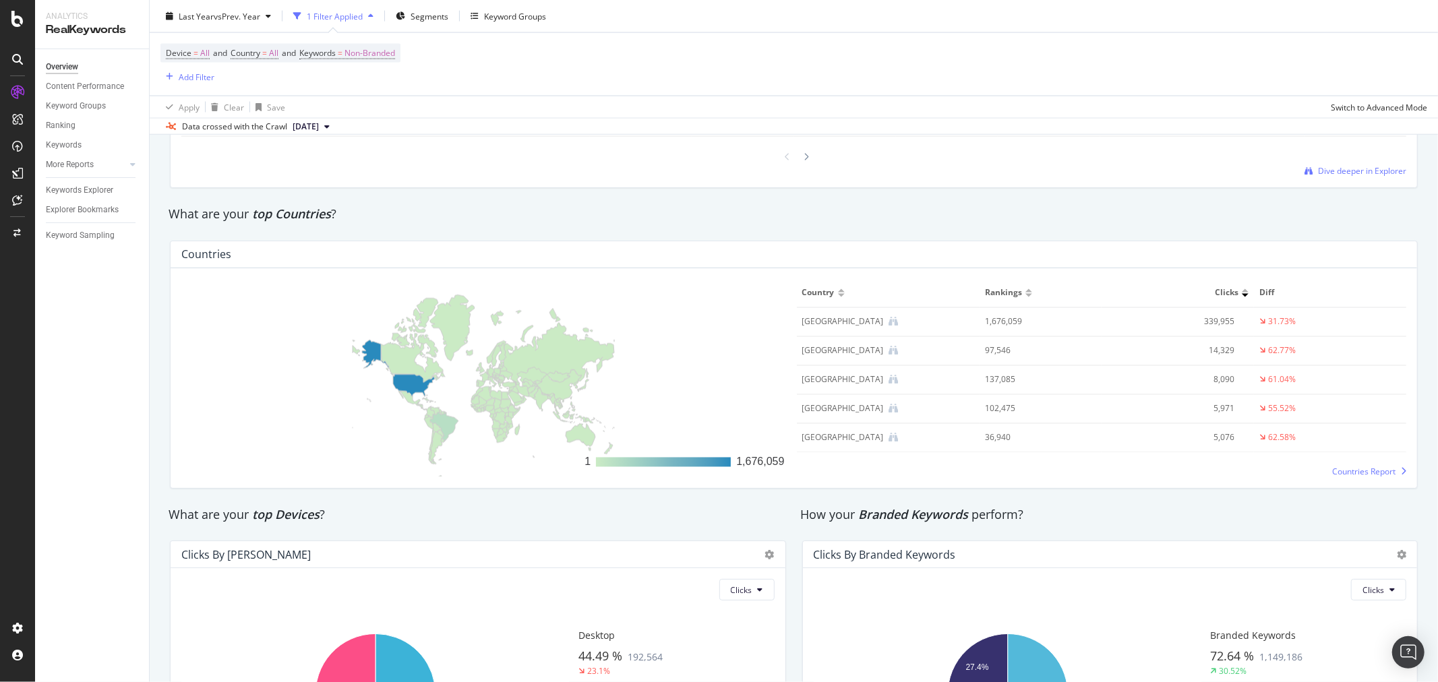
scroll to position [2052, 0]
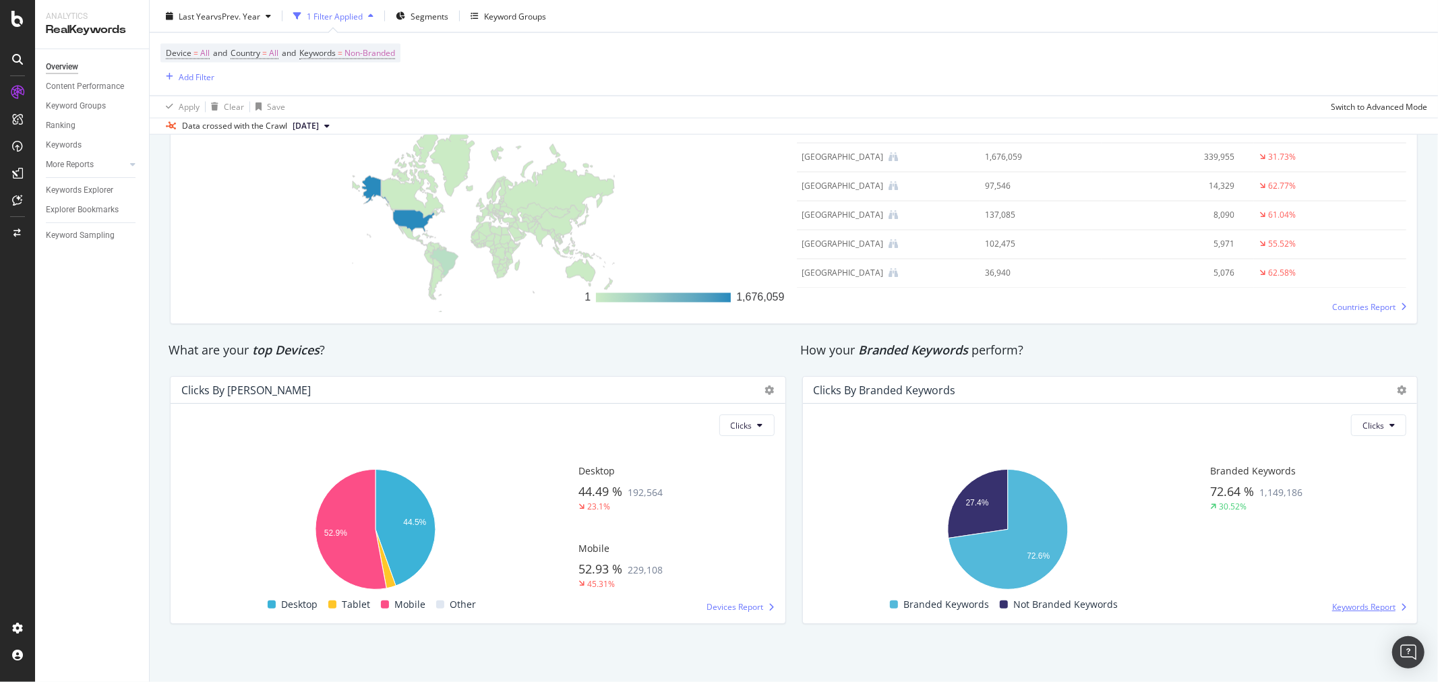
click at [1332, 604] on span "Keywords Report" at bounding box center [1363, 606] width 63 height 11
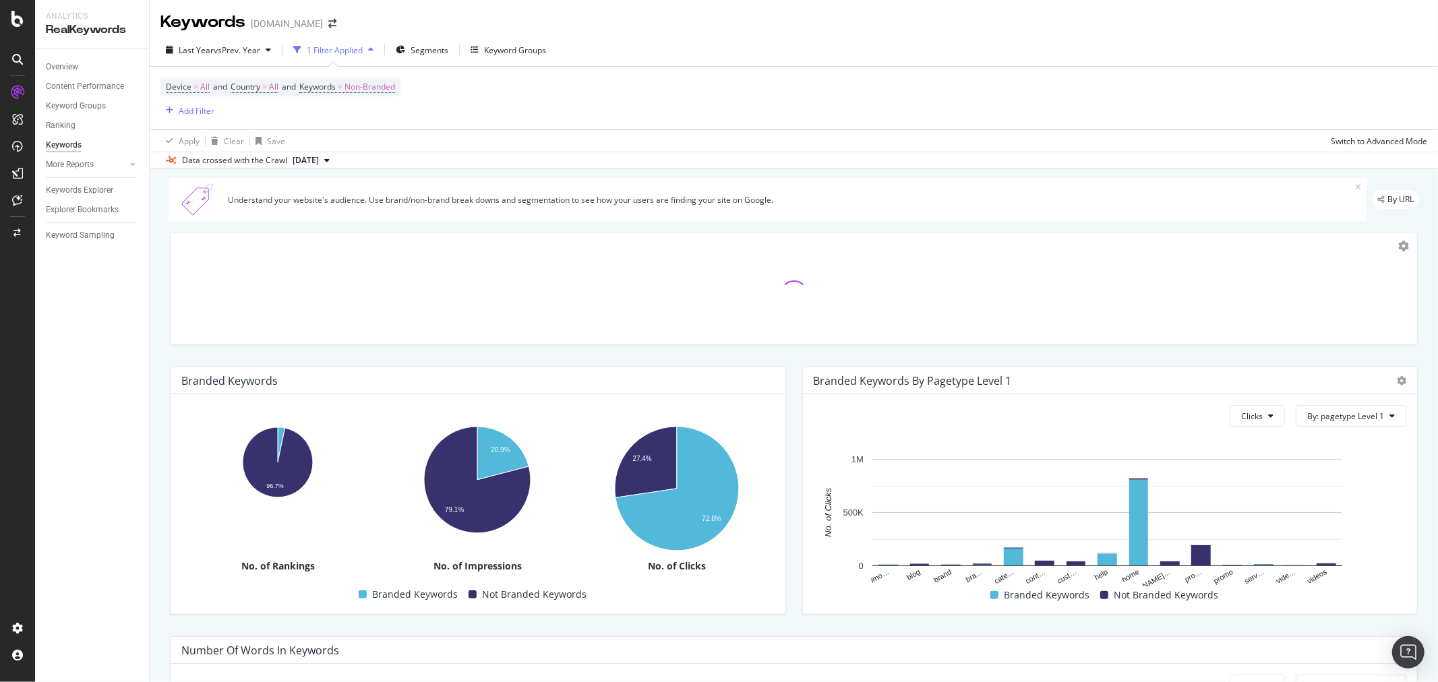
click at [1355, 191] on icon at bounding box center [1358, 187] width 6 height 8
